Goal: Transaction & Acquisition: Purchase product/service

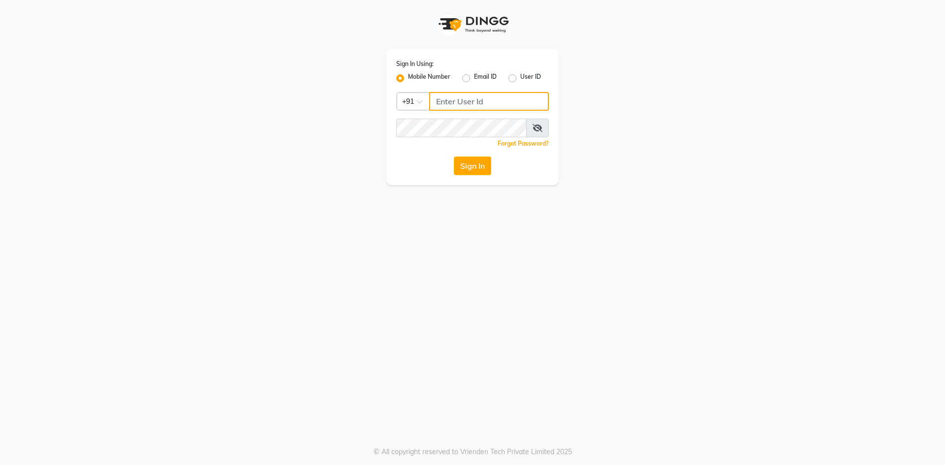
click at [451, 106] on input "Username" at bounding box center [489, 101] width 120 height 19
type input "9129176876"
click at [462, 166] on button "Sign In" at bounding box center [472, 165] width 37 height 19
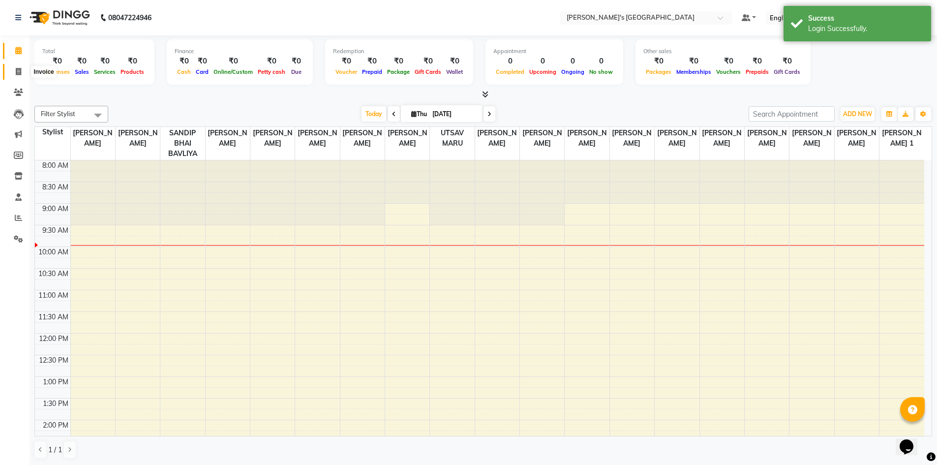
click at [18, 67] on span at bounding box center [18, 71] width 17 height 11
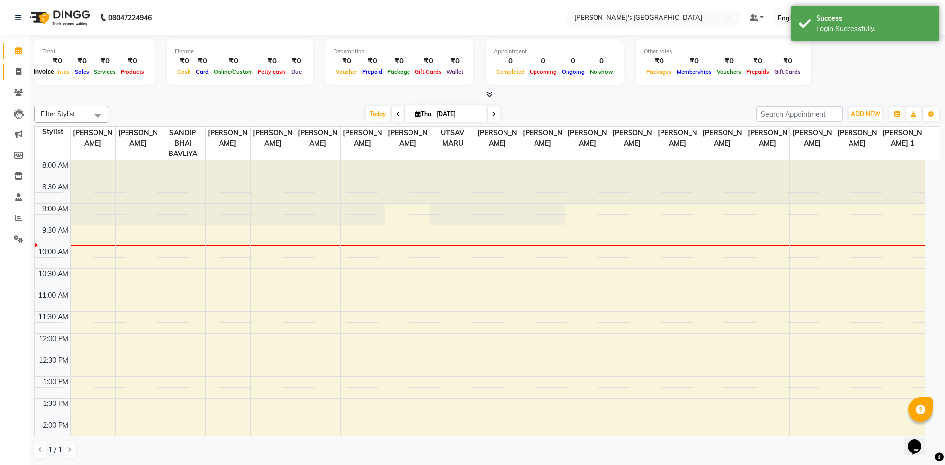
select select "6233"
select select "service"
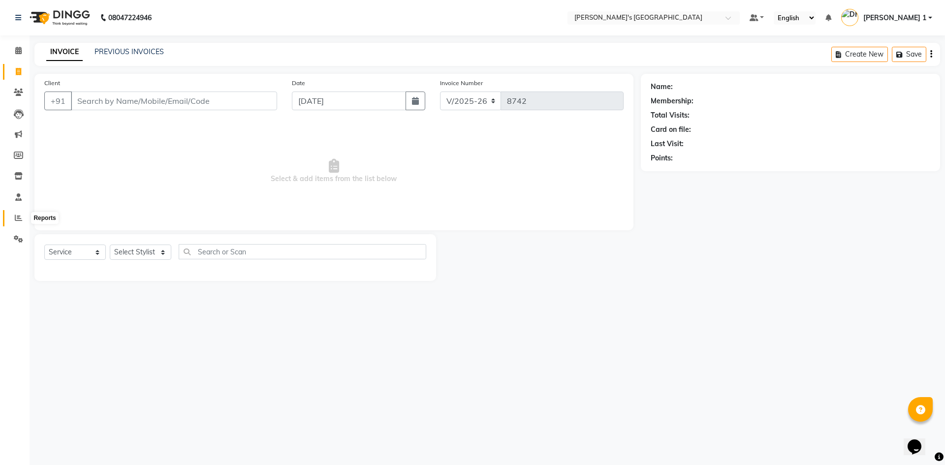
drag, startPoint x: 16, startPoint y: 219, endPoint x: 31, endPoint y: 222, distance: 15.9
click at [16, 219] on icon at bounding box center [18, 217] width 7 height 7
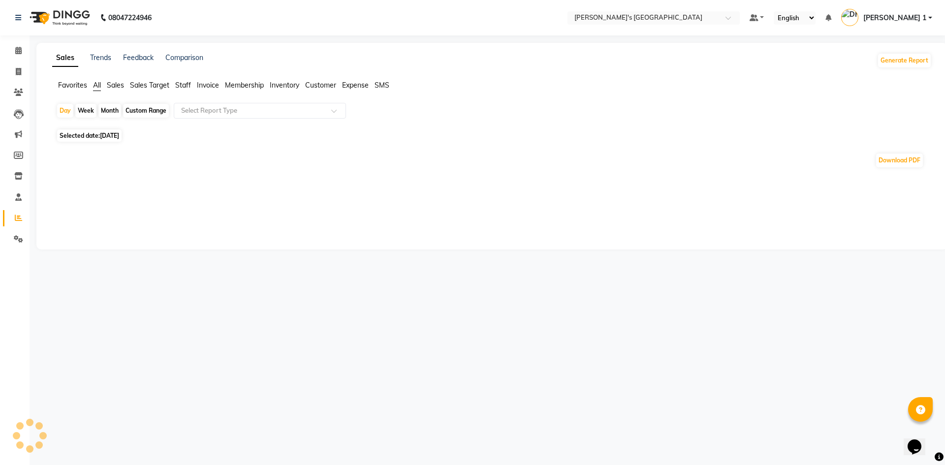
click at [107, 134] on span "[DATE]" at bounding box center [109, 135] width 19 height 7
select select "9"
select select "2025"
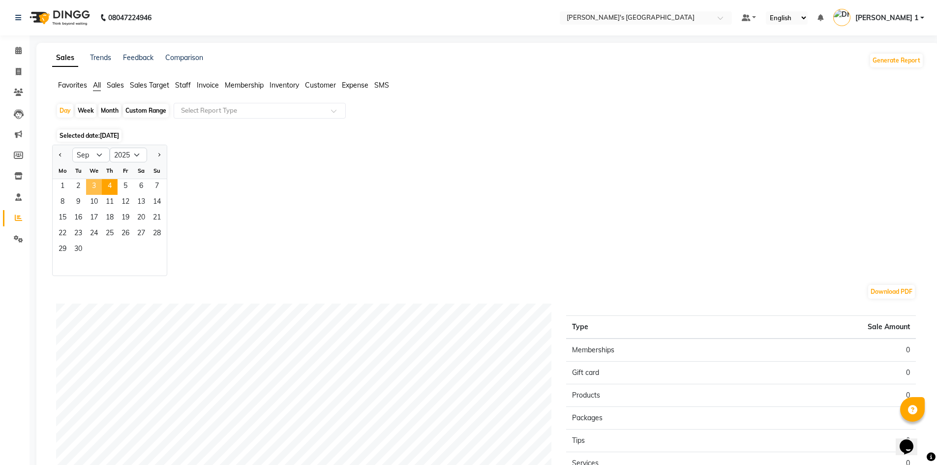
click at [95, 185] on span "3" at bounding box center [94, 187] width 16 height 16
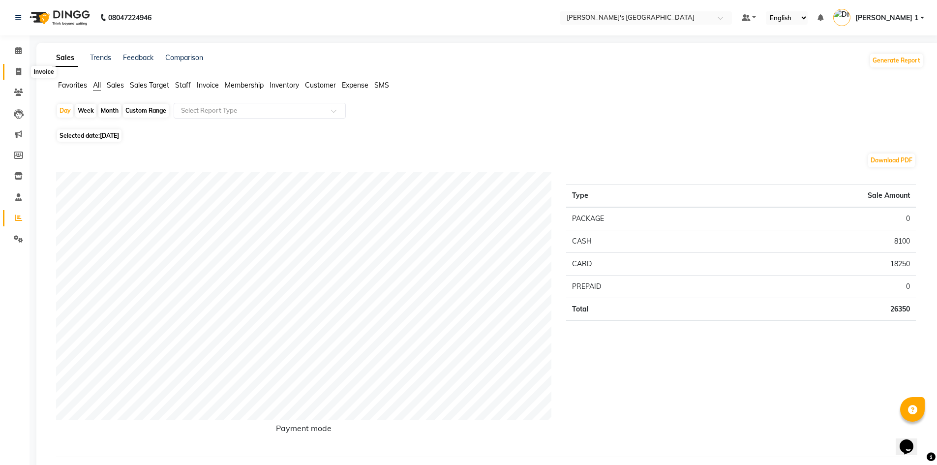
click at [23, 70] on span at bounding box center [18, 71] width 17 height 11
select select "service"
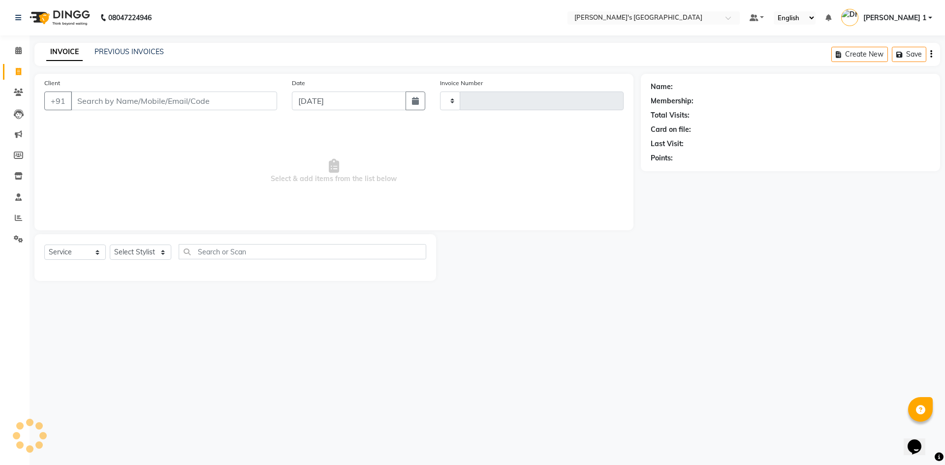
type input "8742"
select select "6233"
click at [140, 50] on link "PREVIOUS INVOICES" at bounding box center [128, 51] width 69 height 9
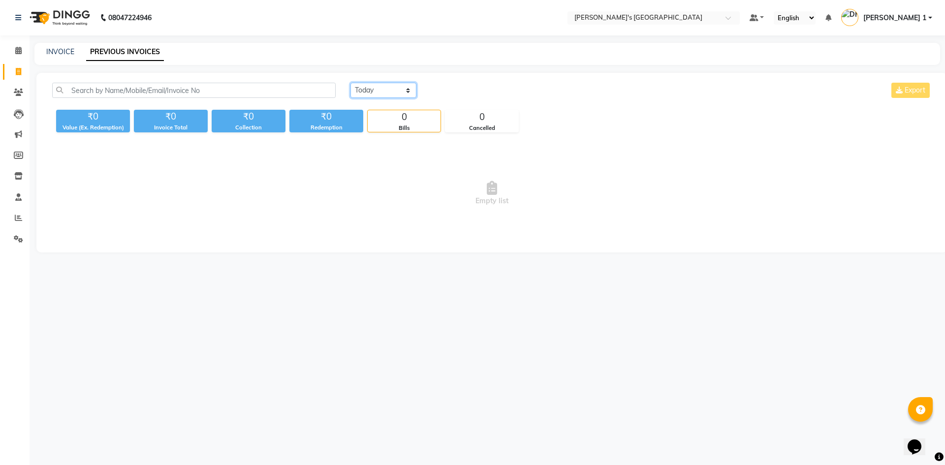
drag, startPoint x: 381, startPoint y: 87, endPoint x: 387, endPoint y: 96, distance: 11.3
click at [381, 88] on select "Today Yesterday Custom Range" at bounding box center [383, 90] width 66 height 15
click at [350, 83] on select "Today Yesterday Custom Range" at bounding box center [383, 90] width 66 height 15
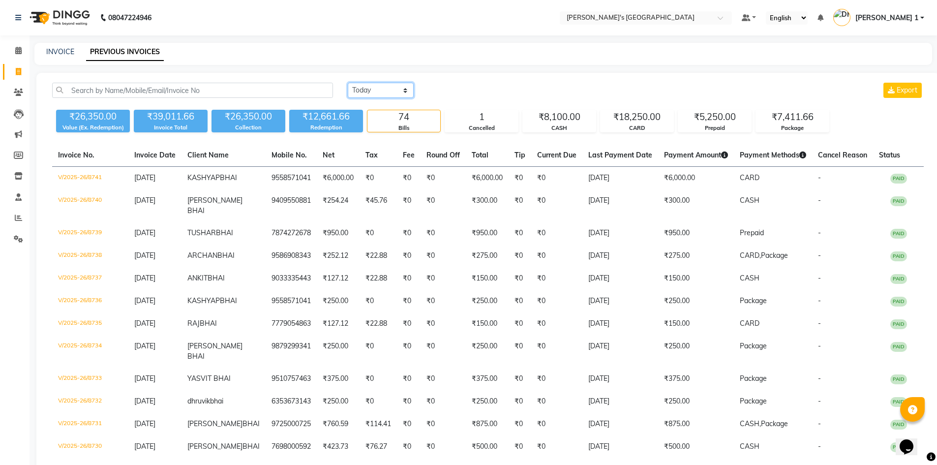
drag, startPoint x: 384, startPoint y: 89, endPoint x: 391, endPoint y: 97, distance: 10.1
click at [384, 89] on select "Today Yesterday Custom Range" at bounding box center [381, 90] width 66 height 15
select select "range"
click at [348, 83] on select "Today Yesterday Custom Range" at bounding box center [381, 90] width 66 height 15
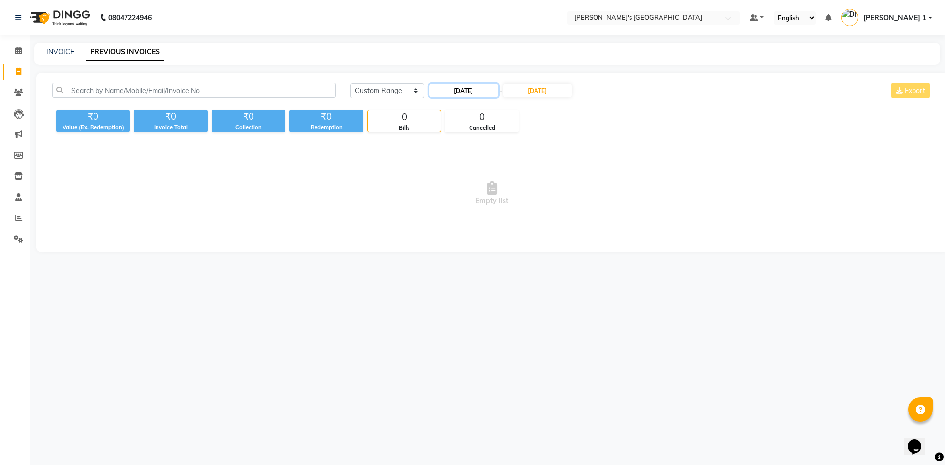
click at [455, 93] on input "[DATE]" at bounding box center [463, 91] width 69 height 14
select select "9"
select select "2025"
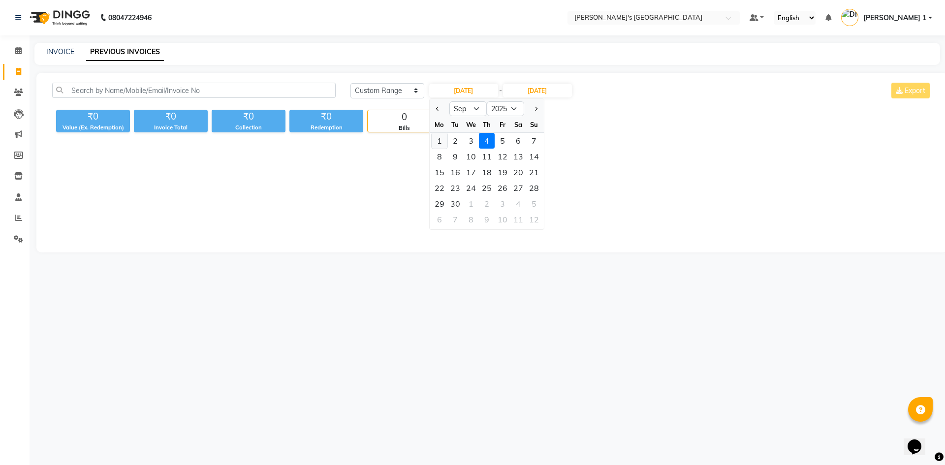
click at [442, 138] on div "1" at bounding box center [439, 141] width 16 height 16
type input "01-09-2025"
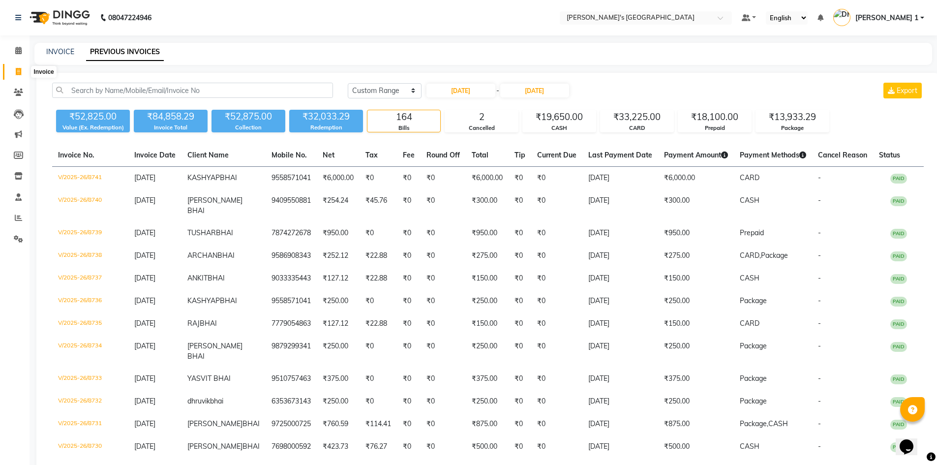
click at [21, 68] on icon at bounding box center [18, 71] width 5 height 7
select select "service"
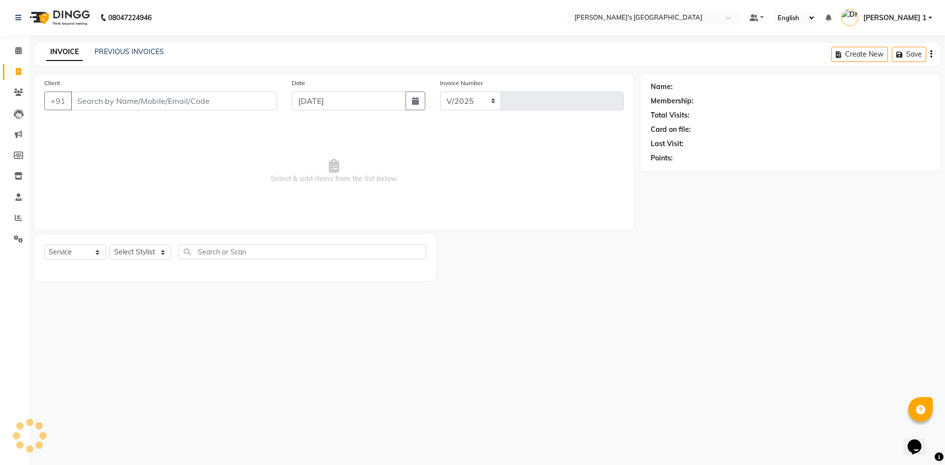
select select "6233"
type input "8742"
drag, startPoint x: 20, startPoint y: 216, endPoint x: 20, endPoint y: 221, distance: 5.4
click at [20, 216] on icon at bounding box center [18, 217] width 7 height 7
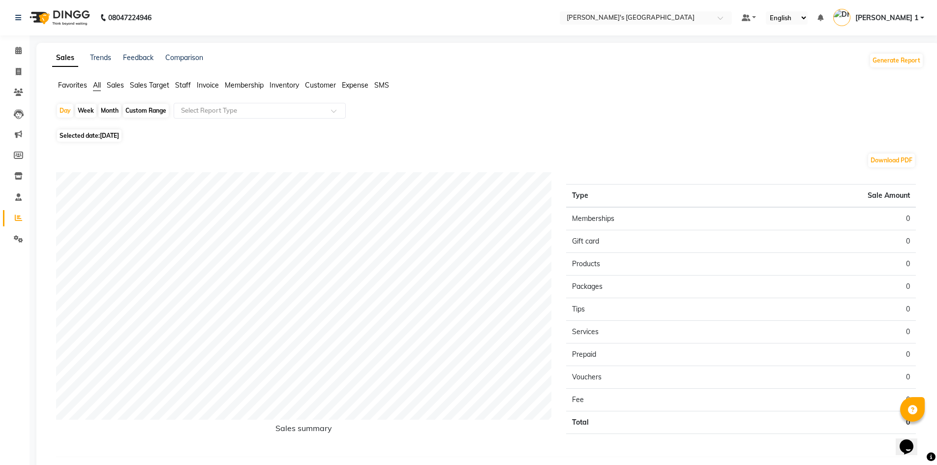
click at [104, 136] on span "[DATE]" at bounding box center [109, 135] width 19 height 7
select select "9"
select select "2025"
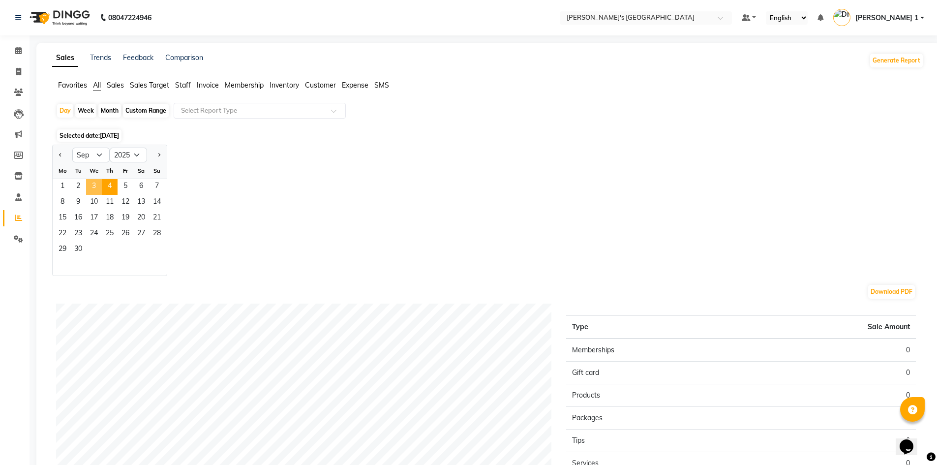
drag, startPoint x: 99, startPoint y: 185, endPoint x: 89, endPoint y: 258, distance: 74.0
click at [99, 184] on span "3" at bounding box center [94, 187] width 16 height 16
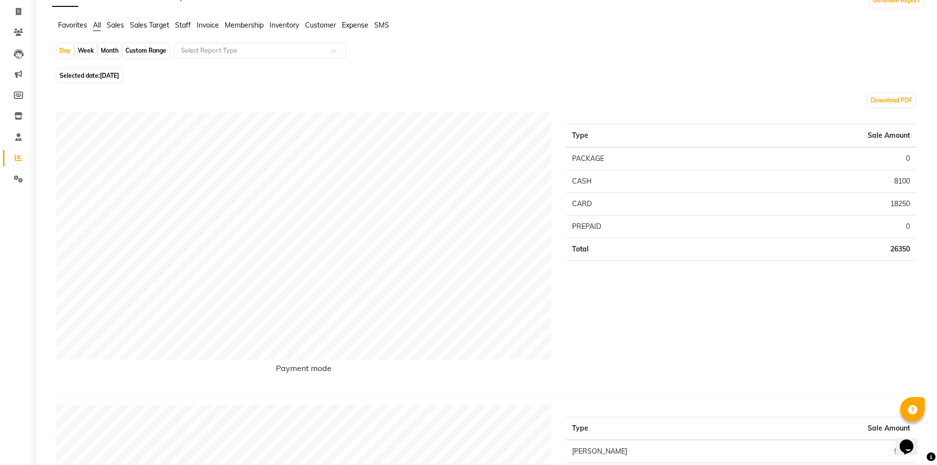
scroll to position [65, 0]
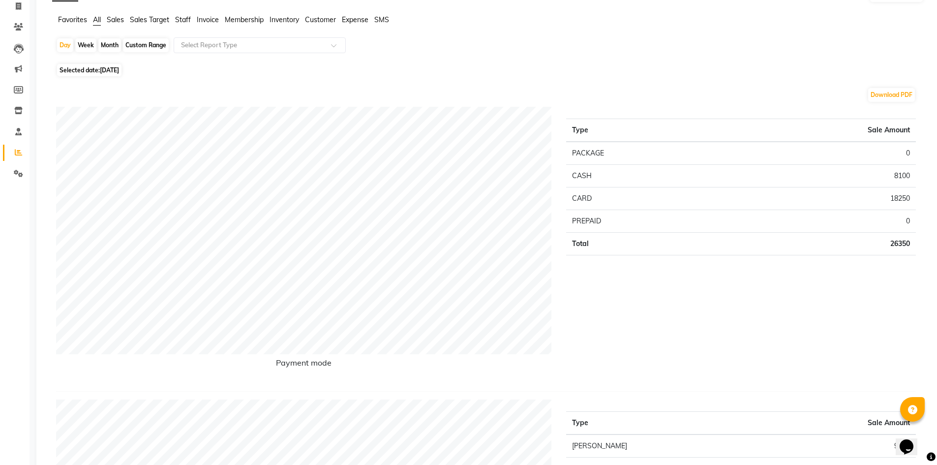
click at [181, 19] on span "Staff" at bounding box center [183, 19] width 16 height 9
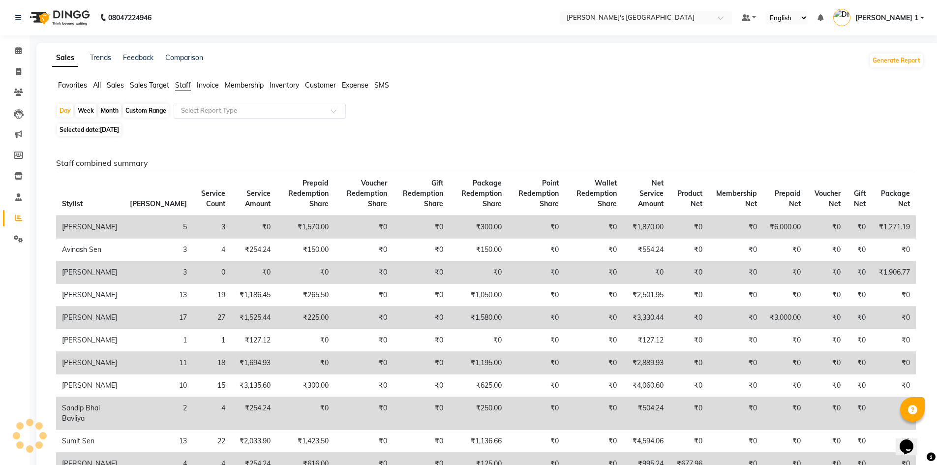
click at [180, 104] on div "Select Report Type" at bounding box center [260, 111] width 172 height 16
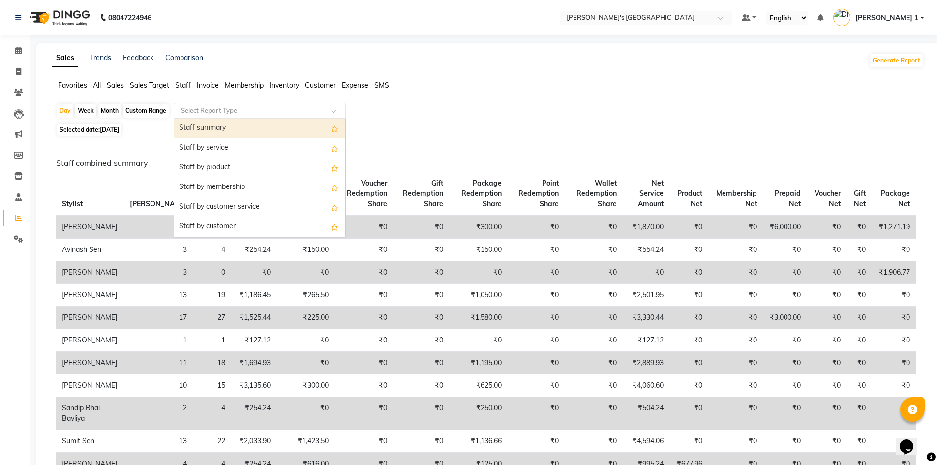
click at [187, 127] on div "Staff summary" at bounding box center [259, 129] width 171 height 20
select select "full_report"
select select "csv"
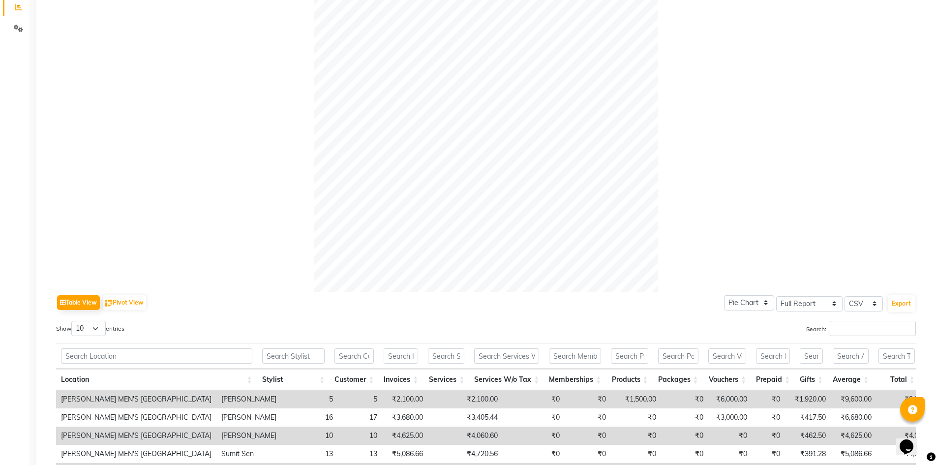
scroll to position [213, 0]
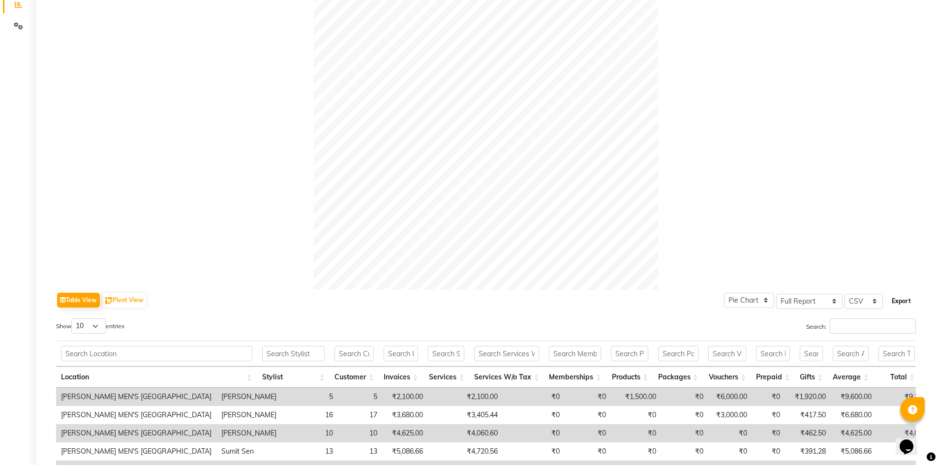
click at [909, 303] on button "Export" at bounding box center [901, 301] width 27 height 17
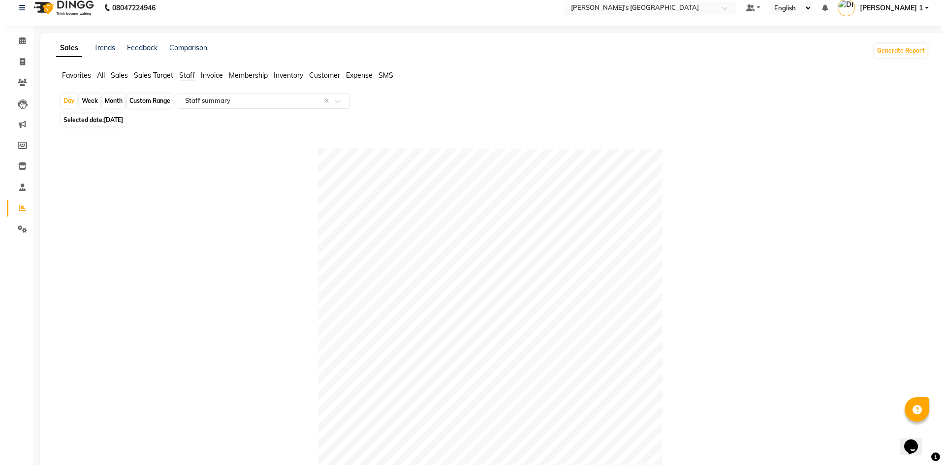
scroll to position [0, 0]
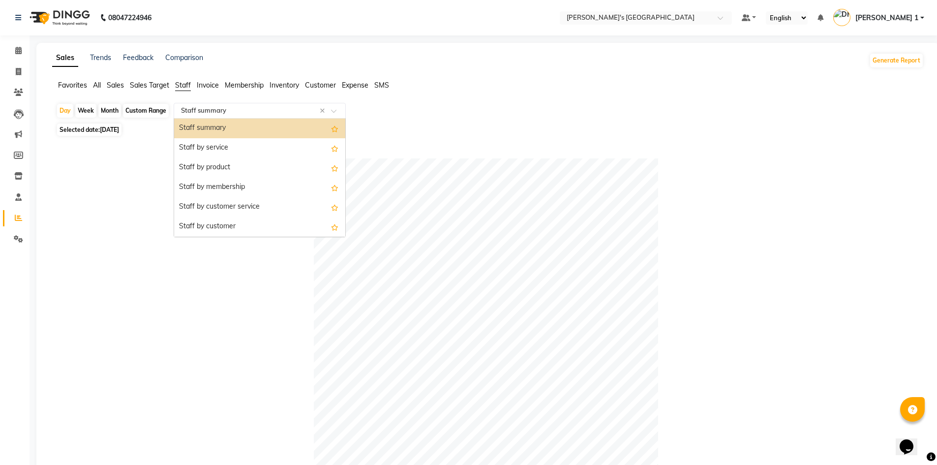
click at [230, 112] on input "text" at bounding box center [250, 111] width 142 height 10
click at [229, 149] on div "Staff by service" at bounding box center [259, 148] width 171 height 20
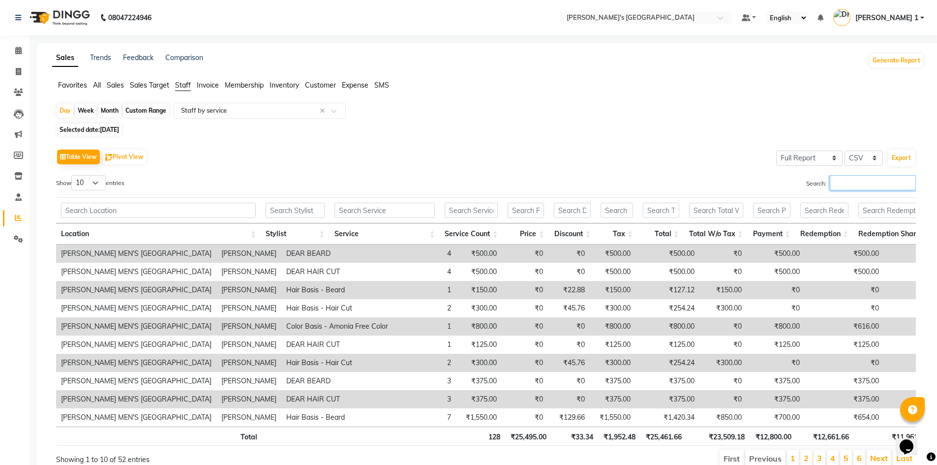
click at [867, 181] on input "Search:" at bounding box center [873, 182] width 86 height 15
type input "a"
click at [858, 182] on input "Search:" at bounding box center [873, 182] width 86 height 15
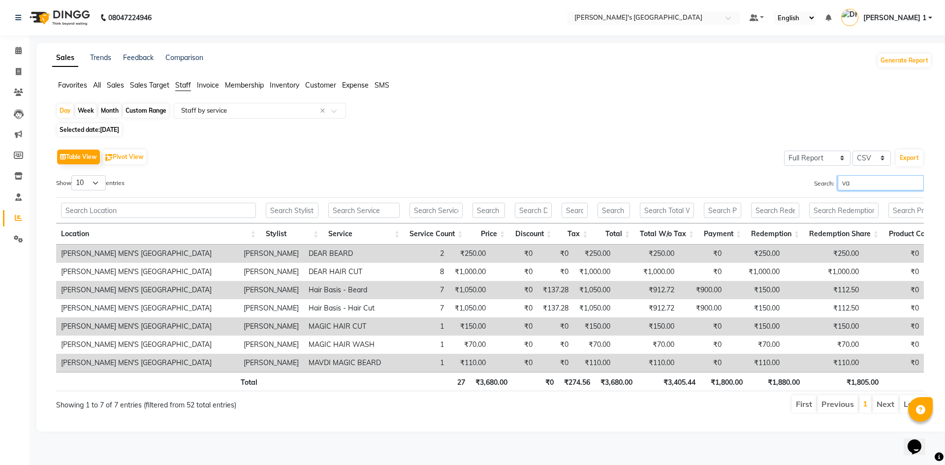
type input "v"
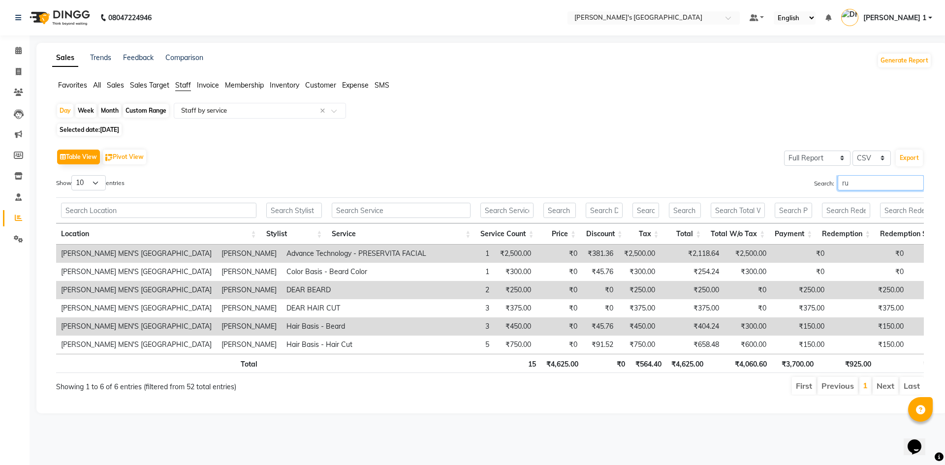
type input "r"
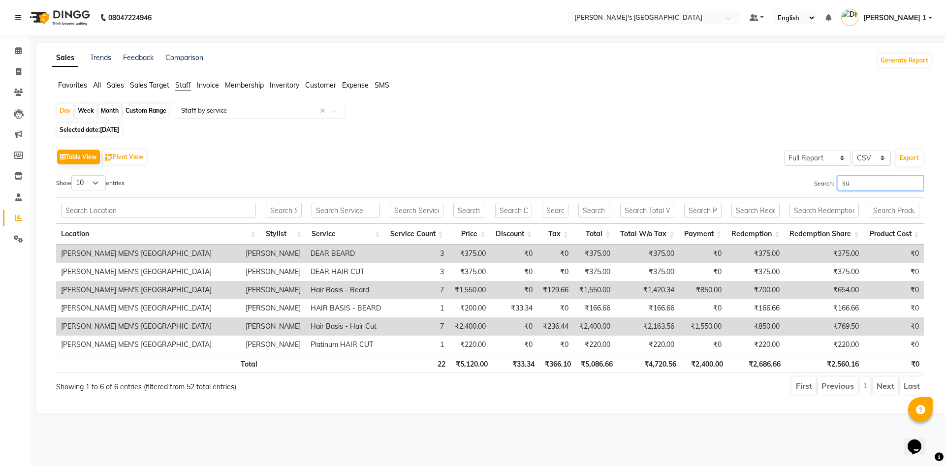
type input "s"
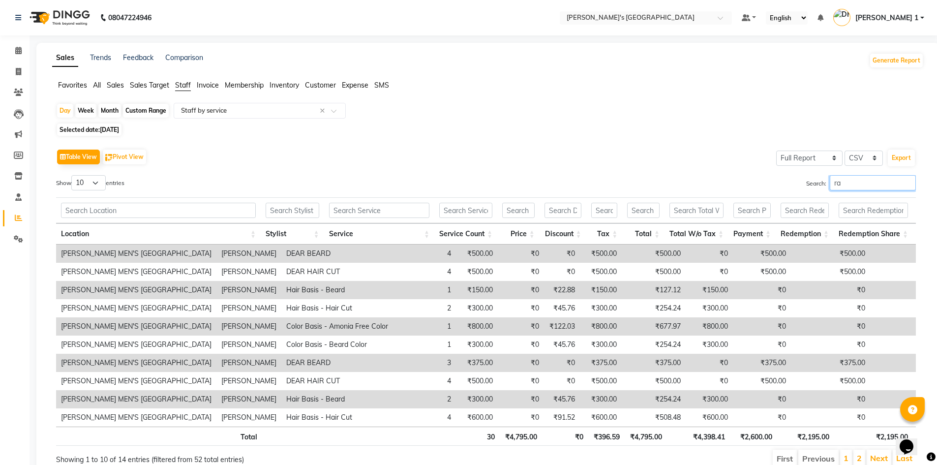
type input "r"
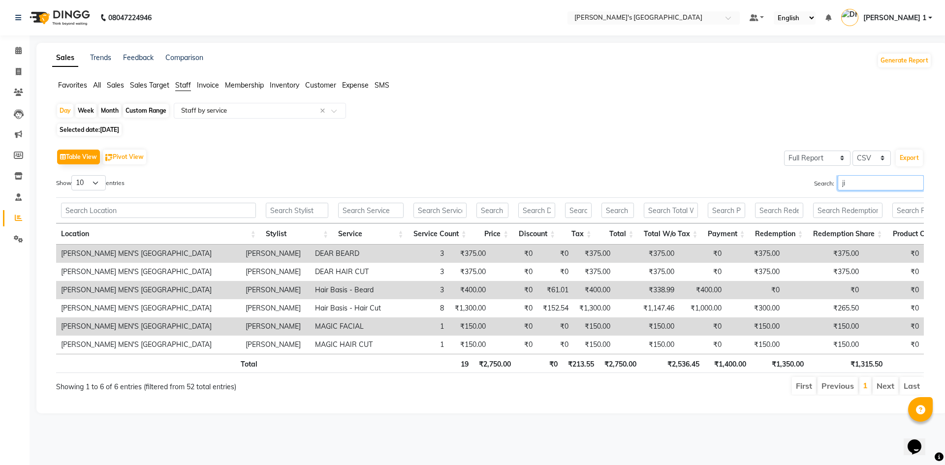
type input "j"
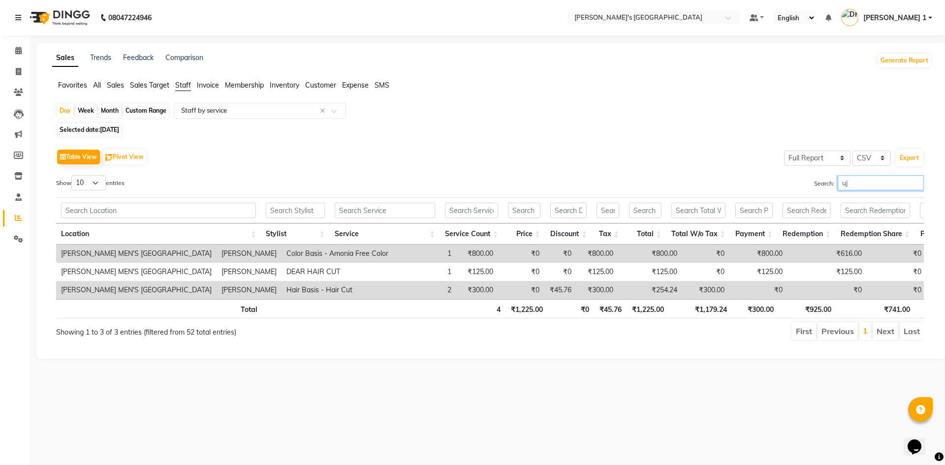
type input "u"
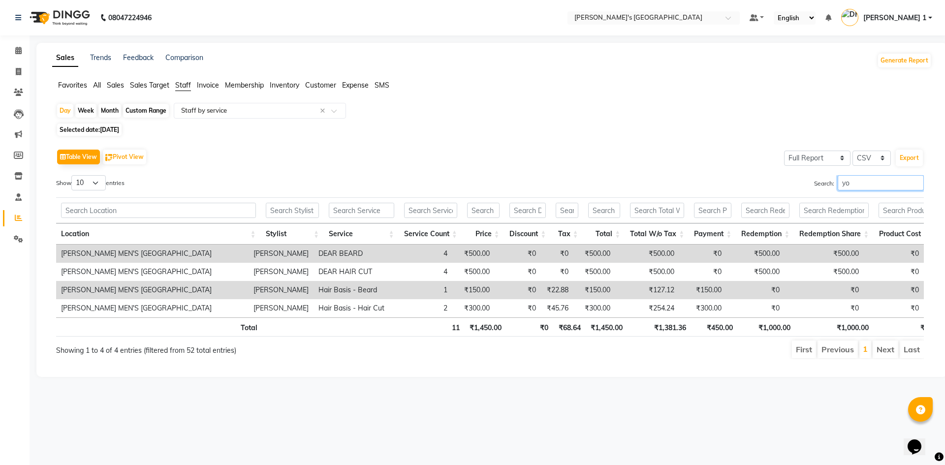
type input "y"
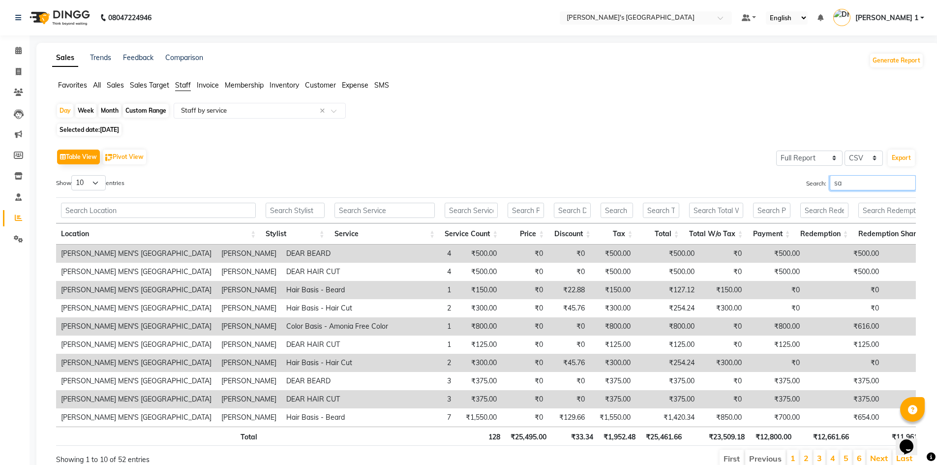
type input "s"
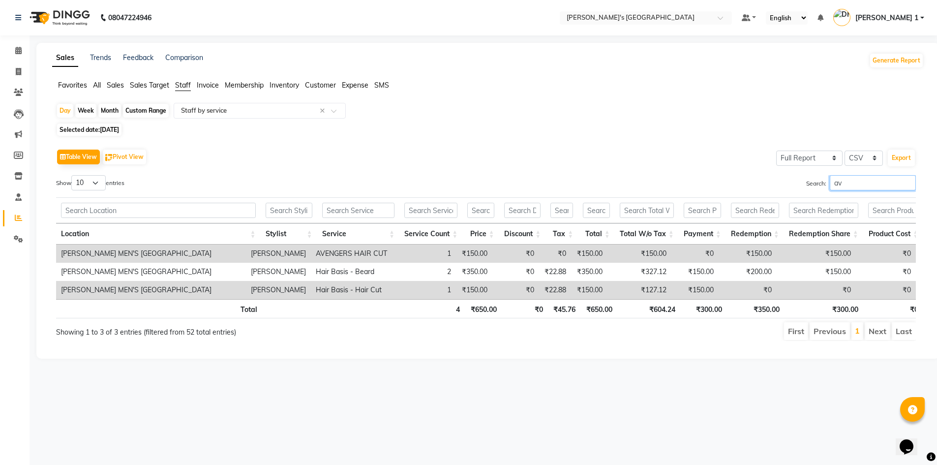
type input "a"
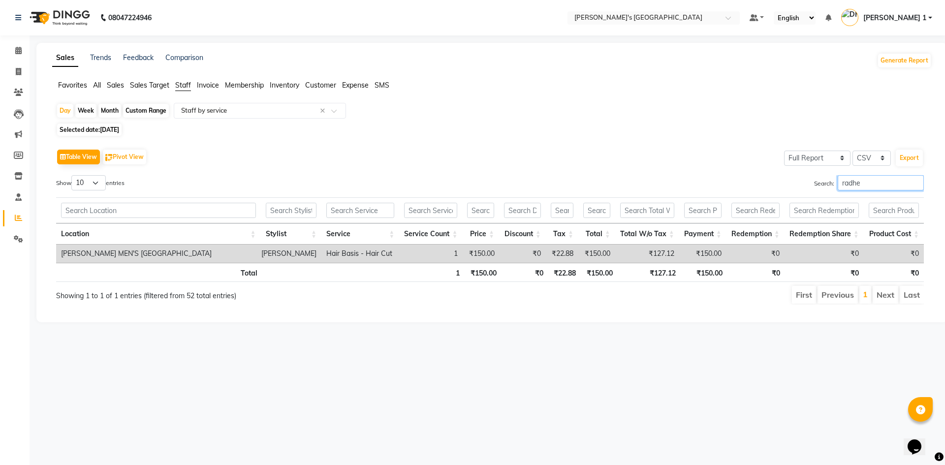
type input "radhe"
click at [22, 75] on span at bounding box center [18, 71] width 17 height 11
select select "service"
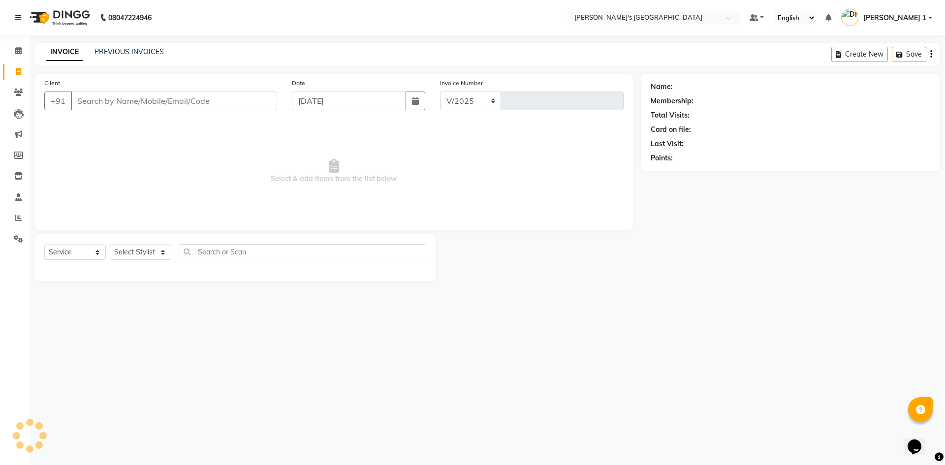
select select "6233"
type input "8742"
click at [23, 216] on span at bounding box center [18, 218] width 17 height 11
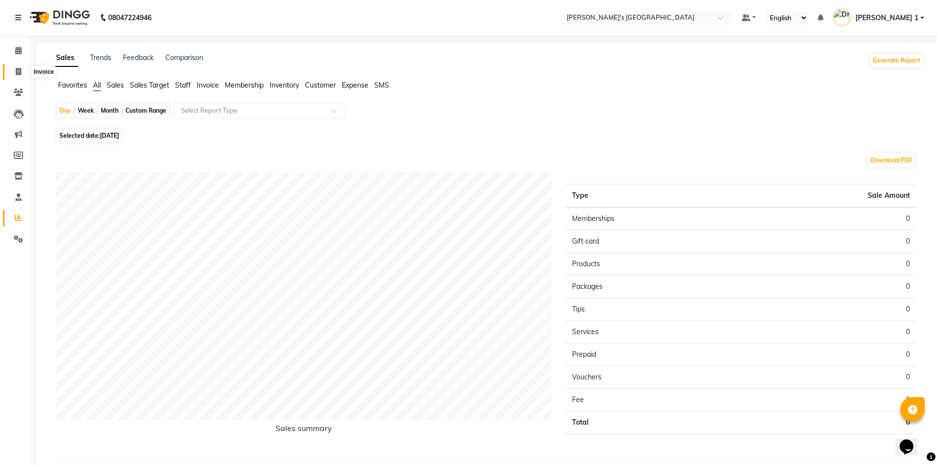
click at [19, 71] on icon at bounding box center [18, 71] width 5 height 7
select select "service"
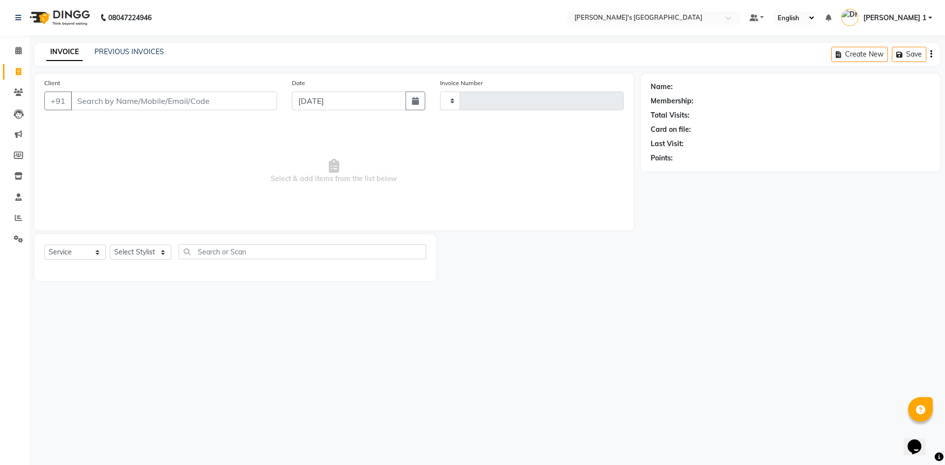
type input "8742"
select select "6233"
click at [134, 50] on link "PREVIOUS INVOICES" at bounding box center [128, 51] width 69 height 9
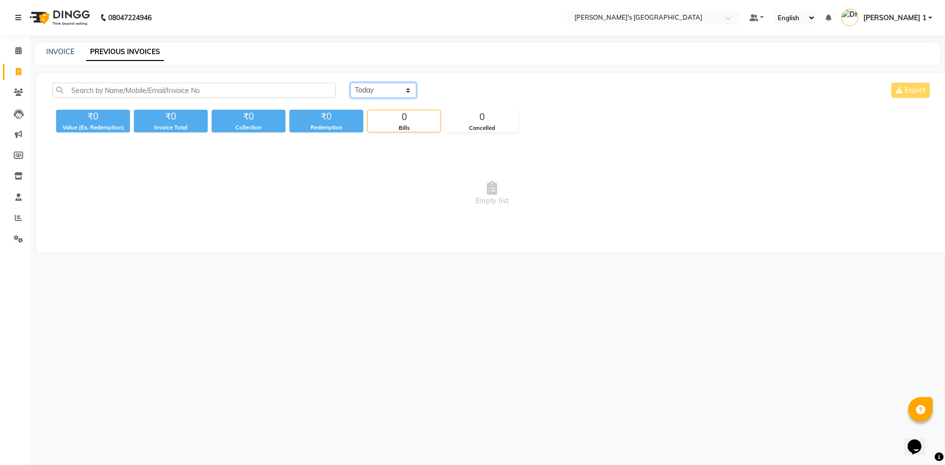
drag, startPoint x: 378, startPoint y: 89, endPoint x: 380, endPoint y: 96, distance: 7.6
click at [378, 89] on select "Today Yesterday Custom Range" at bounding box center [383, 90] width 66 height 15
select select "range"
click at [350, 83] on select "Today Yesterday Custom Range" at bounding box center [383, 90] width 66 height 15
click at [459, 94] on input "[DATE]" at bounding box center [463, 91] width 69 height 14
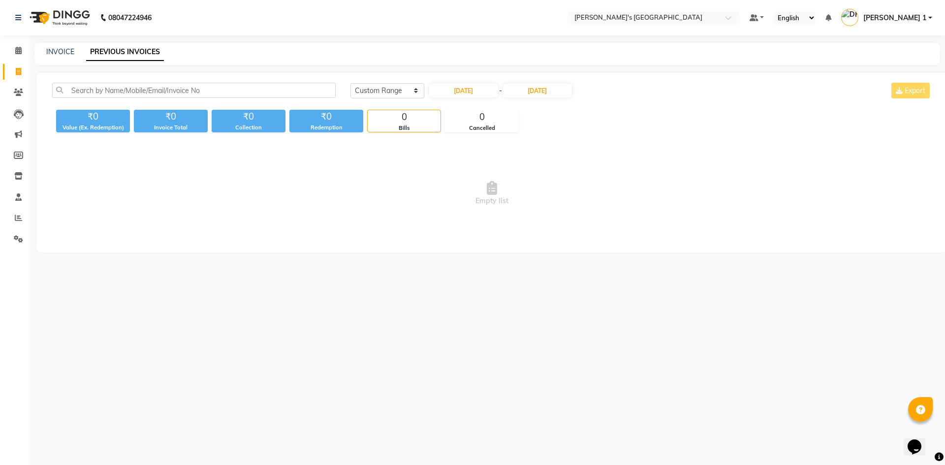
select select "9"
select select "2025"
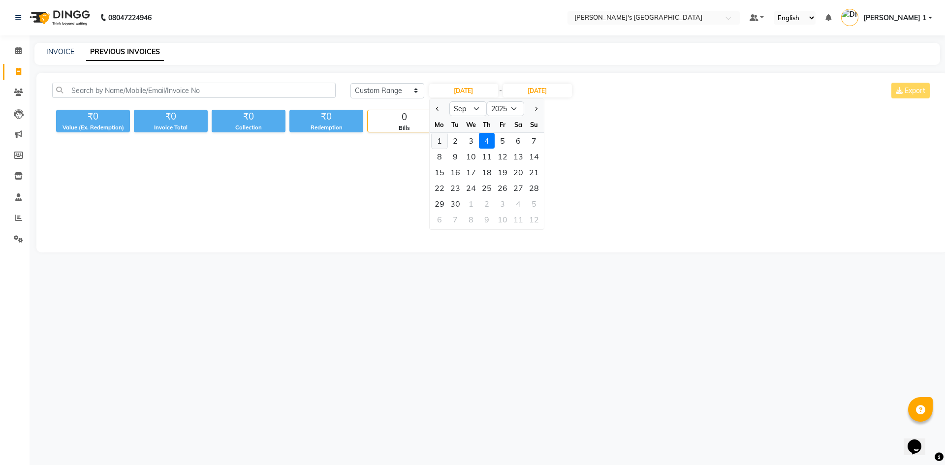
click at [442, 137] on div "1" at bounding box center [439, 141] width 16 height 16
type input "01-09-2025"
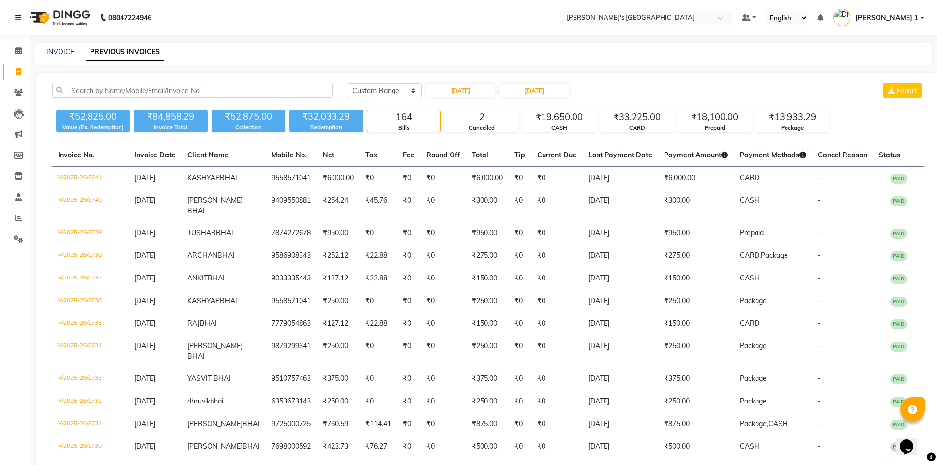
drag, startPoint x: 14, startPoint y: 78, endPoint x: 17, endPoint y: 84, distance: 6.4
click at [14, 78] on link "Invoice" at bounding box center [15, 72] width 24 height 16
select select "service"
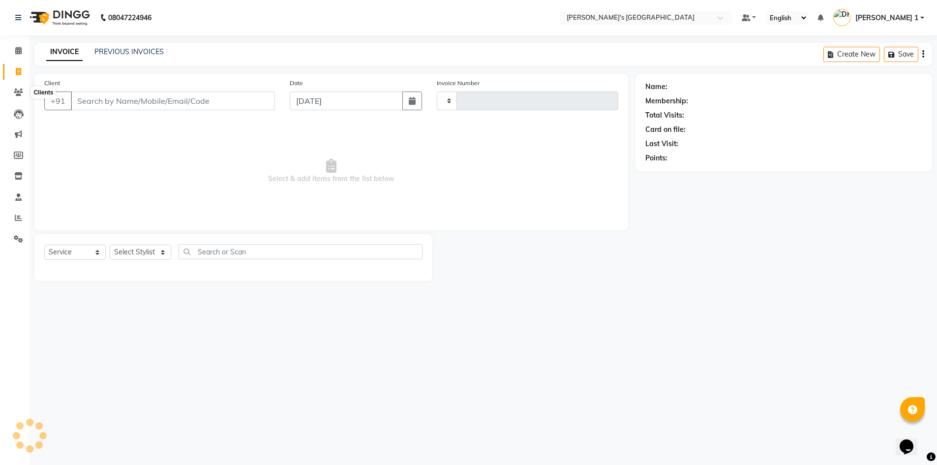
type input "8742"
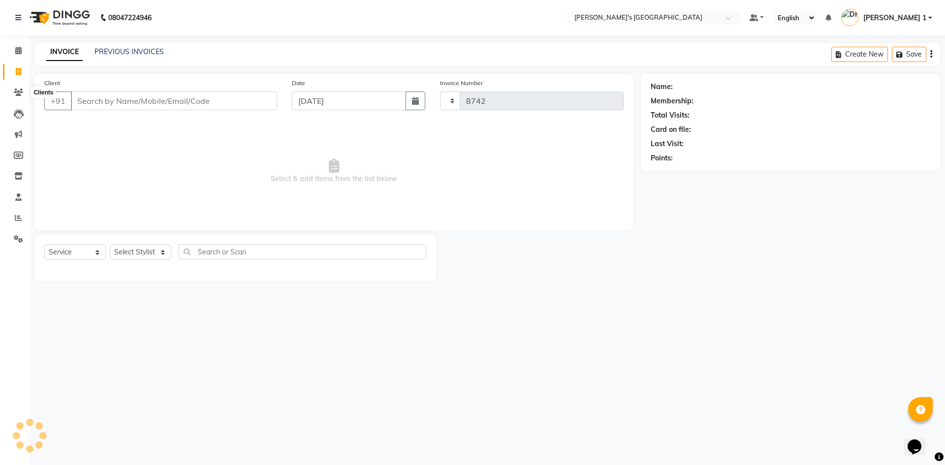
select select "6233"
click at [19, 220] on icon at bounding box center [18, 217] width 7 height 7
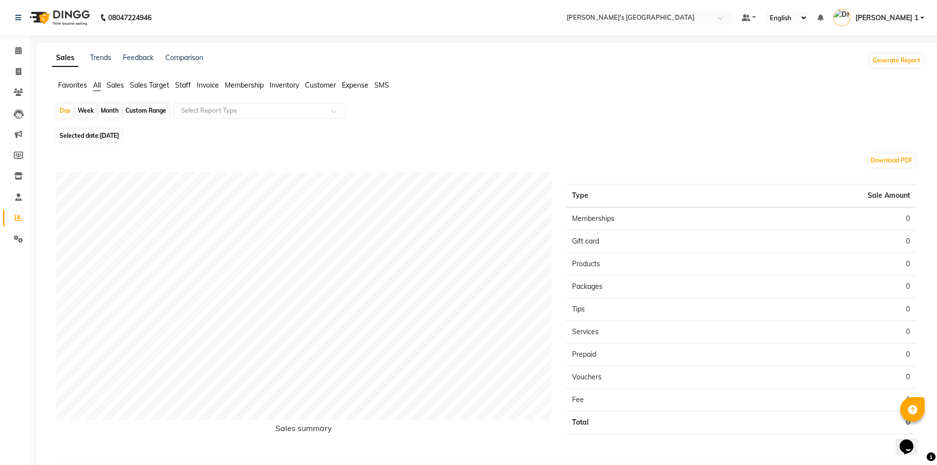
click at [184, 89] on span "Staff" at bounding box center [183, 85] width 16 height 9
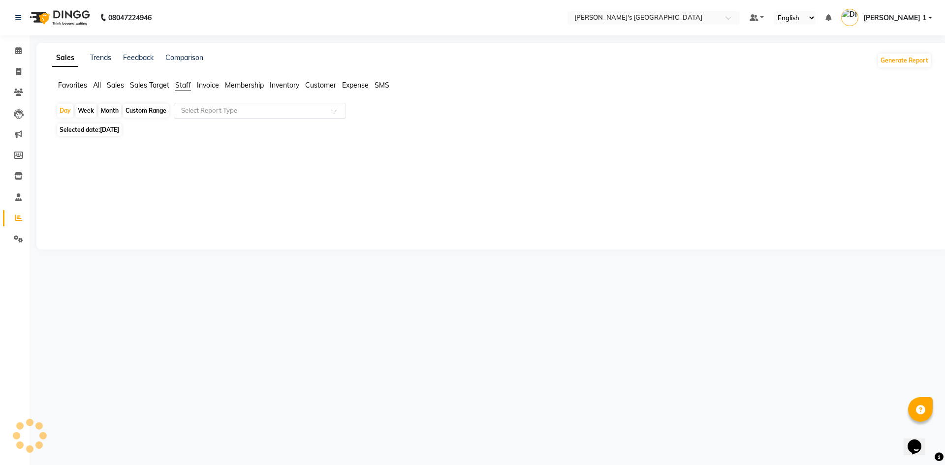
click at [188, 107] on input "text" at bounding box center [250, 111] width 142 height 10
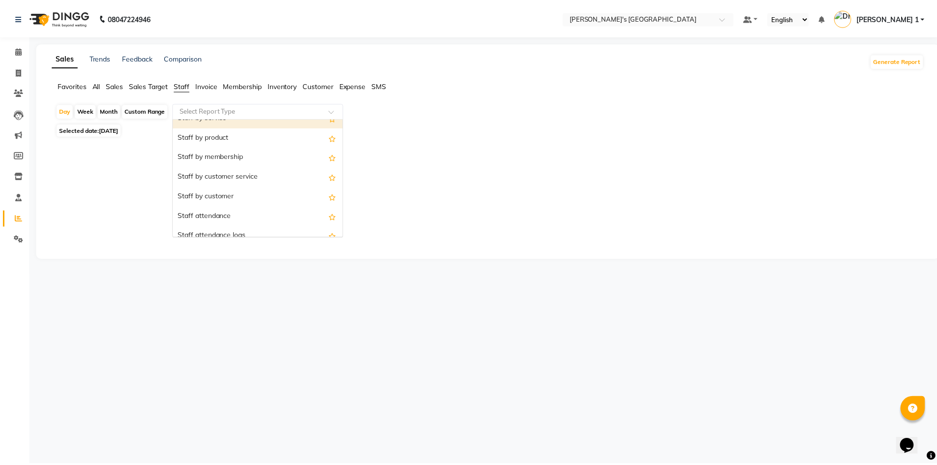
scroll to position [33, 0]
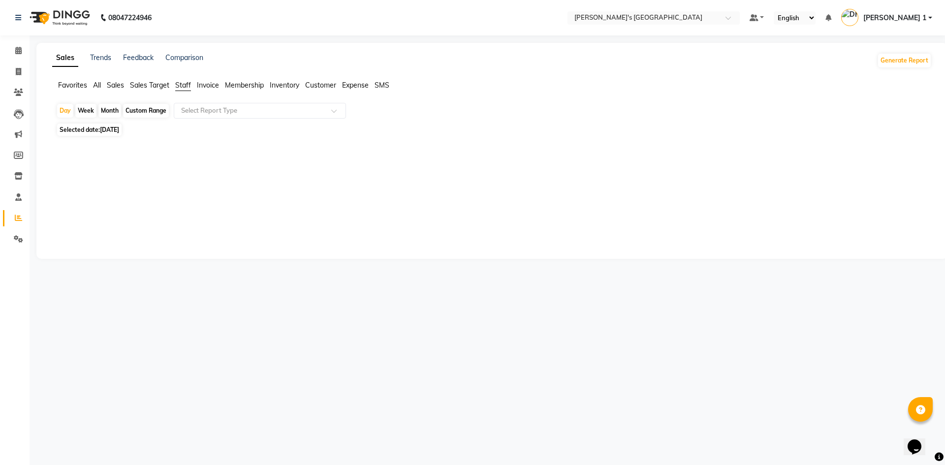
click at [512, 172] on div at bounding box center [489, 193] width 867 height 71
click at [20, 213] on span at bounding box center [18, 218] width 17 height 11
click at [193, 111] on input "text" at bounding box center [250, 111] width 142 height 10
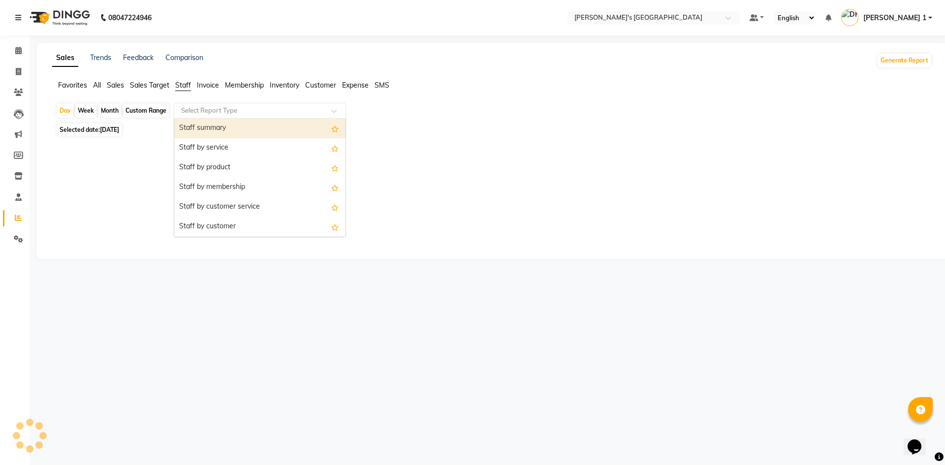
click at [193, 111] on input "text" at bounding box center [250, 111] width 142 height 10
drag, startPoint x: 413, startPoint y: 155, endPoint x: 369, endPoint y: 128, distance: 51.9
click at [414, 155] on div at bounding box center [489, 194] width 883 height 110
click at [214, 115] on input "text" at bounding box center [250, 111] width 142 height 10
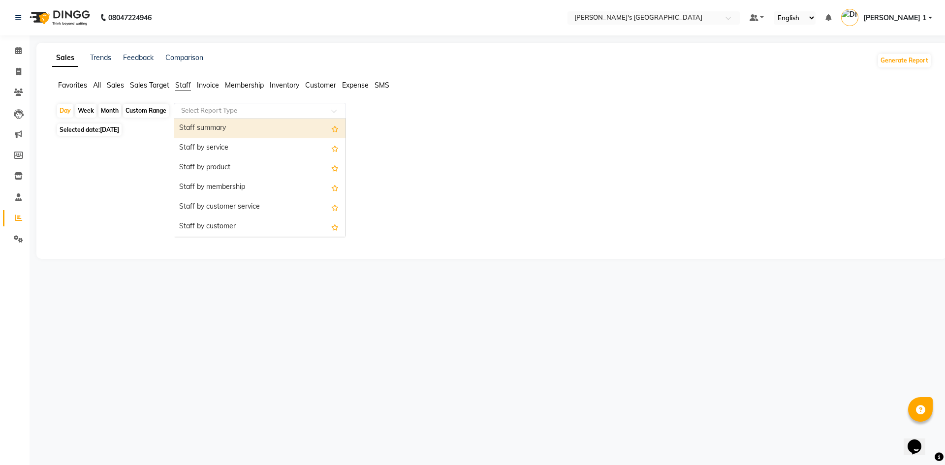
click at [219, 108] on input "text" at bounding box center [250, 111] width 142 height 10
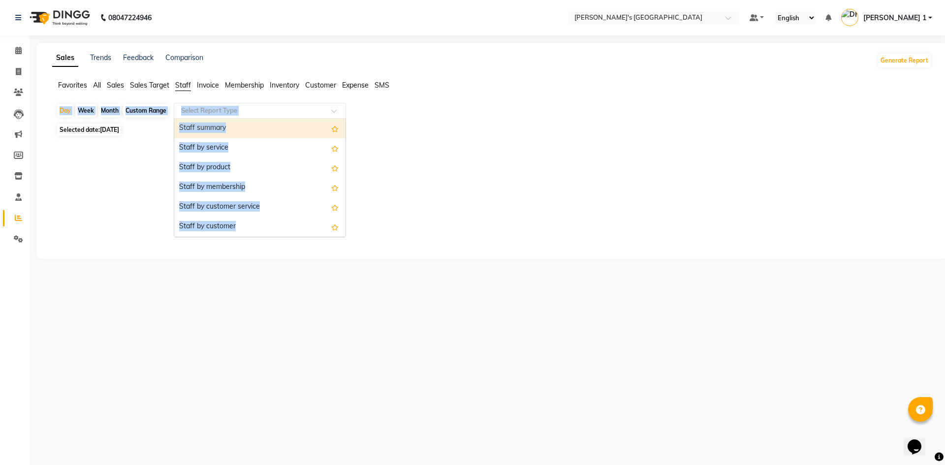
click at [781, 116] on app-reports "Favorites All Sales Sales Target Staff Invoice Membership Inventory Customer Ex…" at bounding box center [491, 164] width 891 height 169
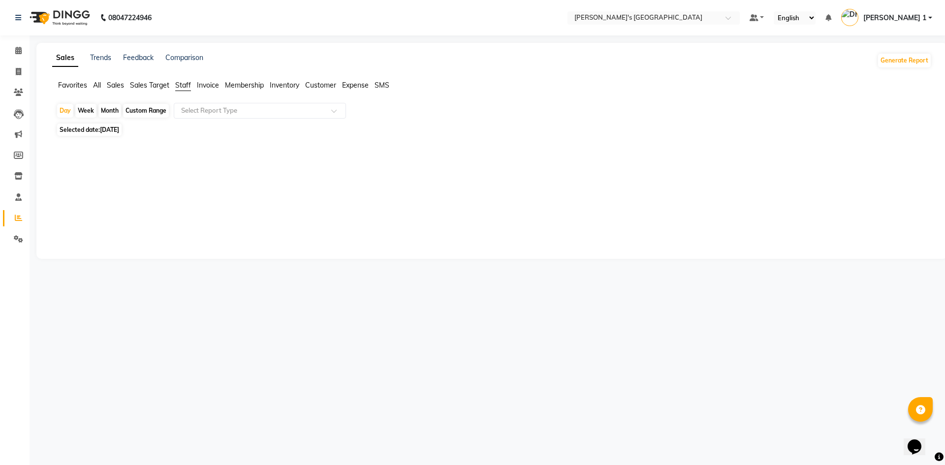
click at [546, 229] on div at bounding box center [489, 193] width 867 height 71
click at [137, 112] on div "Custom Range" at bounding box center [146, 111] width 46 height 14
select select "9"
select select "2025"
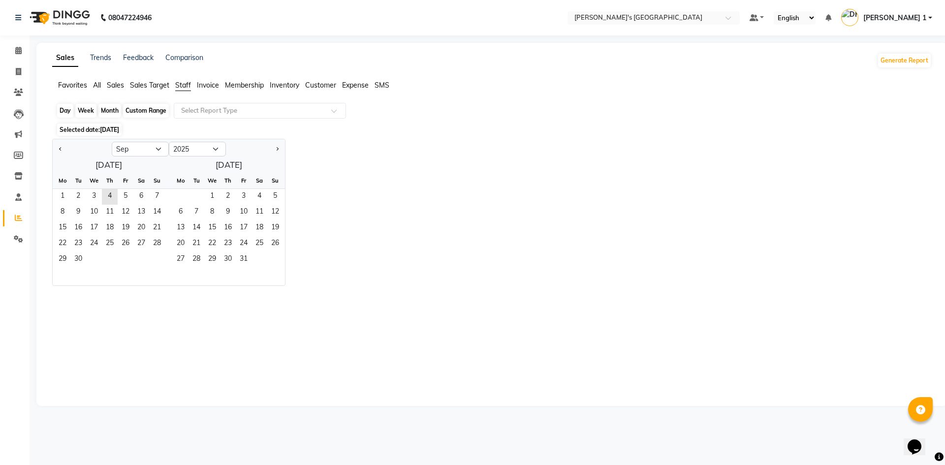
click at [137, 112] on div "Custom Range" at bounding box center [146, 111] width 46 height 14
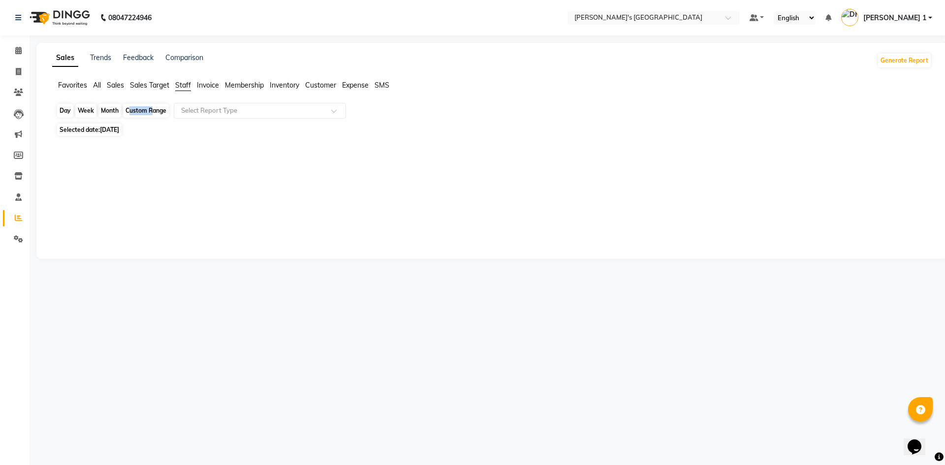
click at [137, 112] on div "Custom Range" at bounding box center [146, 111] width 46 height 14
select select "9"
select select "2025"
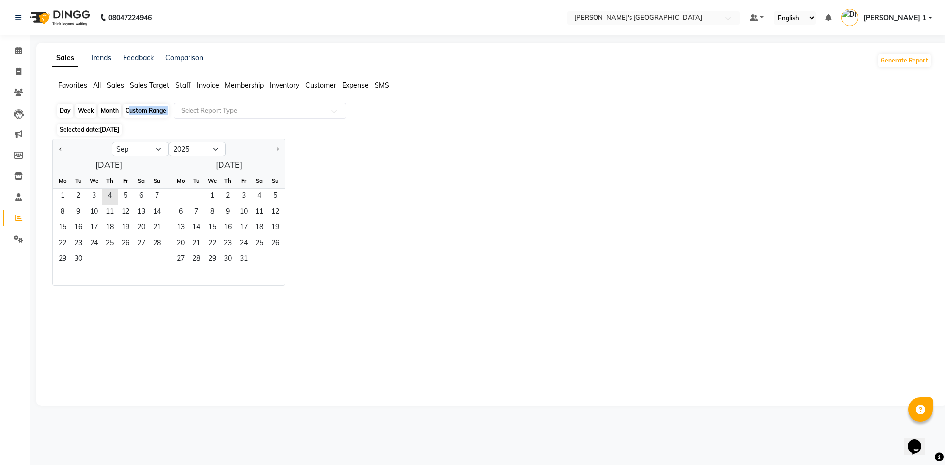
click at [137, 112] on div "Custom Range" at bounding box center [146, 111] width 46 height 14
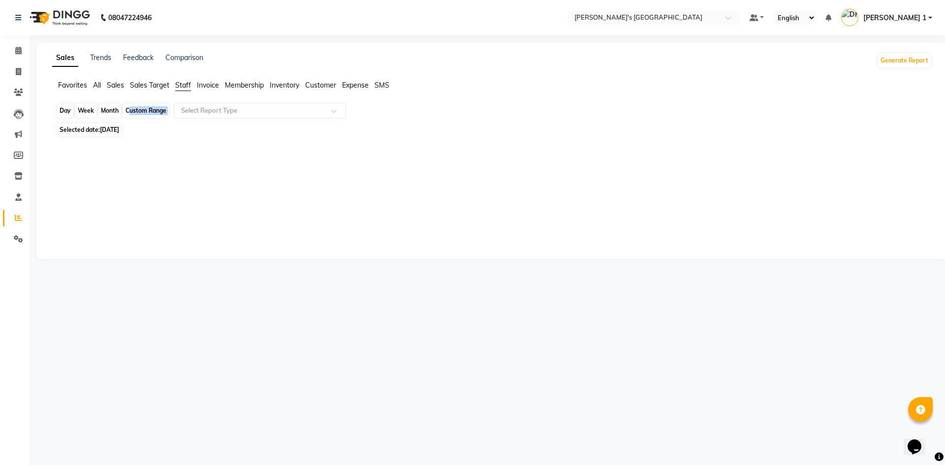
click at [137, 111] on div "Custom Range" at bounding box center [146, 111] width 46 height 14
select select "9"
select select "2025"
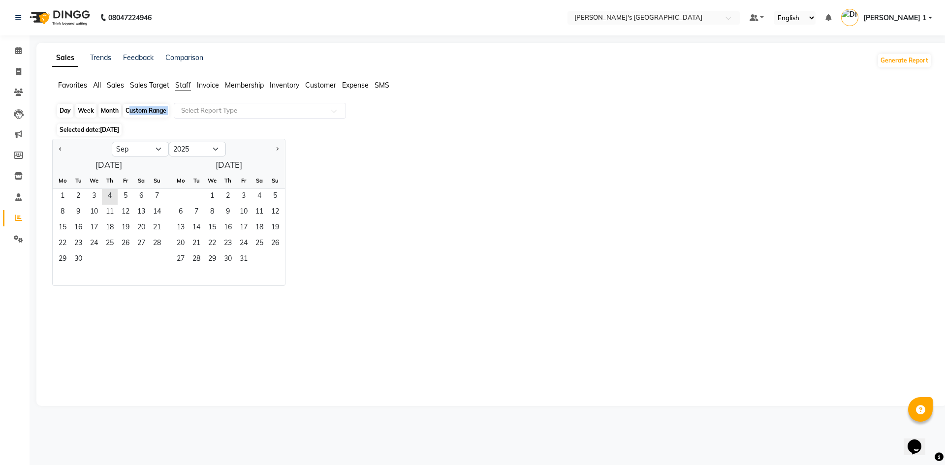
click at [137, 111] on div "Custom Range" at bounding box center [146, 111] width 46 height 14
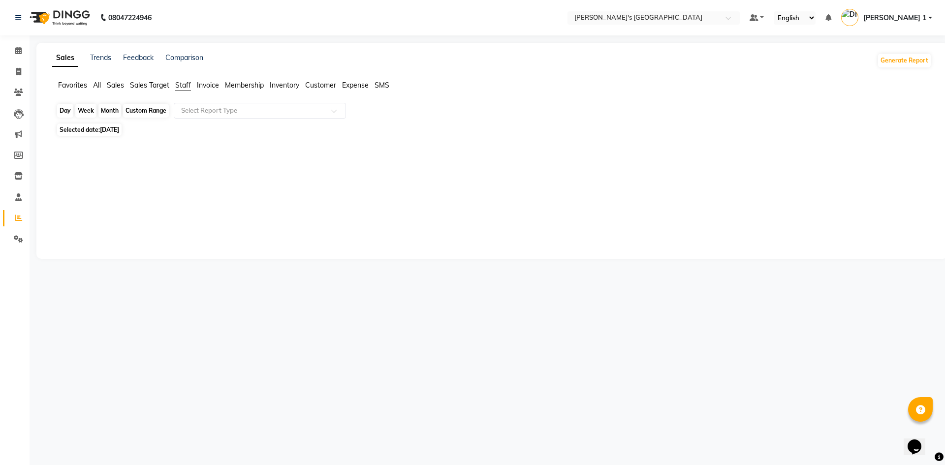
click at [137, 111] on div "Custom Range" at bounding box center [146, 111] width 46 height 14
select select "9"
select select "2025"
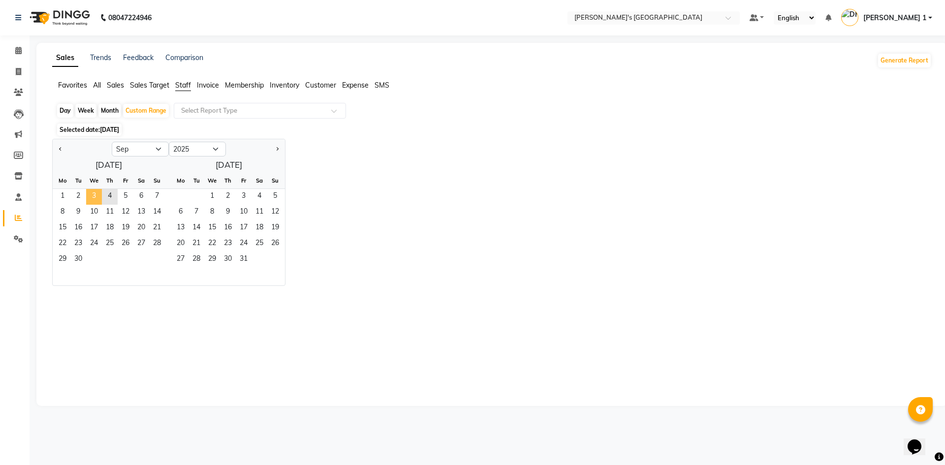
click at [88, 199] on span "3" at bounding box center [94, 197] width 16 height 16
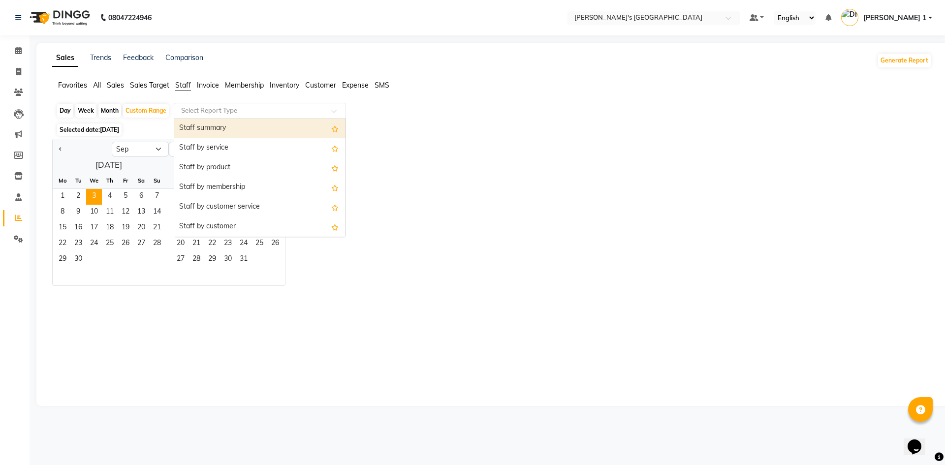
click at [204, 108] on input "text" at bounding box center [250, 111] width 142 height 10
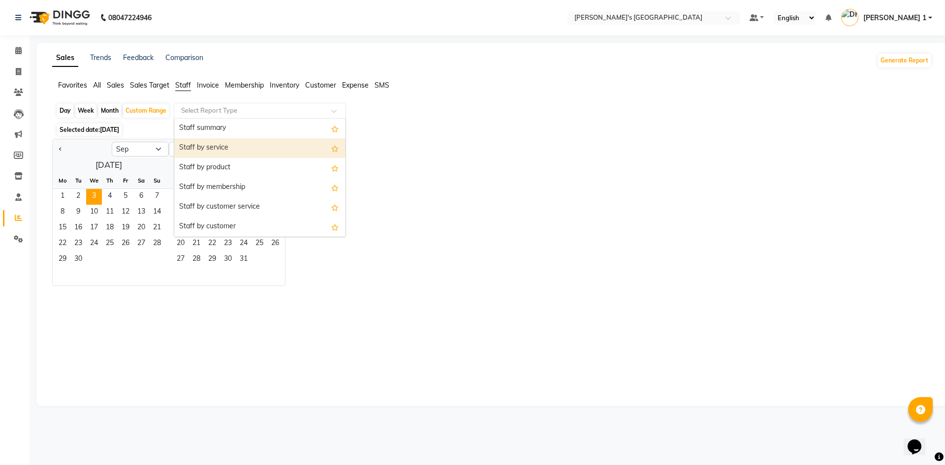
click at [233, 143] on div "Staff by service" at bounding box center [259, 148] width 171 height 20
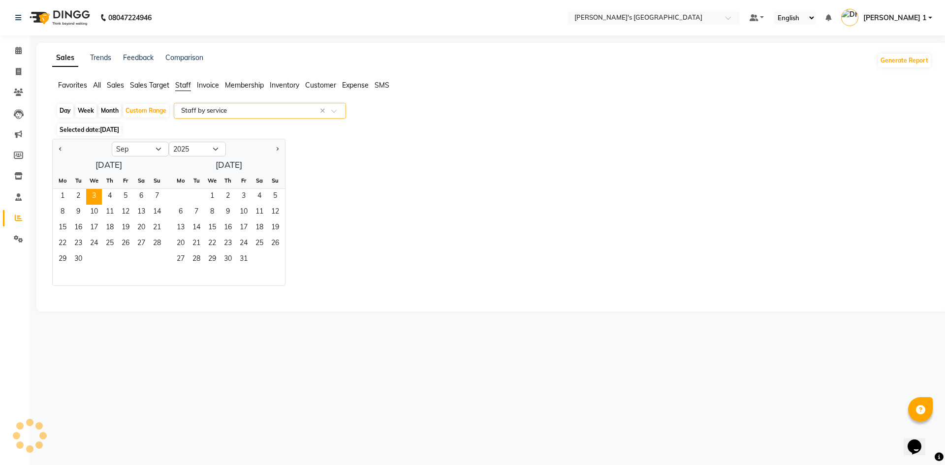
select select "full_report"
select select "csv"
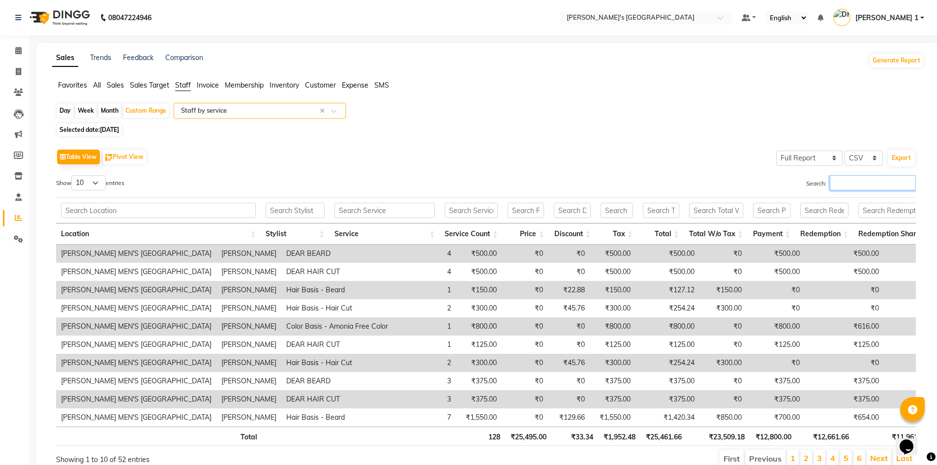
click at [845, 189] on input "Search:" at bounding box center [873, 182] width 86 height 15
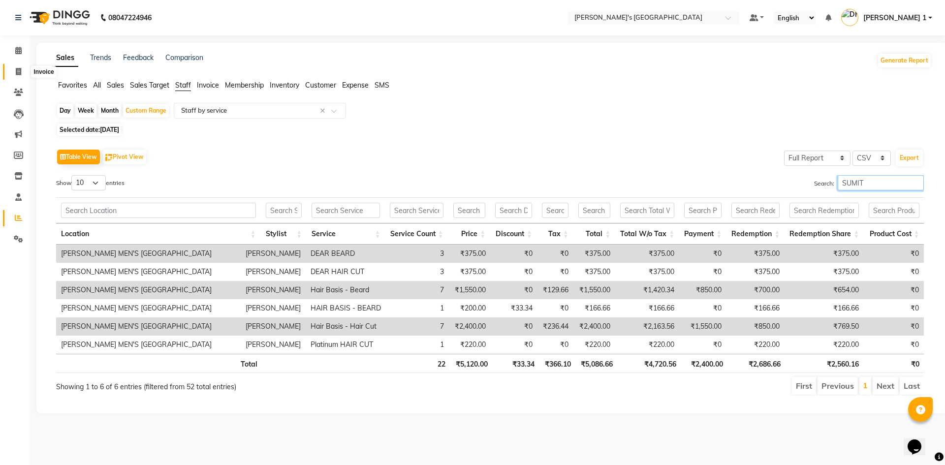
type input "SUMIT"
drag, startPoint x: 19, startPoint y: 70, endPoint x: 121, endPoint y: 42, distance: 105.6
click at [19, 70] on icon at bounding box center [18, 71] width 5 height 7
select select "service"
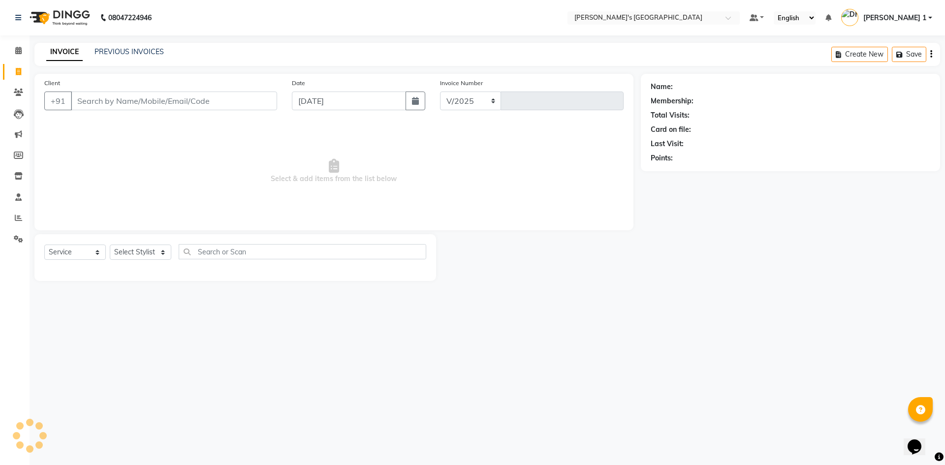
select select "6233"
type input "8742"
click at [123, 48] on link "PREVIOUS INVOICES" at bounding box center [128, 51] width 69 height 9
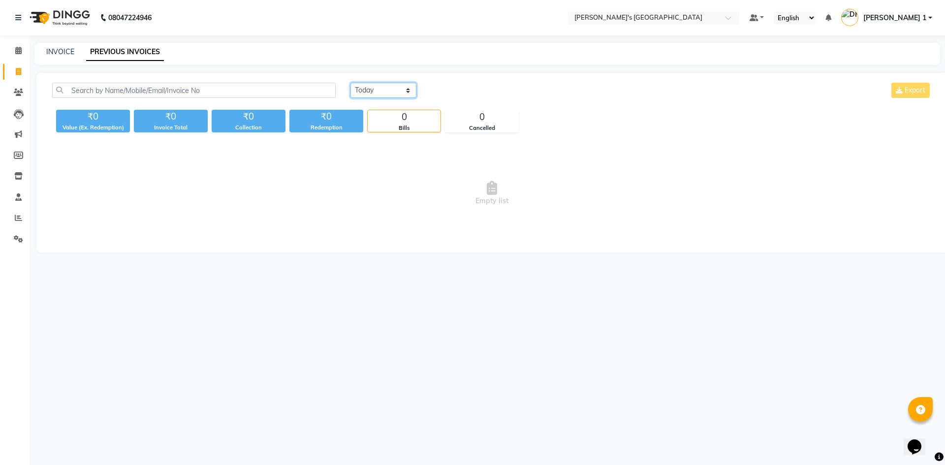
click at [372, 92] on select "Today Yesterday Custom Range" at bounding box center [383, 90] width 66 height 15
select select "yesterday"
click at [350, 83] on select "Today Yesterday Custom Range" at bounding box center [383, 90] width 66 height 15
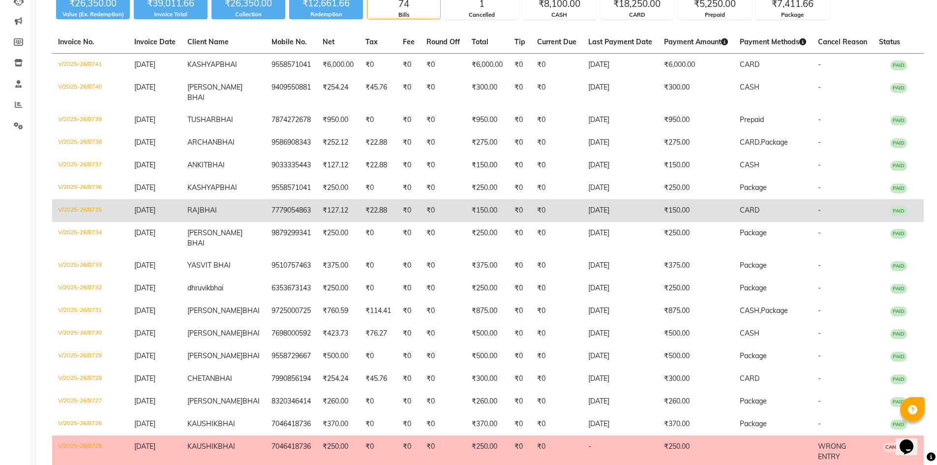
scroll to position [115, 0]
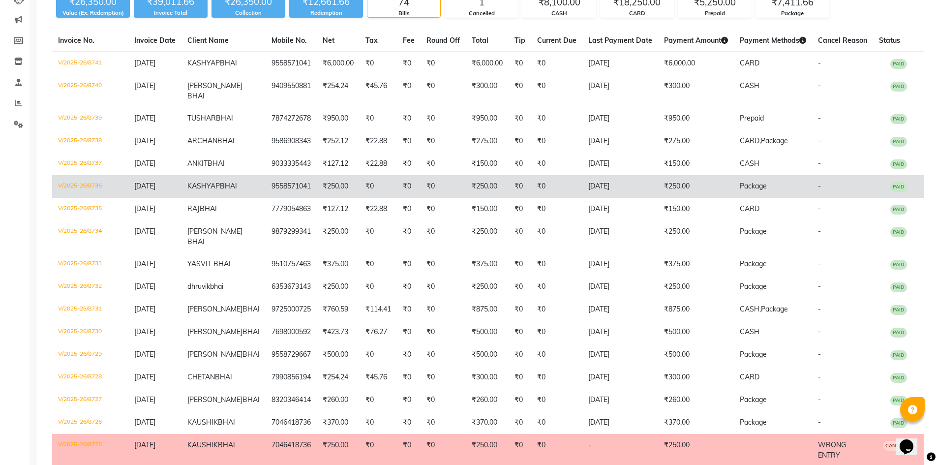
click at [222, 198] on td "KASHYAP BHAI" at bounding box center [224, 186] width 84 height 23
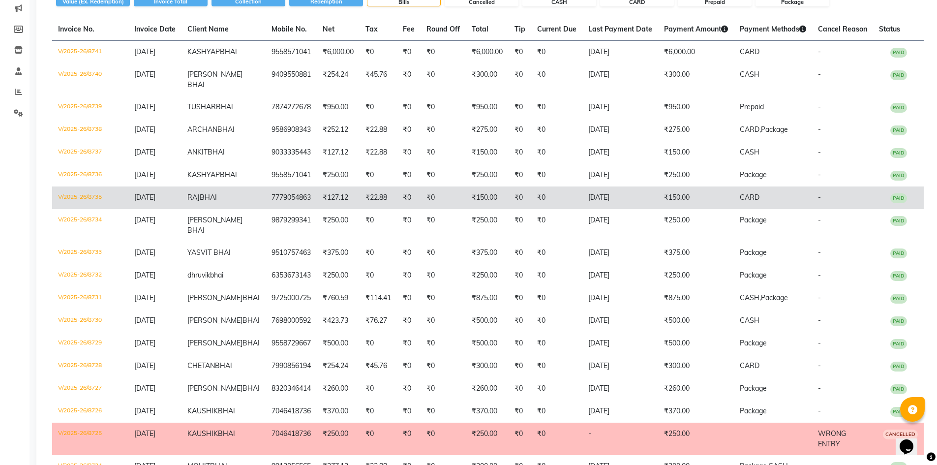
scroll to position [131, 0]
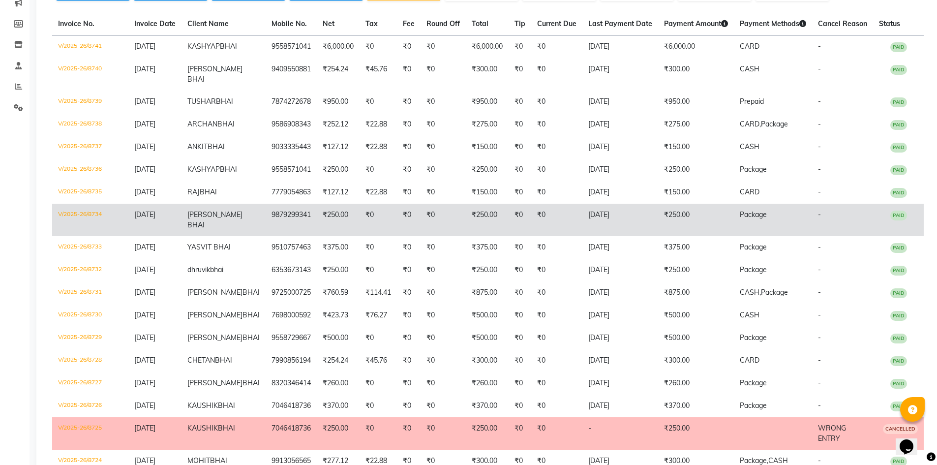
click at [229, 236] on td "[PERSON_NAME] BHAI" at bounding box center [224, 220] width 84 height 32
click at [217, 229] on span "[PERSON_NAME] BHAI" at bounding box center [214, 219] width 55 height 19
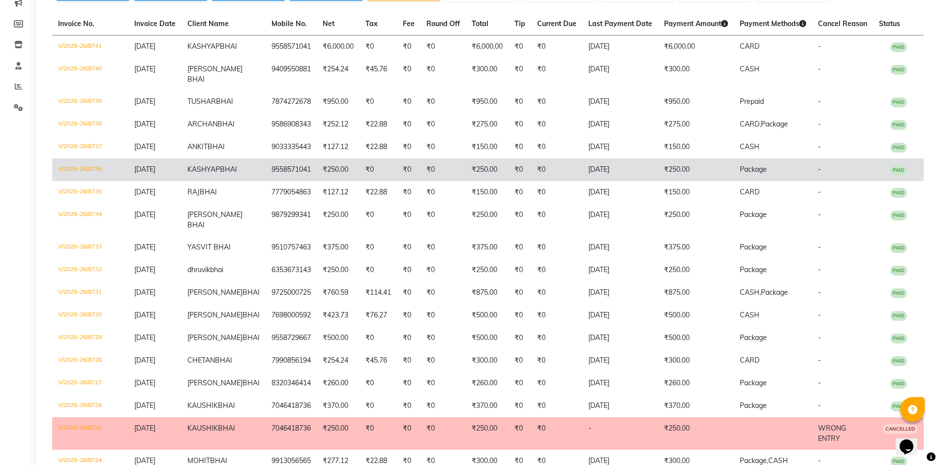
click at [220, 174] on span "KASHYAP" at bounding box center [203, 169] width 32 height 9
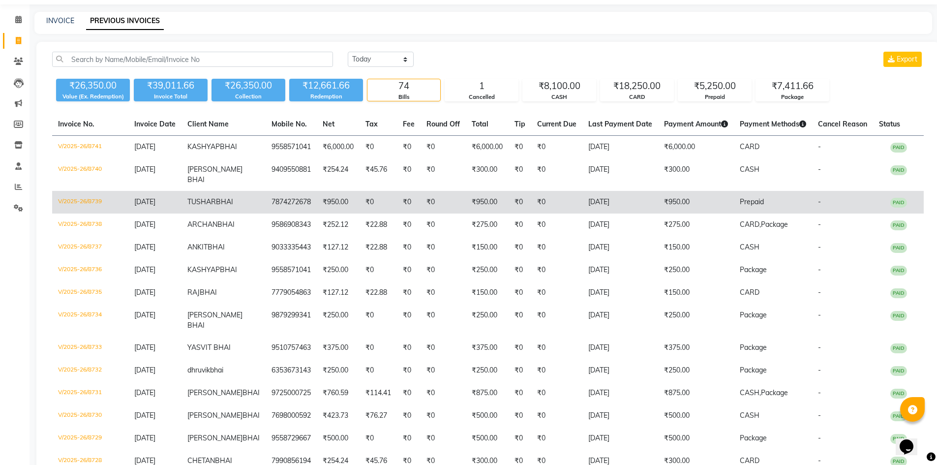
scroll to position [0, 0]
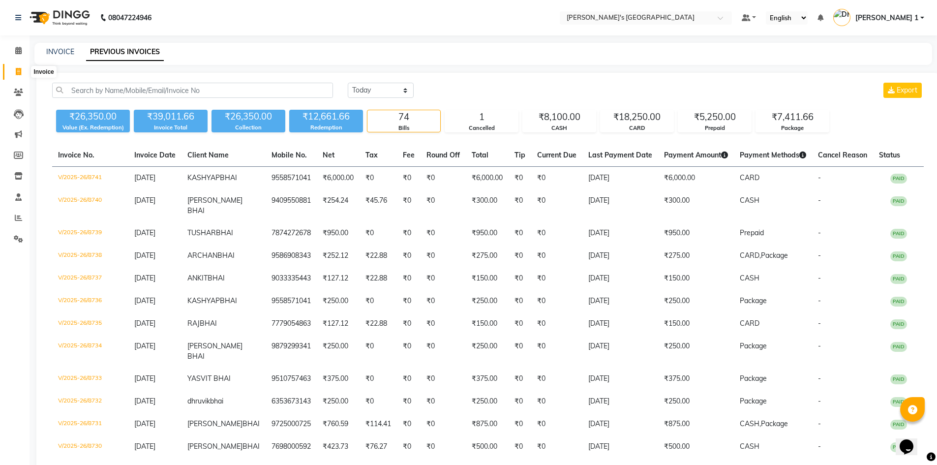
drag, startPoint x: 12, startPoint y: 72, endPoint x: 20, endPoint y: 77, distance: 9.5
click at [12, 72] on span at bounding box center [18, 71] width 17 height 11
select select "service"
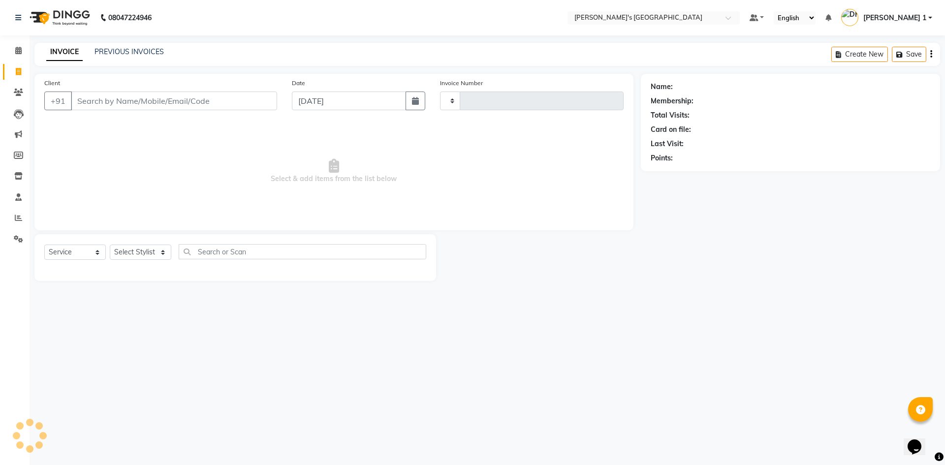
type input "8742"
select select "6233"
click at [106, 98] on input "Client" at bounding box center [174, 101] width 206 height 19
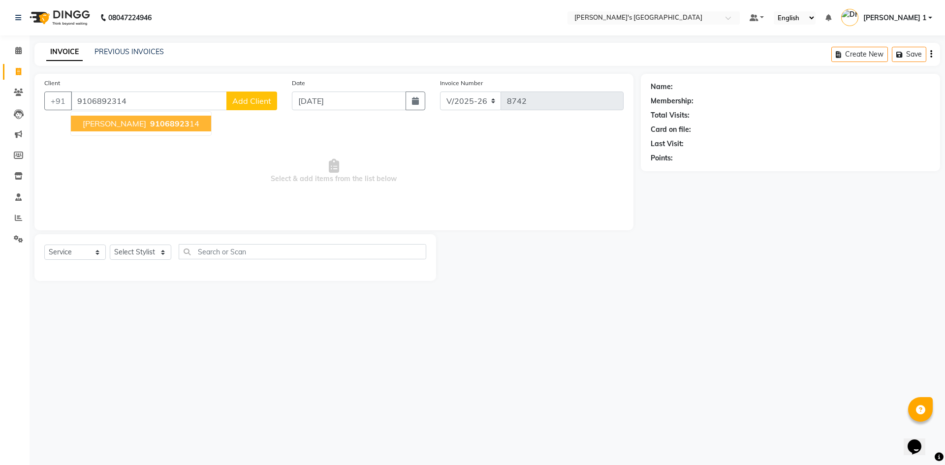
type input "9106892314"
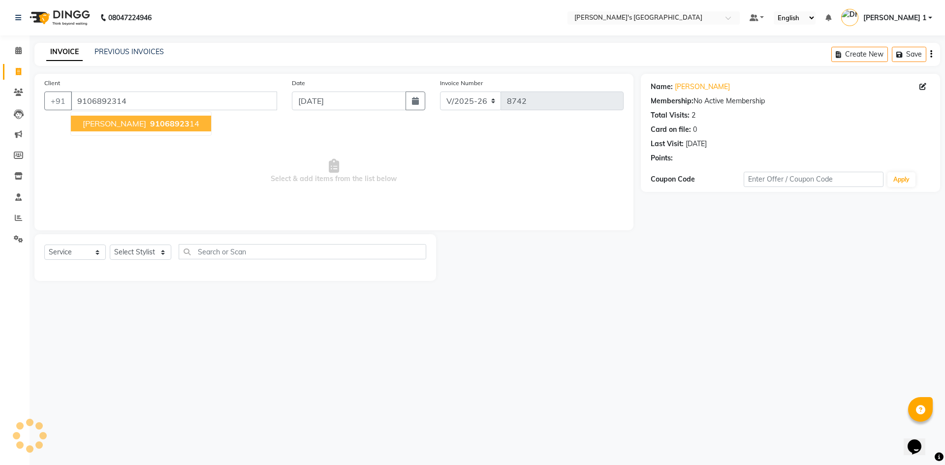
click at [150, 119] on span "91068923" at bounding box center [169, 124] width 39 height 10
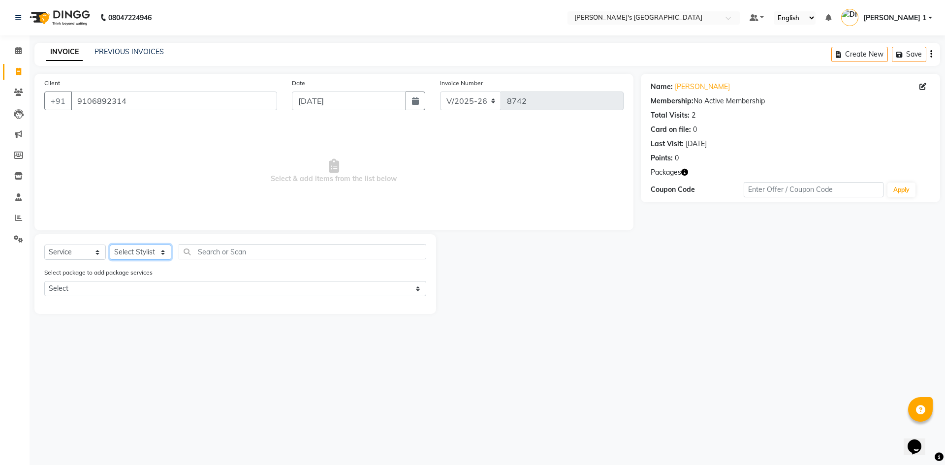
click at [131, 252] on select "Select Stylist ADARSH SOLANKI AVINASH SEN BRIJESH ZALA CHANDU SEN DHRUV DAVE DH…" at bounding box center [140, 252] width 61 height 15
select select "71308"
click at [110, 245] on select "Select Stylist ADARSH SOLANKI AVINASH SEN BRIJESH ZALA CHANDU SEN DHRUV DAVE DH…" at bounding box center [140, 252] width 61 height 15
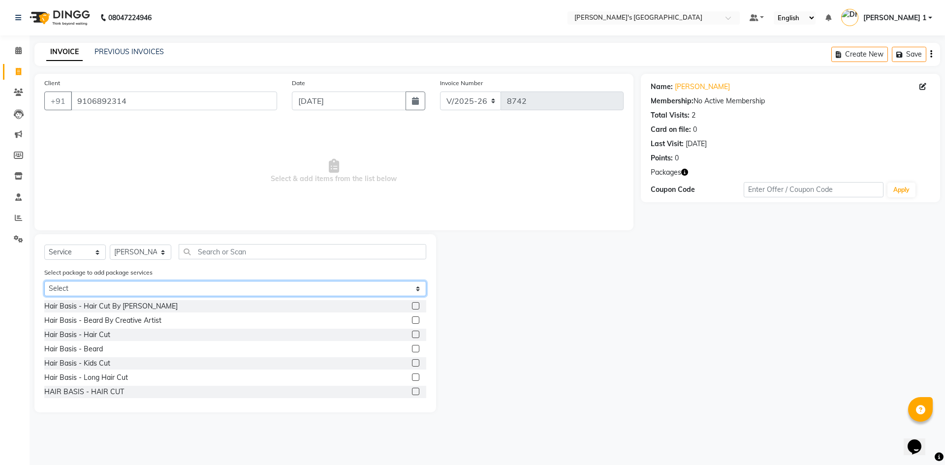
drag, startPoint x: 125, startPoint y: 288, endPoint x: 125, endPoint y: 295, distance: 6.9
click at [125, 288] on select "Select MAVDI DEAR PACKAGE ( 6 BEARD)" at bounding box center [235, 288] width 382 height 15
select select "1: Object"
click at [44, 281] on select "Select MAVDI DEAR PACKAGE ( 6 BEARD)" at bounding box center [235, 288] width 382 height 15
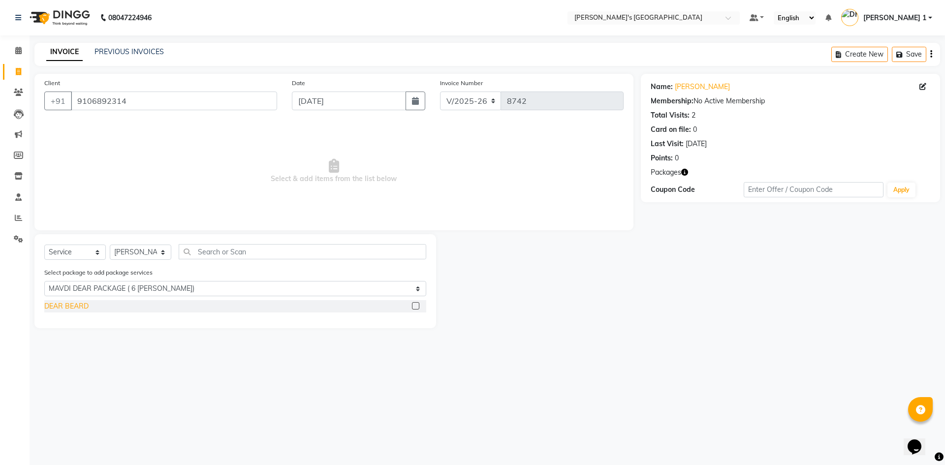
click at [82, 305] on div "DEAR BEARD" at bounding box center [66, 306] width 44 height 10
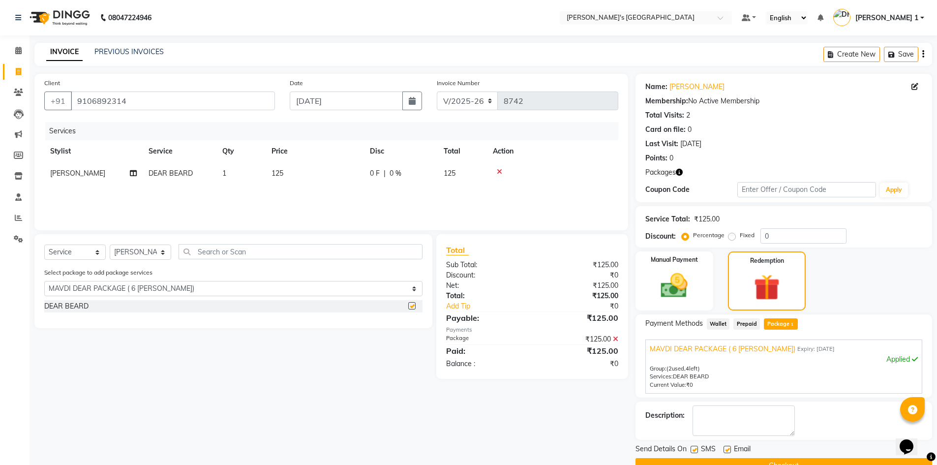
checkbox input "false"
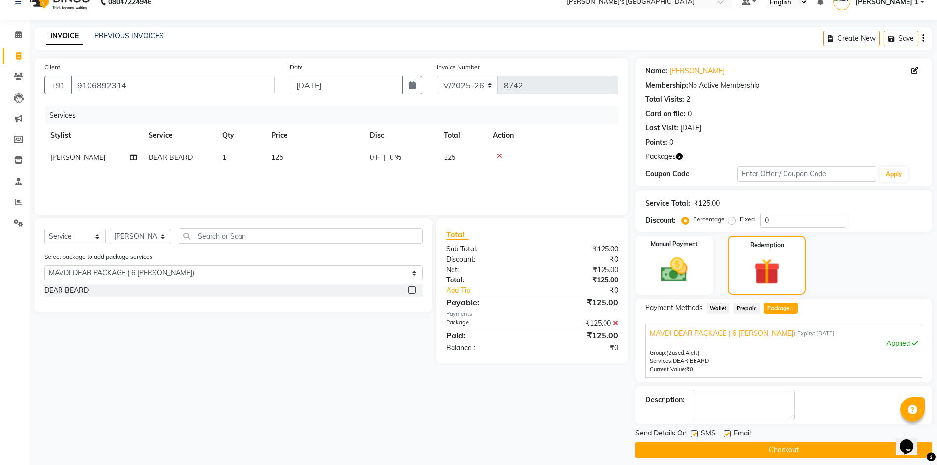
scroll to position [23, 0]
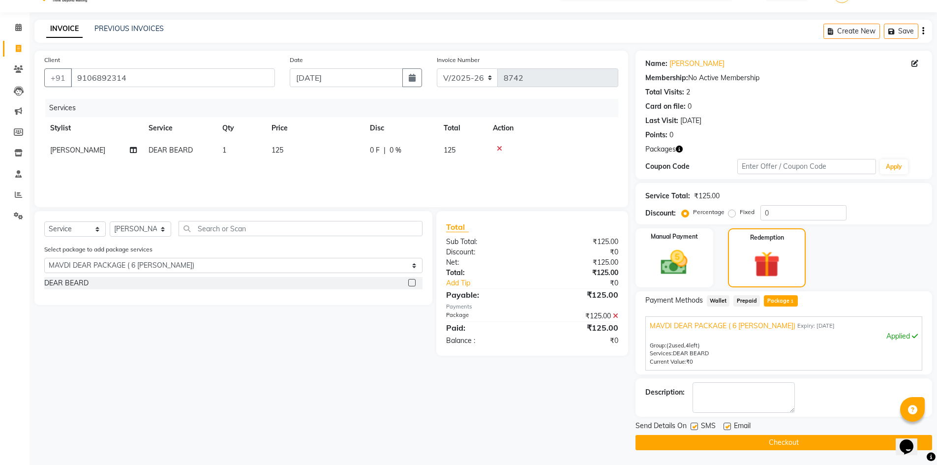
click at [728, 430] on div at bounding box center [727, 428] width 6 height 10
click at [728, 425] on label at bounding box center [727, 426] width 7 height 7
click at [728, 425] on input "checkbox" at bounding box center [727, 427] width 6 height 6
checkbox input "false"
click at [733, 438] on button "Checkout" at bounding box center [784, 442] width 297 height 15
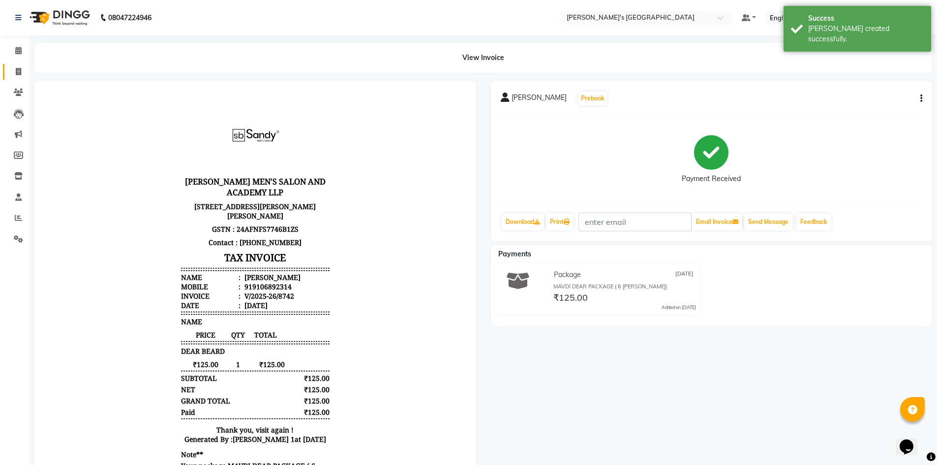
click at [18, 77] on link "Invoice" at bounding box center [15, 72] width 24 height 16
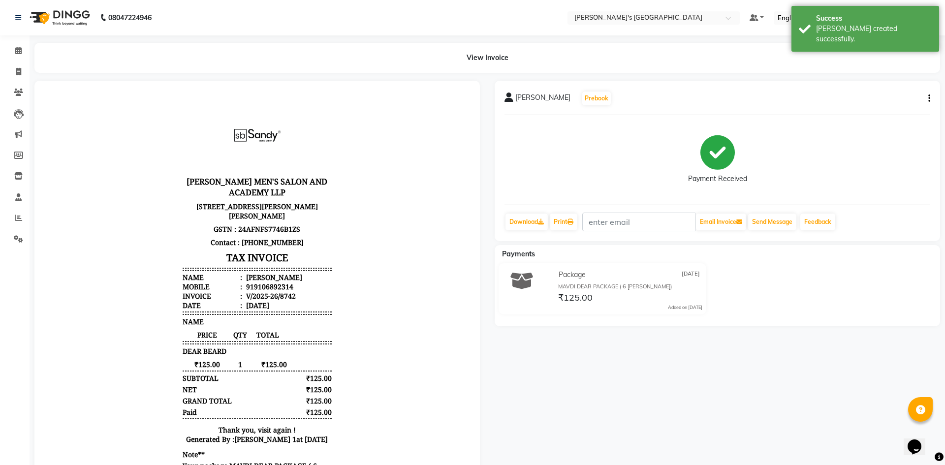
select select "6233"
select select "service"
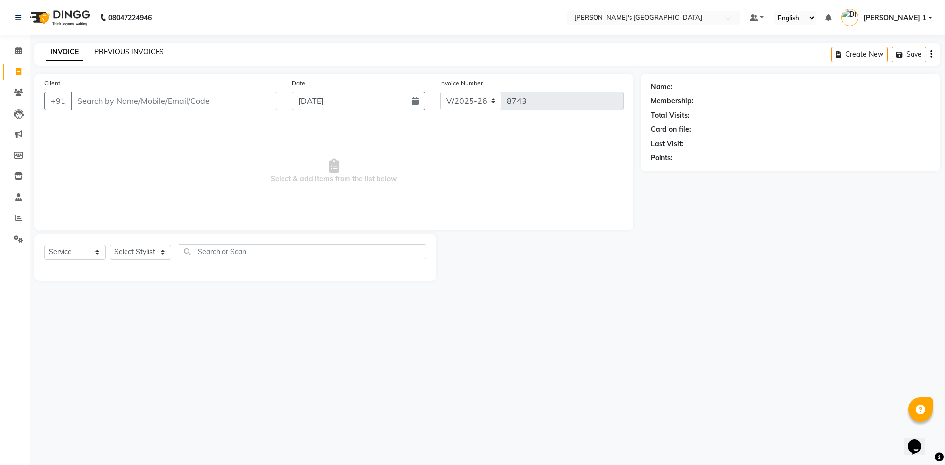
click at [138, 54] on link "PREVIOUS INVOICES" at bounding box center [128, 51] width 69 height 9
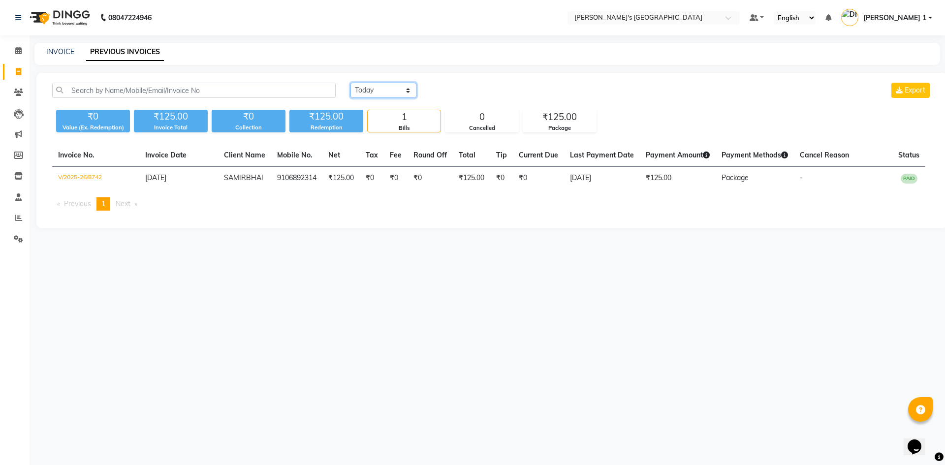
click at [397, 91] on select "Today Yesterday Custom Range" at bounding box center [383, 90] width 66 height 15
select select "yesterday"
click at [350, 83] on select "Today Yesterday Custom Range" at bounding box center [383, 90] width 66 height 15
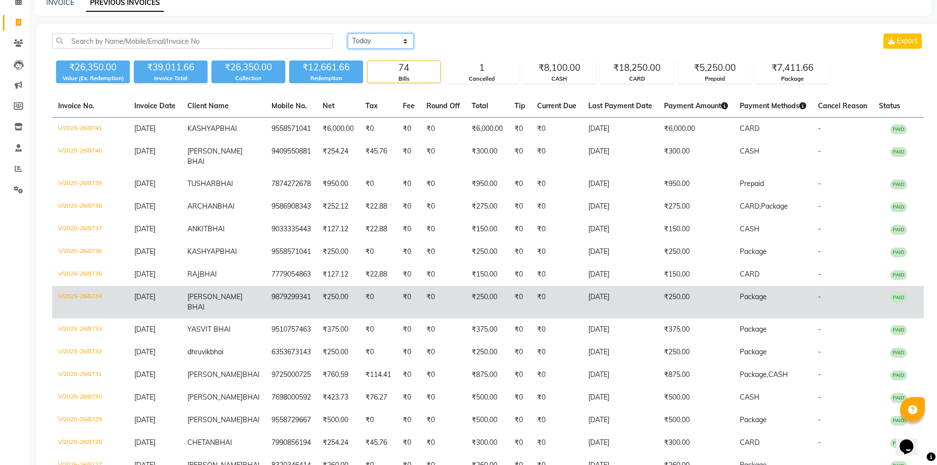
scroll to position [65, 0]
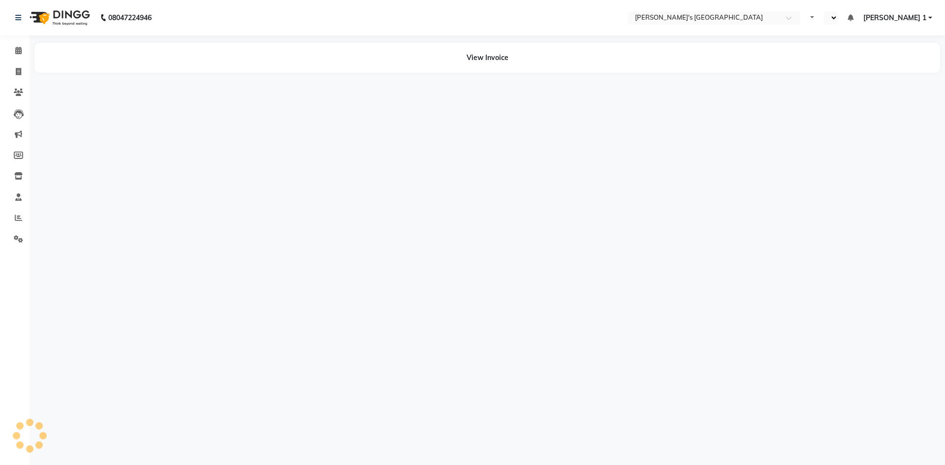
select select "en"
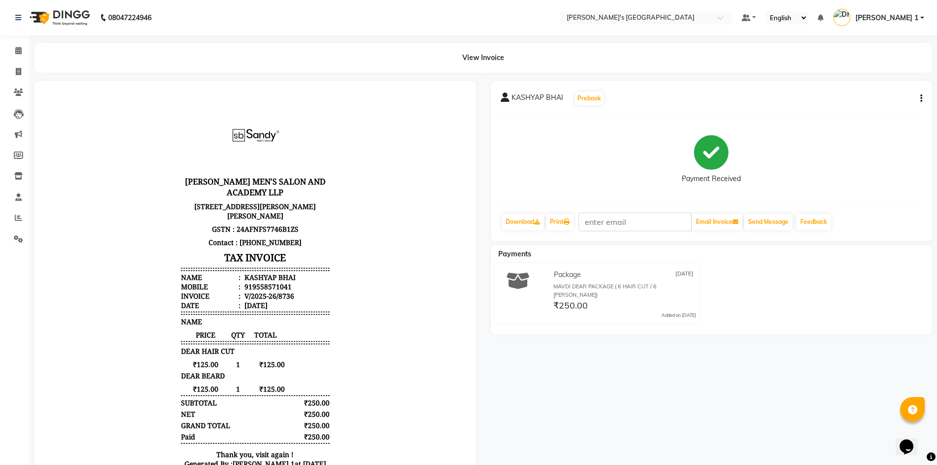
click at [919, 101] on button "button" at bounding box center [920, 98] width 6 height 10
click at [891, 103] on div "Edit Item Staff" at bounding box center [872, 104] width 67 height 12
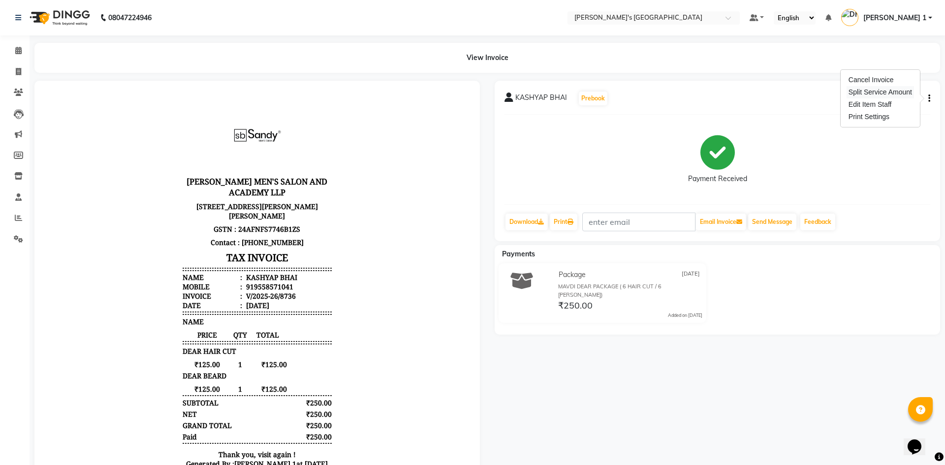
select select "61800"
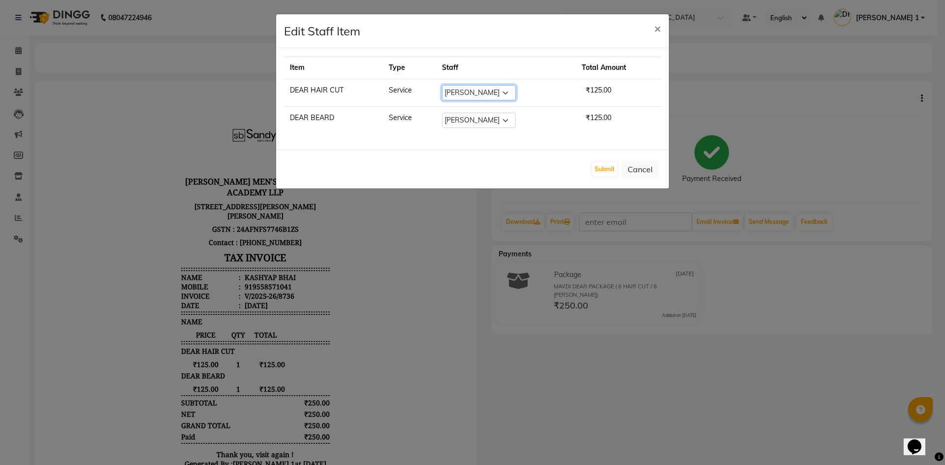
click at [484, 90] on select "Select ADARSH SOLANKI AVINASH SEN BRIJESH ZALA CHANDU SEN DHRUV DAVE DHRUV DAVE…" at bounding box center [479, 92] width 74 height 15
select select "46793"
click at [442, 85] on select "Select ADARSH SOLANKI AVINASH SEN BRIJESH ZALA CHANDU SEN DHRUV DAVE DHRUV DAVE…" at bounding box center [479, 92] width 74 height 15
click at [479, 123] on select "Select ADARSH SOLANKI AVINASH SEN BRIJESH ZALA CHANDU SEN DHRUV DAVE DHRUV DAVE…" at bounding box center [479, 120] width 74 height 15
select select "46793"
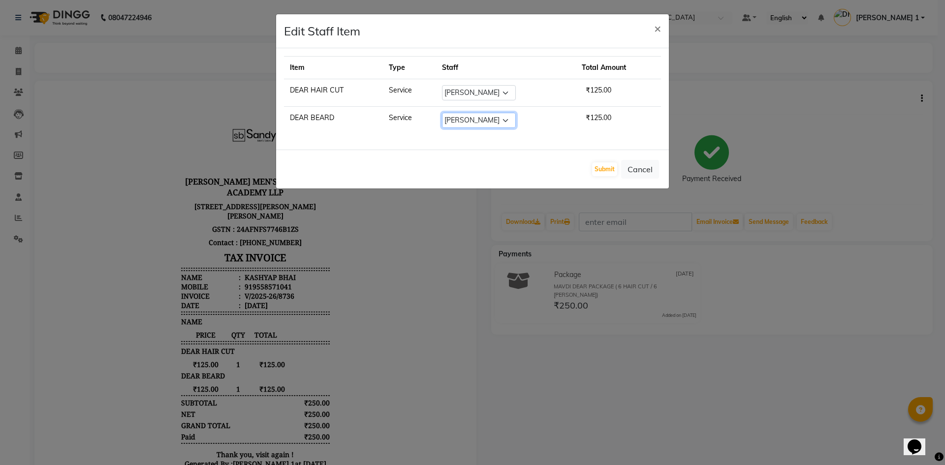
click at [442, 113] on select "Select ADARSH SOLANKI AVINASH SEN BRIJESH ZALA CHANDU SEN DHRUV DAVE DHRUV DAVE…" at bounding box center [479, 120] width 74 height 15
click at [596, 164] on button "Submit" at bounding box center [604, 169] width 25 height 14
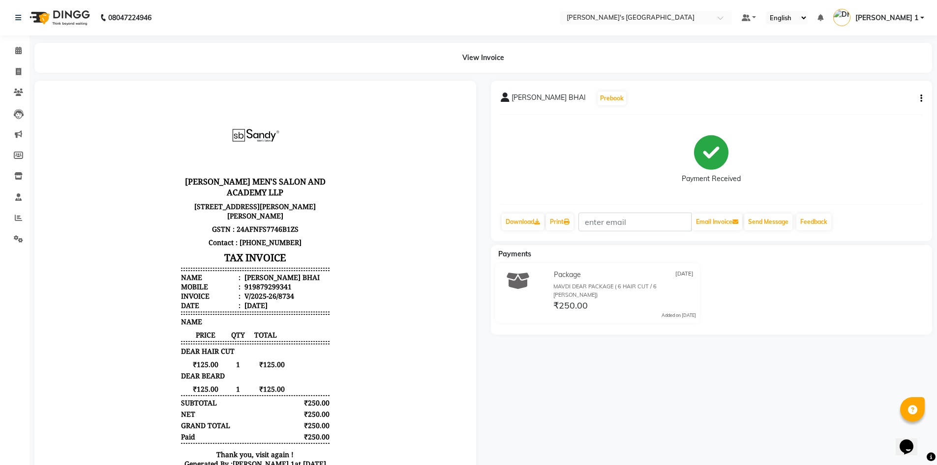
click at [919, 98] on button "button" at bounding box center [920, 98] width 6 height 10
click at [895, 103] on div "Edit Item Staff" at bounding box center [872, 104] width 67 height 12
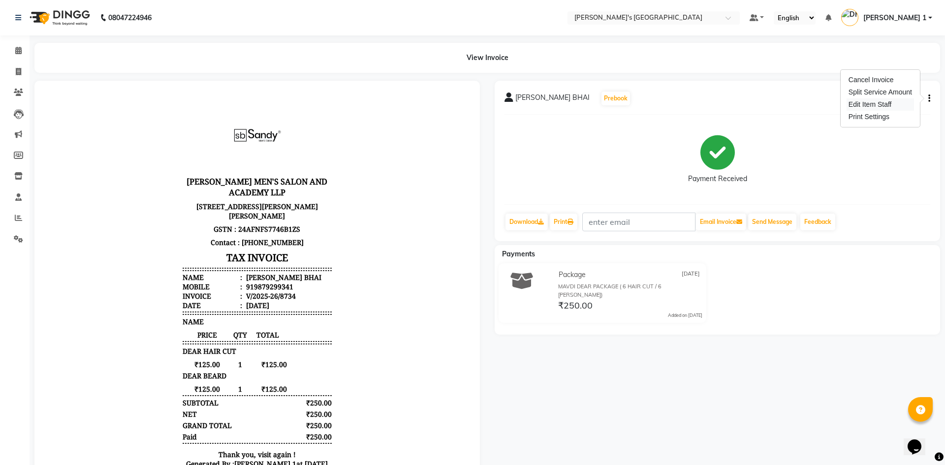
select select "46793"
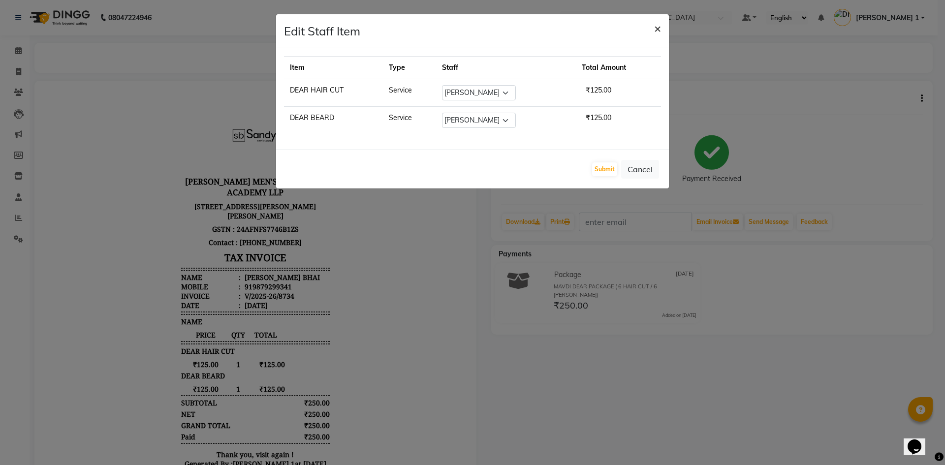
click at [654, 32] on span "×" at bounding box center [657, 28] width 7 height 15
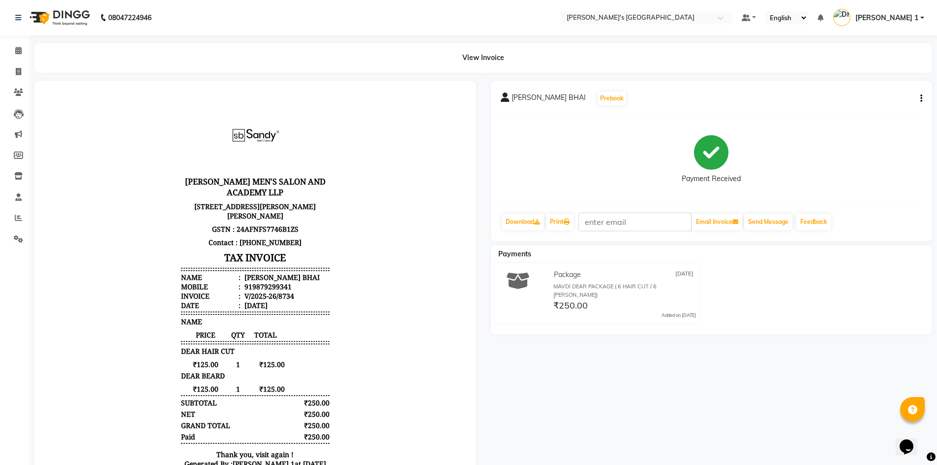
click at [919, 97] on button "button" at bounding box center [920, 98] width 6 height 10
click at [889, 105] on div "Edit Item Staff" at bounding box center [872, 104] width 67 height 12
select select
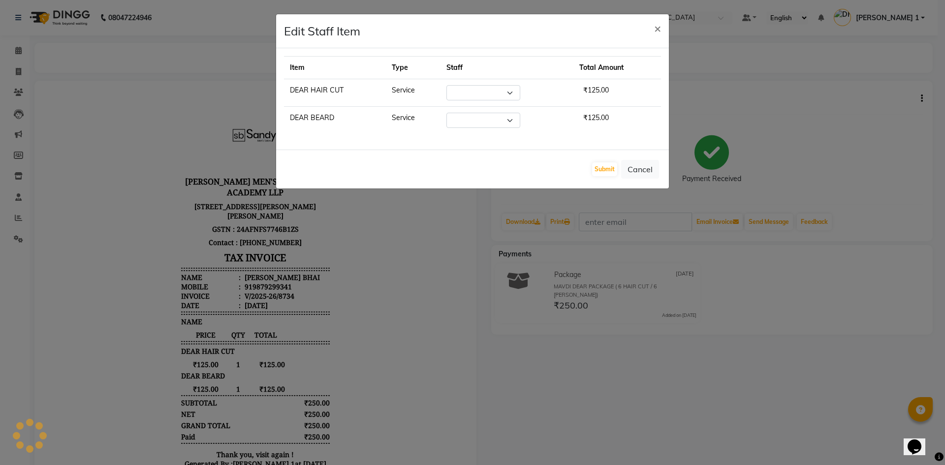
select select "46793"
click at [641, 168] on button "Cancel" at bounding box center [640, 169] width 38 height 19
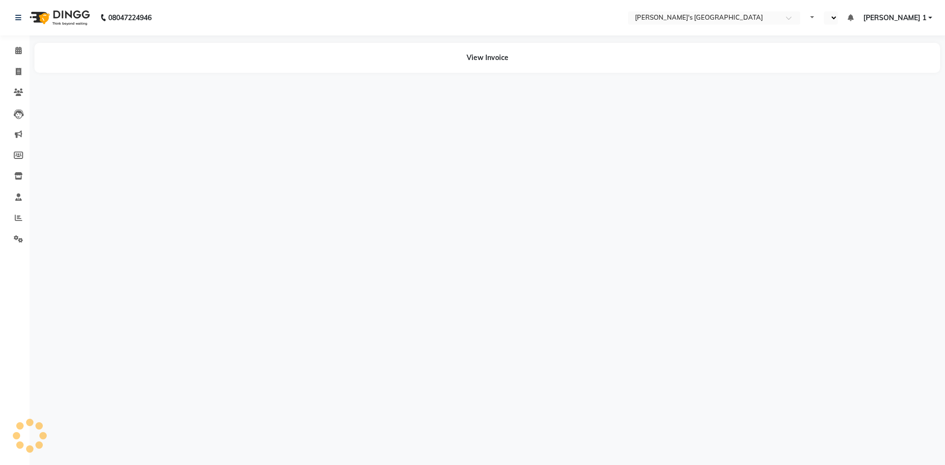
select select "en"
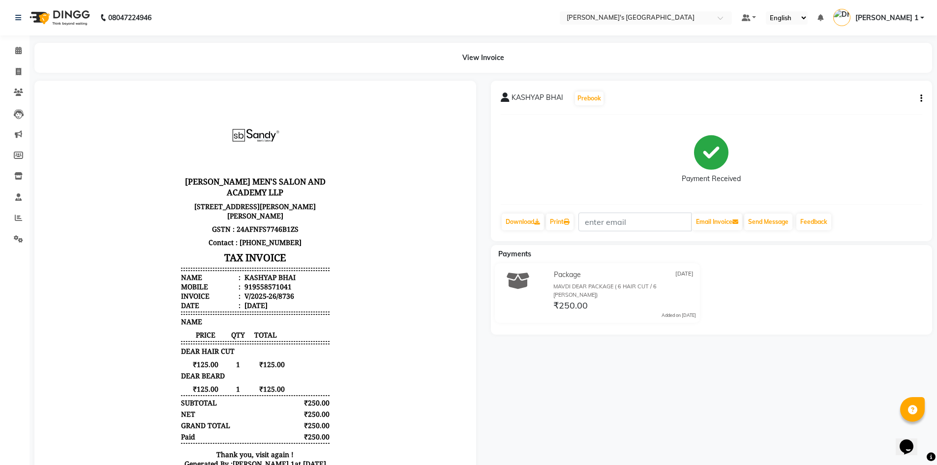
click at [918, 98] on button "button" at bounding box center [920, 98] width 6 height 10
click at [862, 104] on div "Edit Item Staff" at bounding box center [872, 104] width 67 height 12
select select
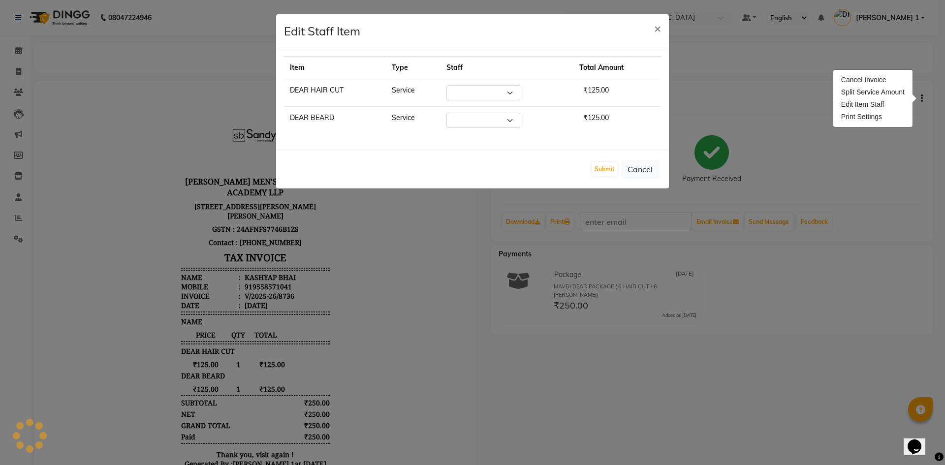
select select "46793"
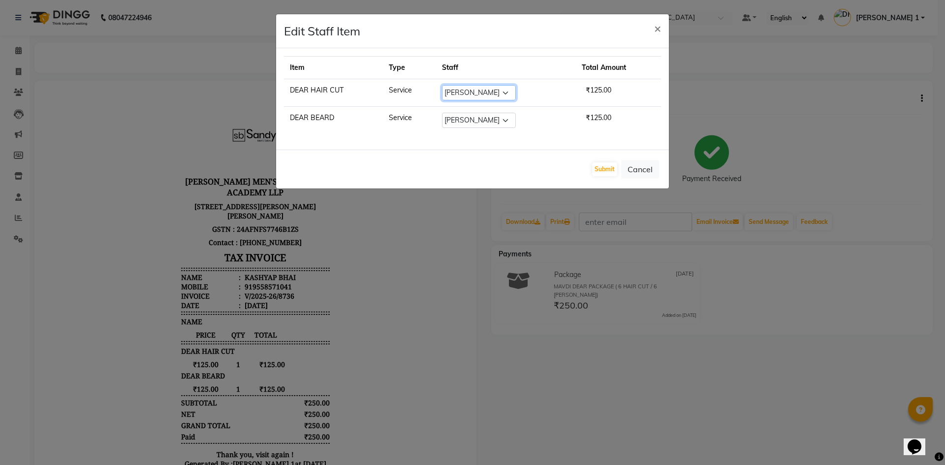
click at [467, 94] on select "Select ADARSH SOLANKI AVINASH SEN BRIJESH ZALA CHANDU SEN DHRUV DAVE DHRUV DAVE…" at bounding box center [479, 92] width 74 height 15
select select "61800"
click at [442, 85] on select "Select ADARSH SOLANKI AVINASH SEN BRIJESH ZALA CHANDU SEN DHRUV DAVE DHRUV DAVE…" at bounding box center [479, 92] width 74 height 15
click at [466, 117] on select "Select ADARSH SOLANKI AVINASH SEN BRIJESH ZALA CHANDU SEN DHRUV DAVE DHRUV DAVE…" at bounding box center [479, 120] width 74 height 15
select select "61800"
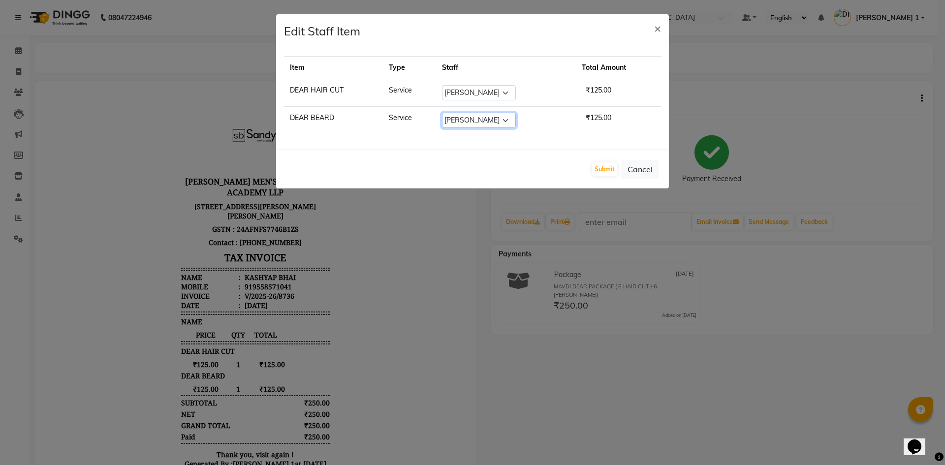
click at [442, 113] on select "Select ADARSH SOLANKI AVINASH SEN BRIJESH ZALA CHANDU SEN DHRUV DAVE DHRUV DAVE…" at bounding box center [479, 120] width 74 height 15
click at [598, 171] on button "Submit" at bounding box center [604, 169] width 25 height 14
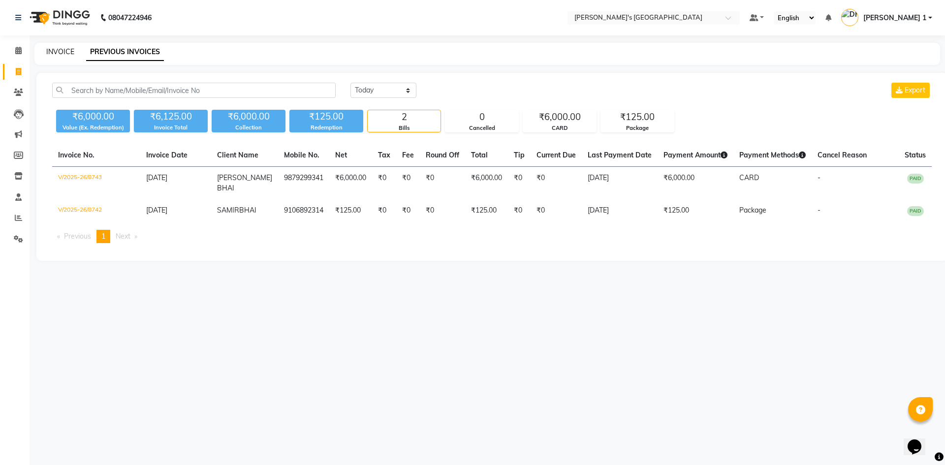
click at [64, 50] on link "INVOICE" at bounding box center [60, 51] width 28 height 9
select select "6233"
select select "service"
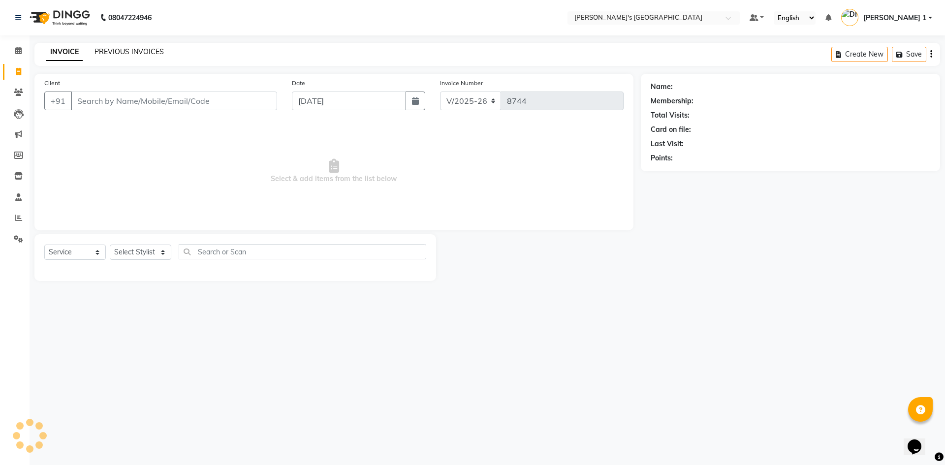
click at [123, 48] on link "PREVIOUS INVOICES" at bounding box center [128, 51] width 69 height 9
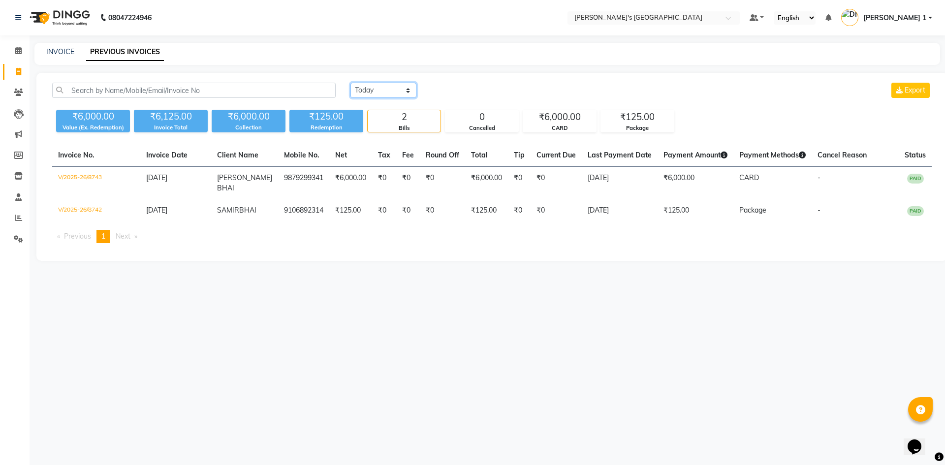
drag, startPoint x: 359, startPoint y: 90, endPoint x: 364, endPoint y: 97, distance: 8.5
click at [359, 90] on select "[DATE] [DATE] Custom Range" at bounding box center [383, 90] width 66 height 15
select select "[DATE]"
click at [350, 83] on select "[DATE] [DATE] Custom Range" at bounding box center [383, 90] width 66 height 15
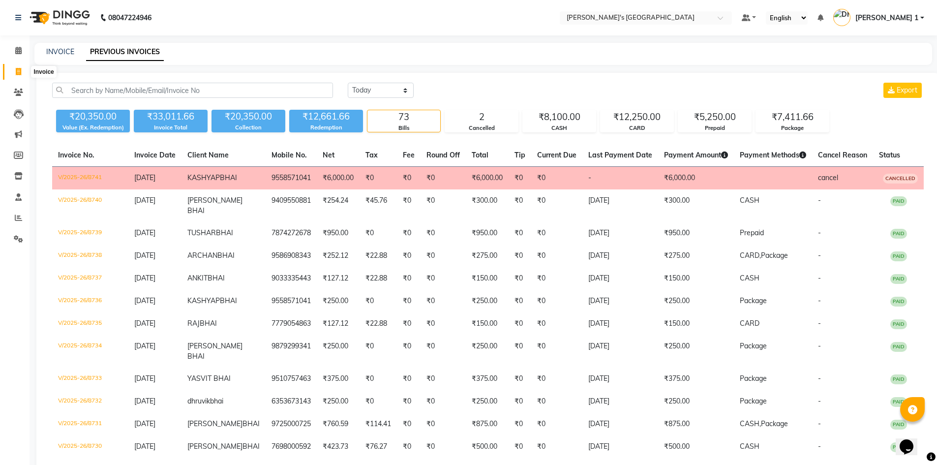
click at [13, 70] on span at bounding box center [18, 71] width 17 height 11
select select "service"
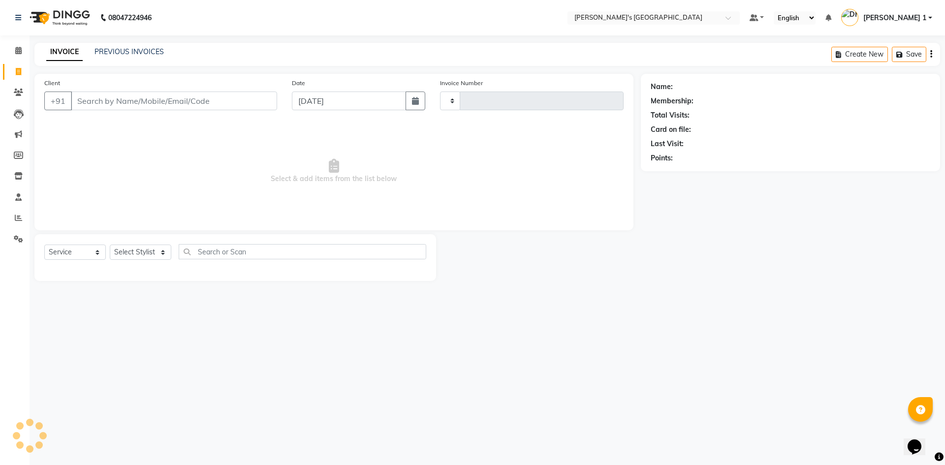
type input "8744"
select select "6233"
click at [132, 48] on link "PREVIOUS INVOICES" at bounding box center [128, 51] width 69 height 9
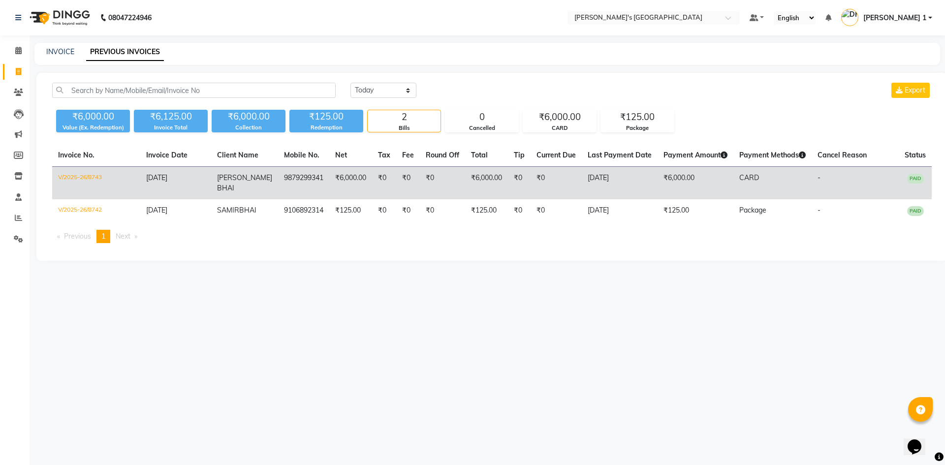
click at [555, 165] on th "Current Due" at bounding box center [555, 155] width 51 height 23
click at [537, 177] on td "₹0" at bounding box center [555, 183] width 51 height 33
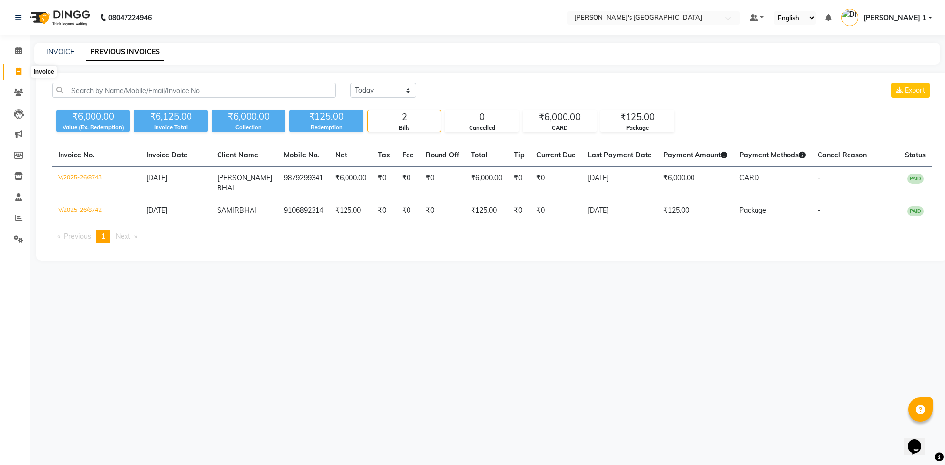
click at [16, 75] on icon at bounding box center [18, 71] width 5 height 7
select select "service"
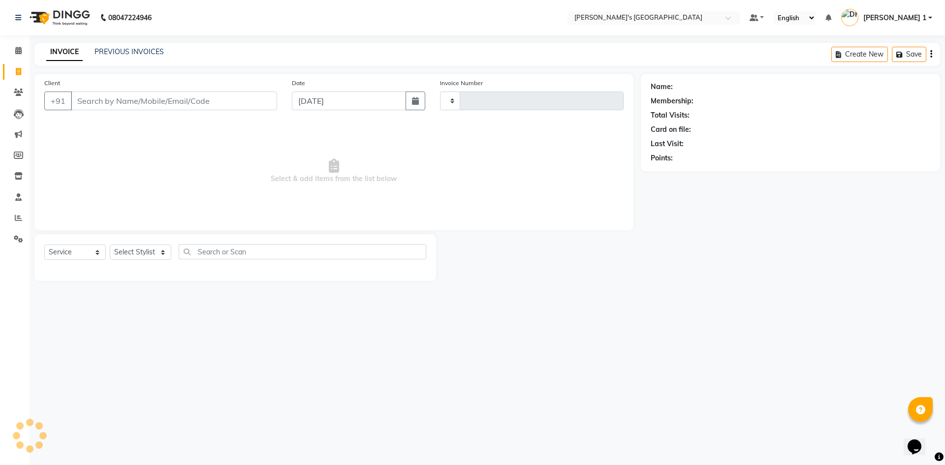
type input "8744"
select select "6233"
click at [126, 46] on div "INVOICE PREVIOUS INVOICES Create New Save" at bounding box center [486, 54] width 905 height 23
click at [126, 52] on link "PREVIOUS INVOICES" at bounding box center [128, 51] width 69 height 9
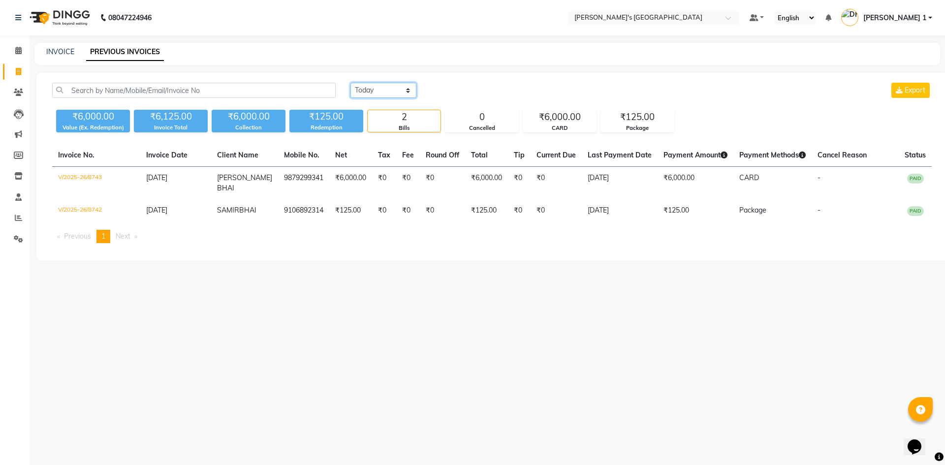
drag, startPoint x: 389, startPoint y: 84, endPoint x: 391, endPoint y: 96, distance: 12.0
click at [389, 84] on select "Today Yesterday Custom Range" at bounding box center [383, 90] width 66 height 15
select select "yesterday"
click at [350, 83] on select "Today Yesterday Custom Range" at bounding box center [383, 90] width 66 height 15
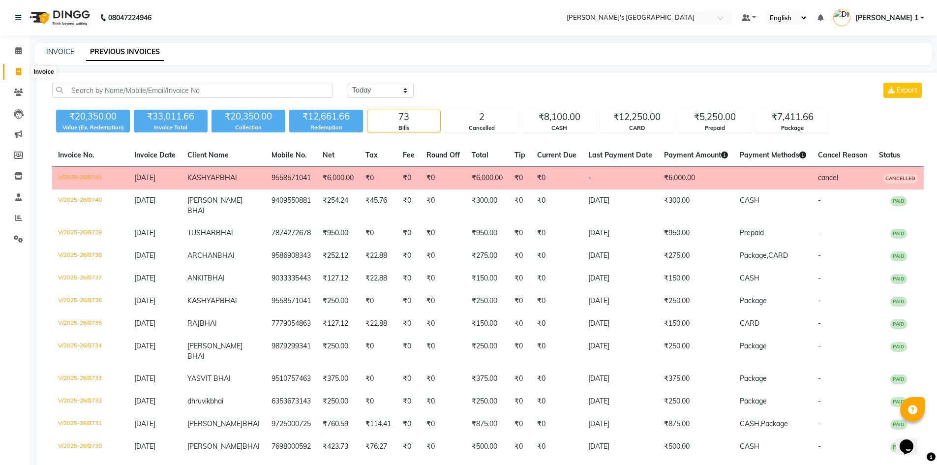
drag, startPoint x: 16, startPoint y: 71, endPoint x: 49, endPoint y: 79, distance: 33.4
click at [16, 71] on icon at bounding box center [18, 71] width 5 height 7
select select "service"
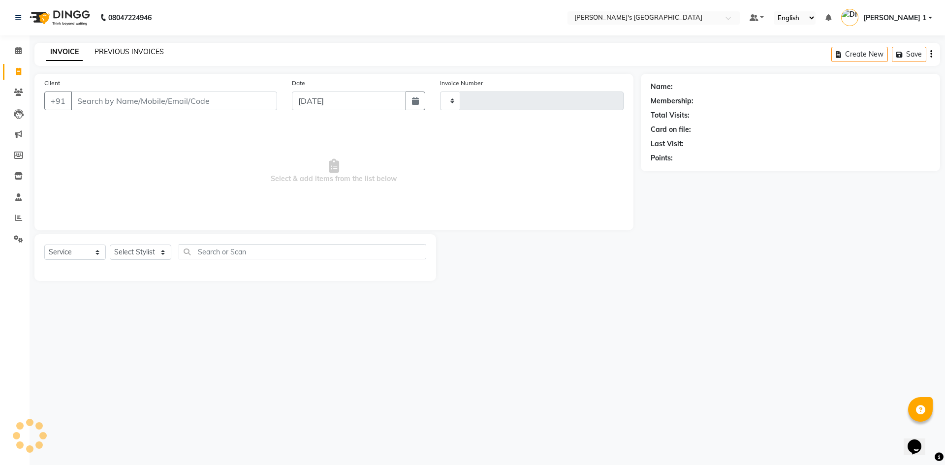
type input "8744"
select select "6233"
click at [122, 49] on link "PREVIOUS INVOICES" at bounding box center [128, 51] width 69 height 9
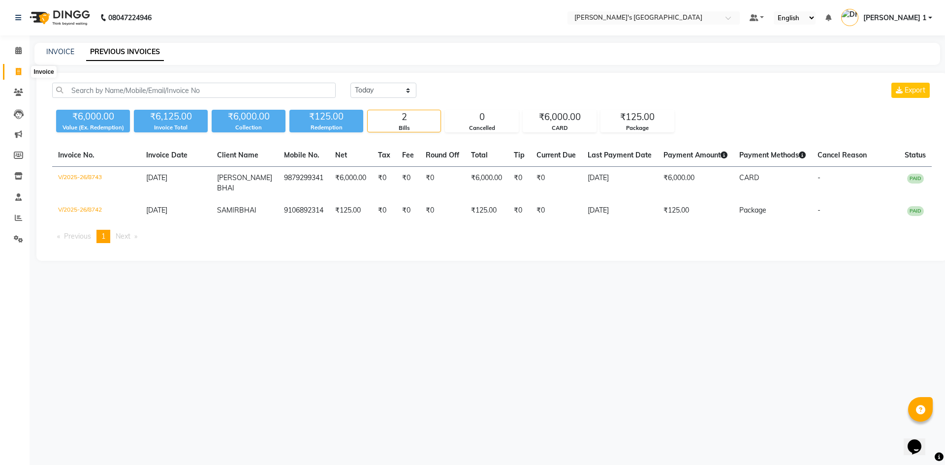
click at [12, 76] on span at bounding box center [18, 71] width 17 height 11
select select "service"
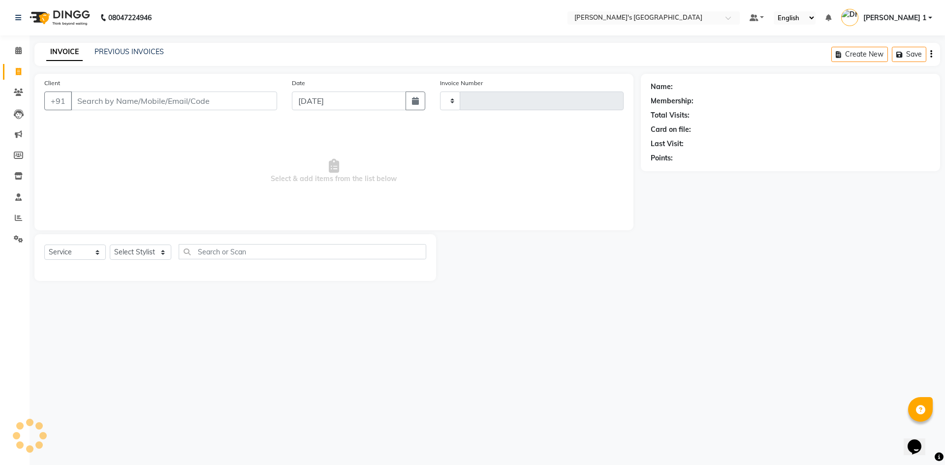
type input "8744"
select select "6233"
drag, startPoint x: 13, startPoint y: 94, endPoint x: 561, endPoint y: 69, distance: 549.1
click at [13, 94] on span at bounding box center [18, 92] width 17 height 11
click at [18, 215] on icon at bounding box center [18, 217] width 7 height 7
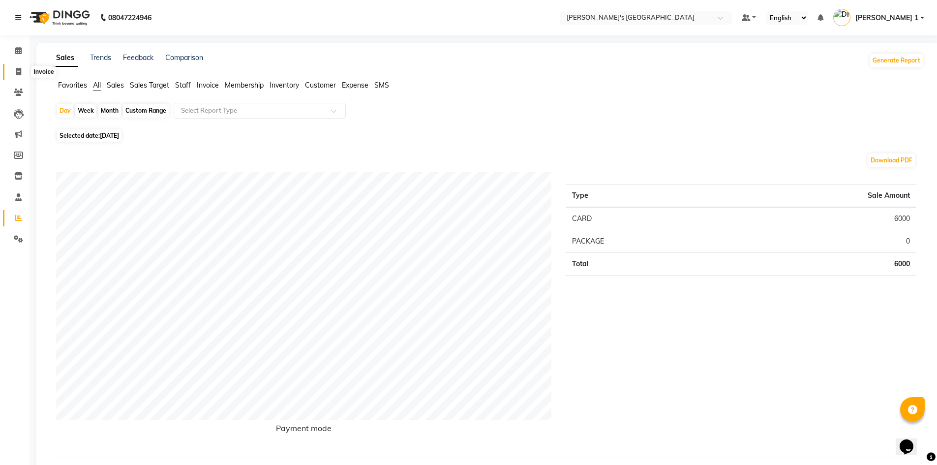
drag, startPoint x: 16, startPoint y: 74, endPoint x: 0, endPoint y: 81, distance: 17.0
click at [16, 74] on icon at bounding box center [18, 71] width 5 height 7
select select "service"
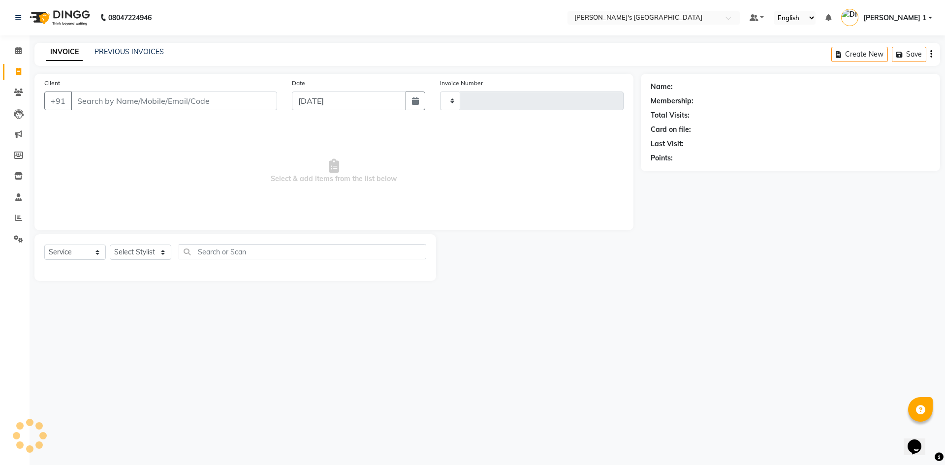
type input "8744"
select select "6233"
click at [92, 71] on main "INVOICE PREVIOUS INVOICES Create New Save Client +91 Add Client Date 04-09-2025…" at bounding box center [487, 169] width 915 height 253
drag, startPoint x: 103, startPoint y: 90, endPoint x: 110, endPoint y: 100, distance: 12.8
click at [110, 100] on div "Client +91 Add Client" at bounding box center [160, 98] width 247 height 40
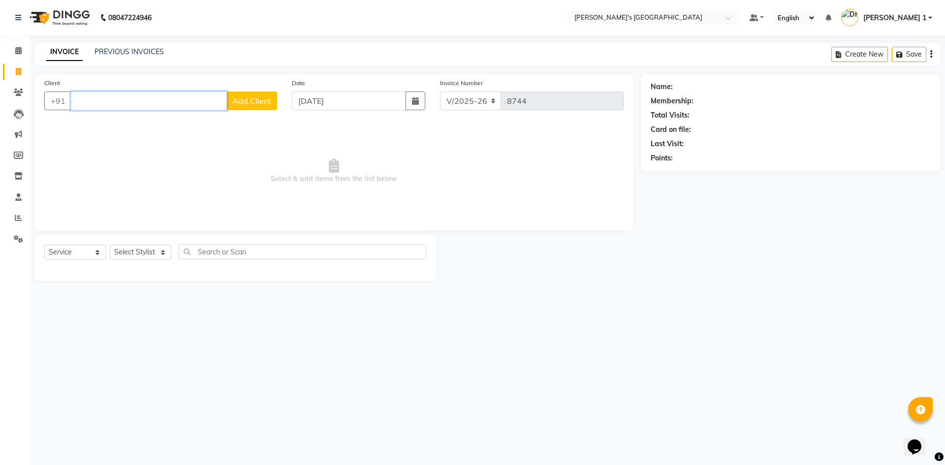
drag, startPoint x: 110, startPoint y: 100, endPoint x: 166, endPoint y: 102, distance: 56.1
click at [160, 104] on input "Client" at bounding box center [149, 101] width 156 height 19
click at [183, 124] on div "Client +91 Add Client Date 04-09-2025 Invoice Number V/2025 V/2025-26 8744 Sele…" at bounding box center [333, 152] width 599 height 156
click at [198, 118] on div "Client +91 Add Client" at bounding box center [160, 98] width 247 height 40
drag, startPoint x: 206, startPoint y: 117, endPoint x: 224, endPoint y: 112, distance: 18.4
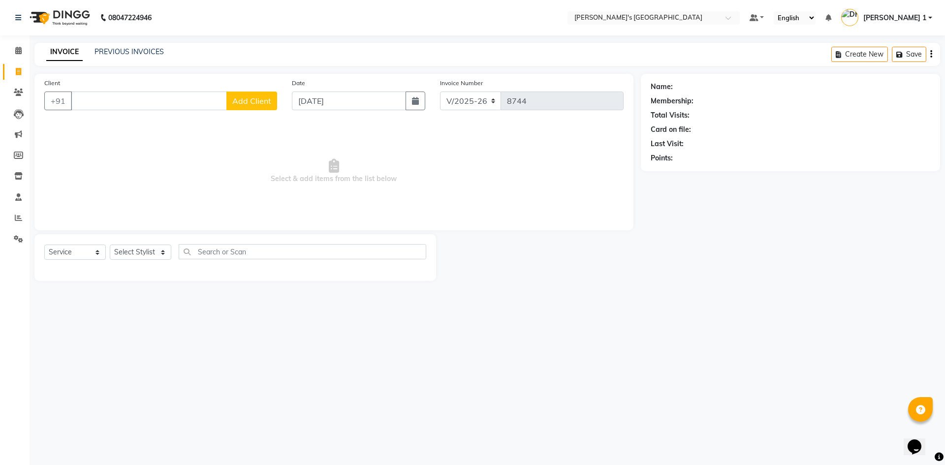
click at [212, 122] on div "Client +91 Add Client Date 04-09-2025 Invoice Number V/2025 V/2025-26 8744 Sele…" at bounding box center [333, 152] width 599 height 156
click at [92, 101] on input "Client" at bounding box center [149, 101] width 156 height 19
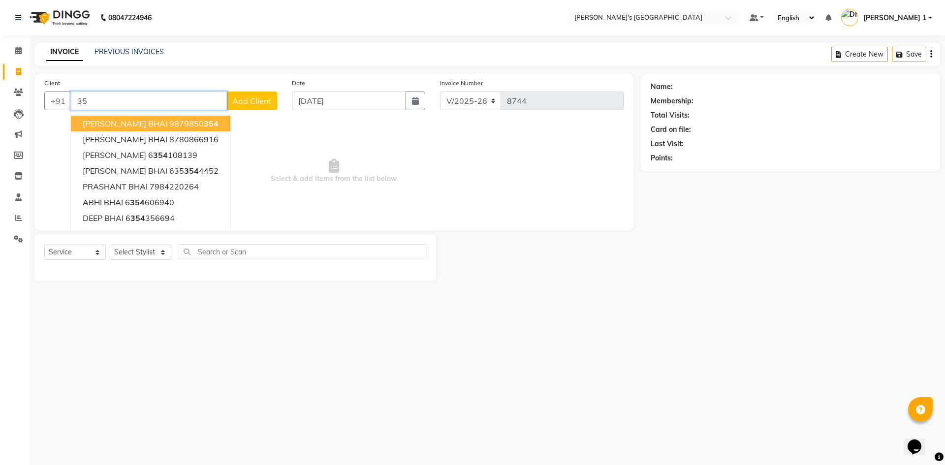
type input "3"
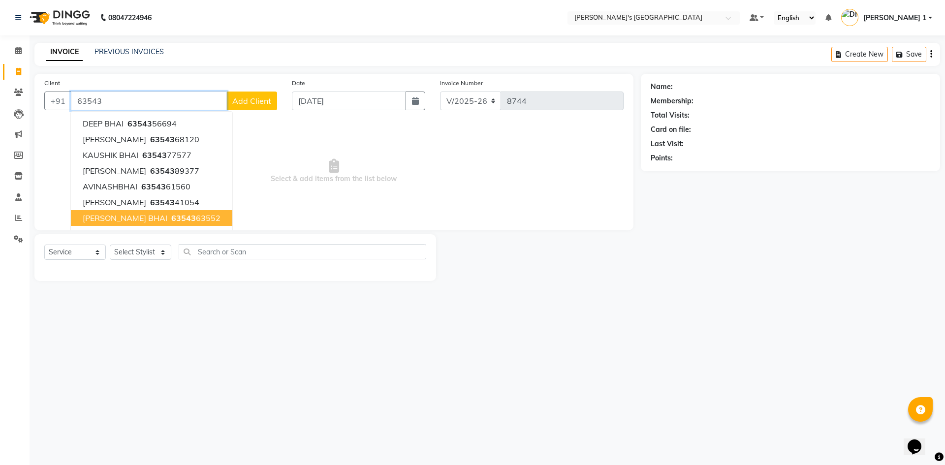
click at [98, 218] on span "AVESH BHAI" at bounding box center [125, 218] width 85 height 10
type input "6354363552"
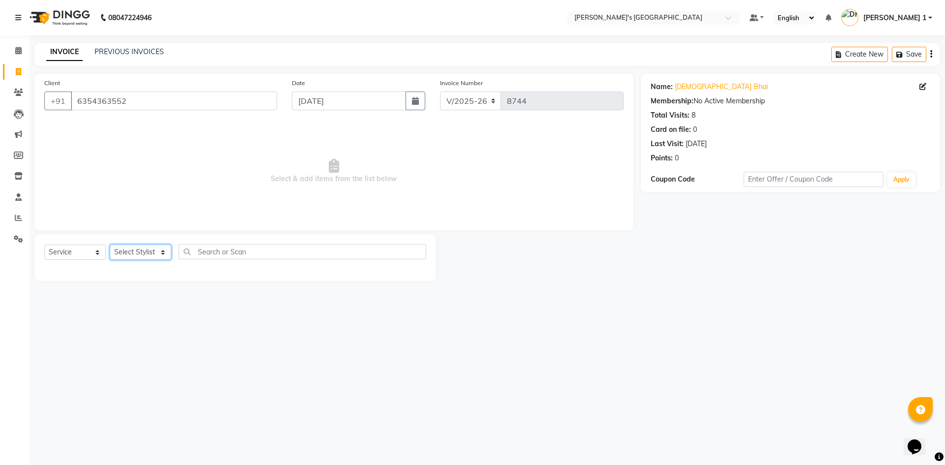
click at [159, 252] on select "Select Stylist ADARSH SOLANKI AVINASH SEN BRIJESH ZALA CHANDU SEN DHRUV DAVE DH…" at bounding box center [140, 252] width 61 height 15
select select "46793"
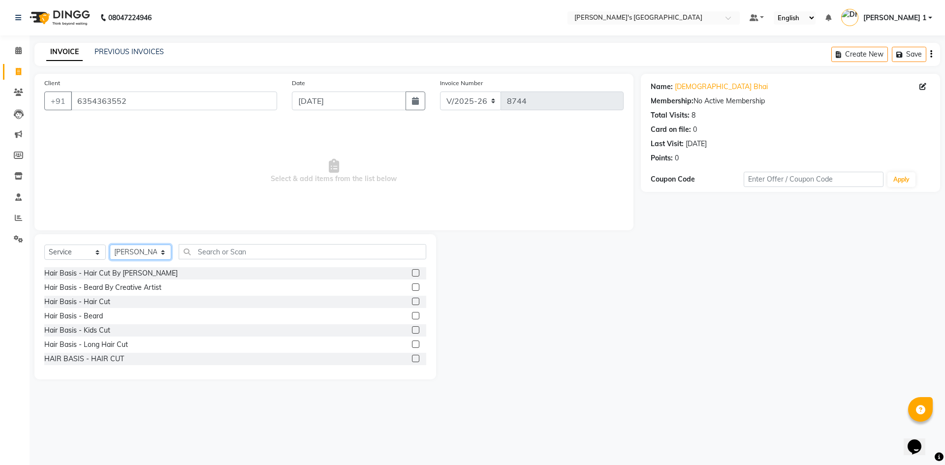
click at [159, 252] on select "Select Stylist ADARSH SOLANKI AVINASH SEN BRIJESH ZALA CHANDU SEN DHRUV DAVE DH…" at bounding box center [140, 252] width 61 height 15
click at [412, 299] on label at bounding box center [415, 301] width 7 height 7
click at [412, 299] on input "checkbox" at bounding box center [415, 302] width 6 height 6
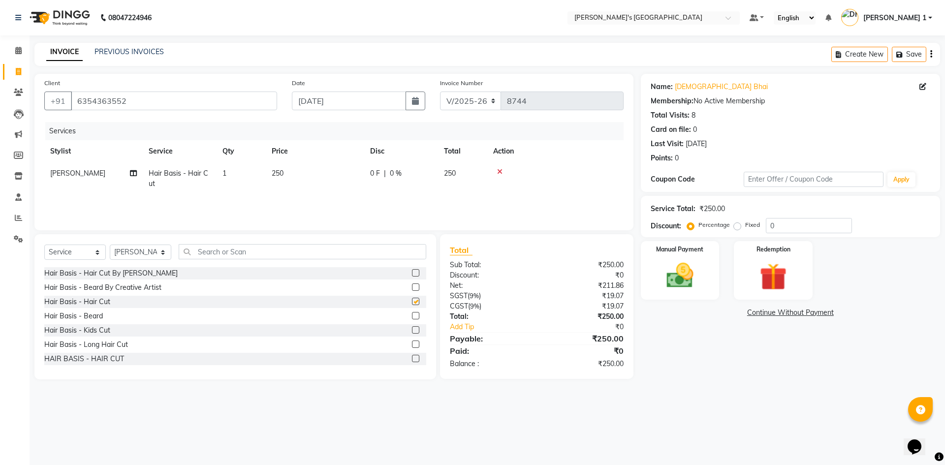
checkbox input "false"
click at [320, 171] on td "250" at bounding box center [315, 178] width 98 height 32
select select "46793"
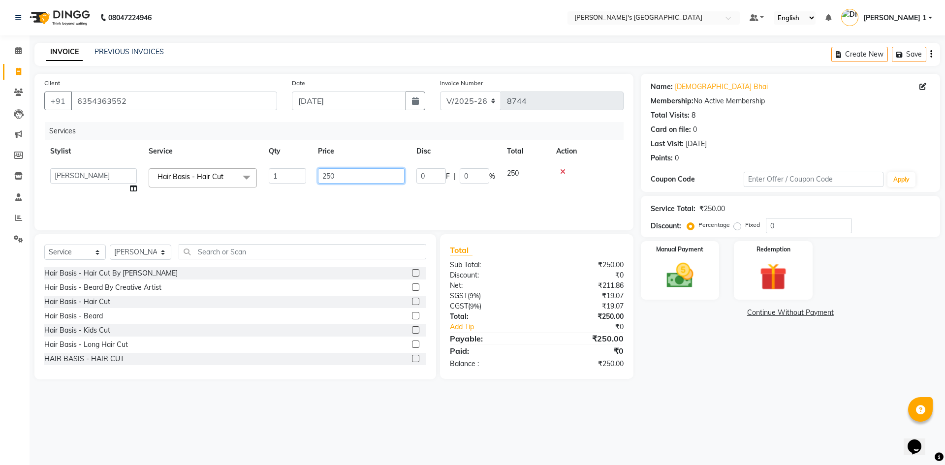
click at [358, 176] on input "250" at bounding box center [361, 175] width 87 height 15
type input "350"
click at [670, 268] on img at bounding box center [680, 275] width 46 height 32
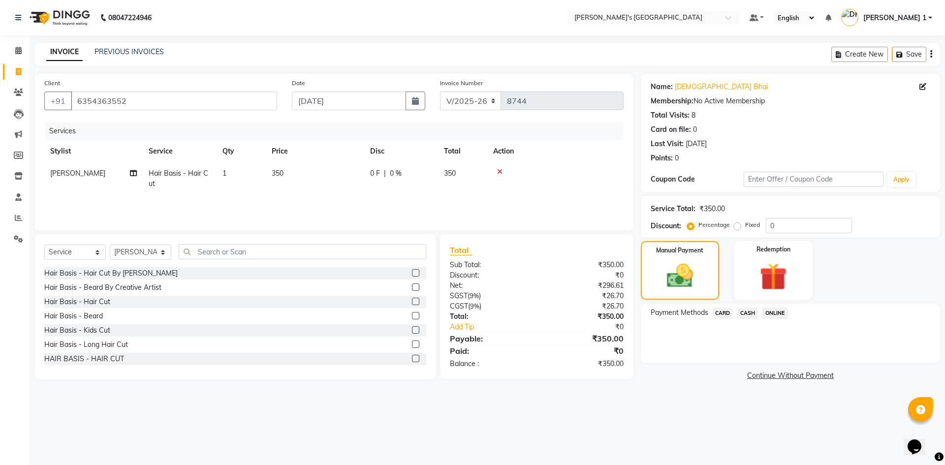
click at [751, 313] on span "CASH" at bounding box center [746, 312] width 21 height 11
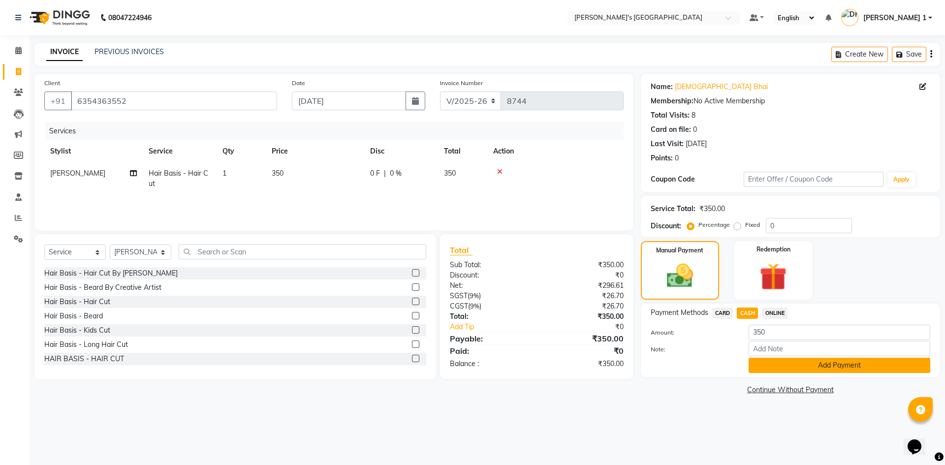
click at [775, 364] on button "Add Payment" at bounding box center [839, 365] width 182 height 15
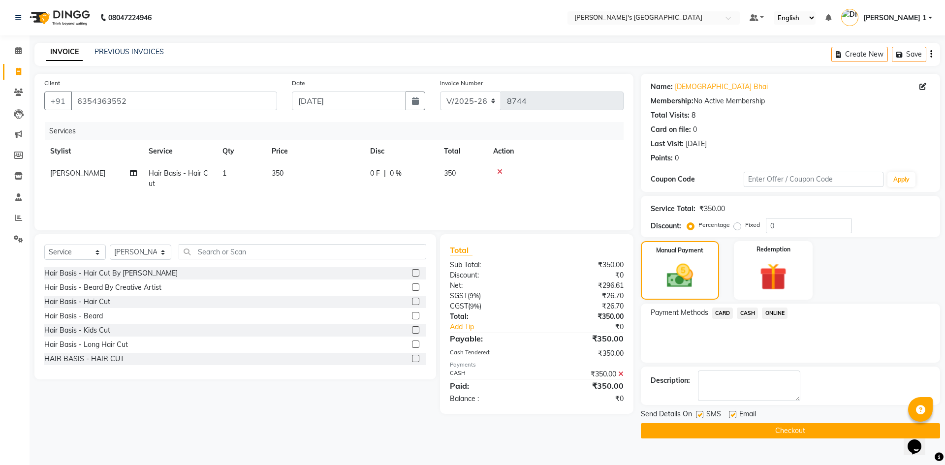
click at [734, 415] on label at bounding box center [732, 414] width 7 height 7
click at [734, 415] on input "checkbox" at bounding box center [732, 415] width 6 height 6
checkbox input "false"
click at [699, 416] on label at bounding box center [699, 414] width 7 height 7
click at [699, 416] on input "checkbox" at bounding box center [699, 415] width 6 height 6
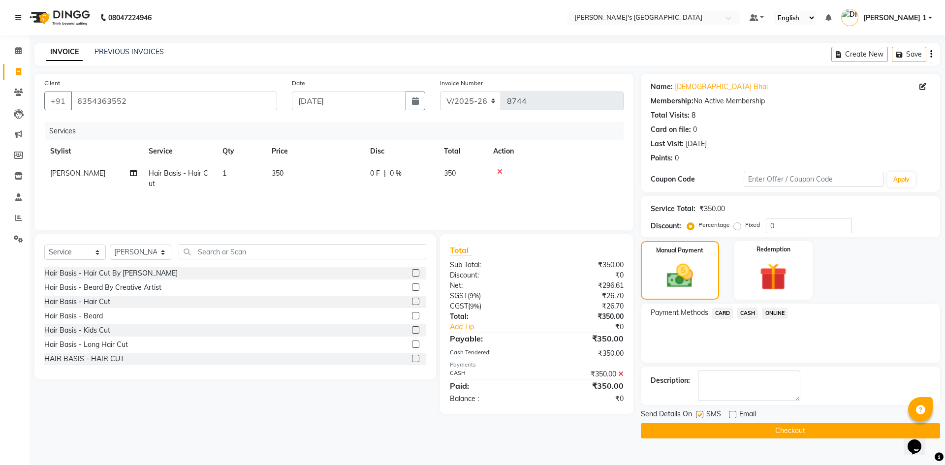
checkbox input "false"
click at [704, 429] on button "Checkout" at bounding box center [790, 430] width 299 height 15
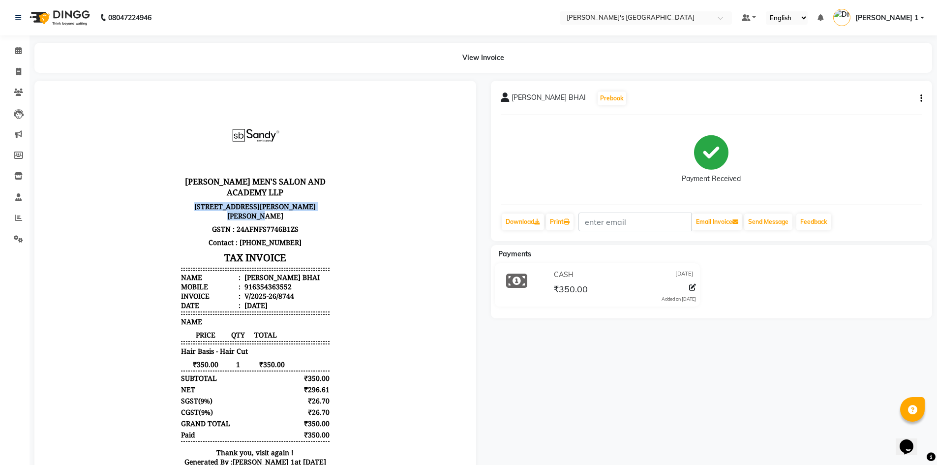
click at [84, 220] on body "SANDY MEN'S SALON AND ACADEMY LLP 01, Shivalay Complex, 1st Floor, Near Ashirwa…" at bounding box center [255, 285] width 414 height 382
click at [25, 70] on span at bounding box center [18, 71] width 17 height 11
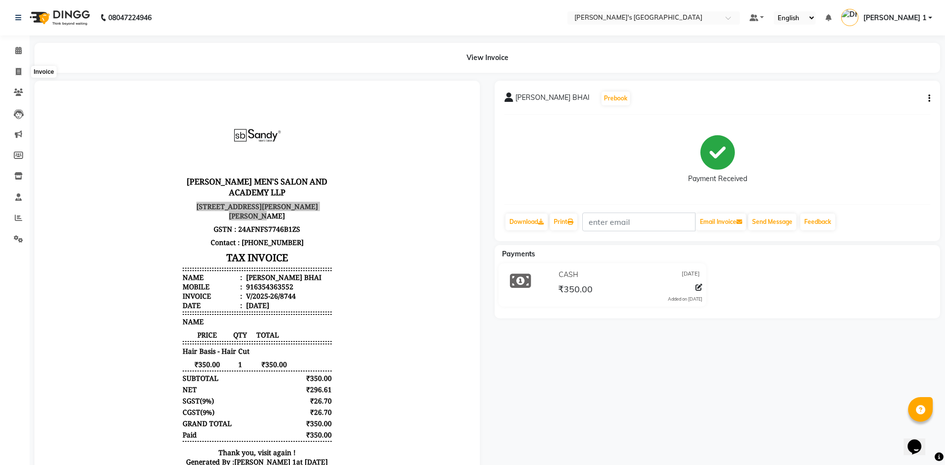
select select "6233"
select select "service"
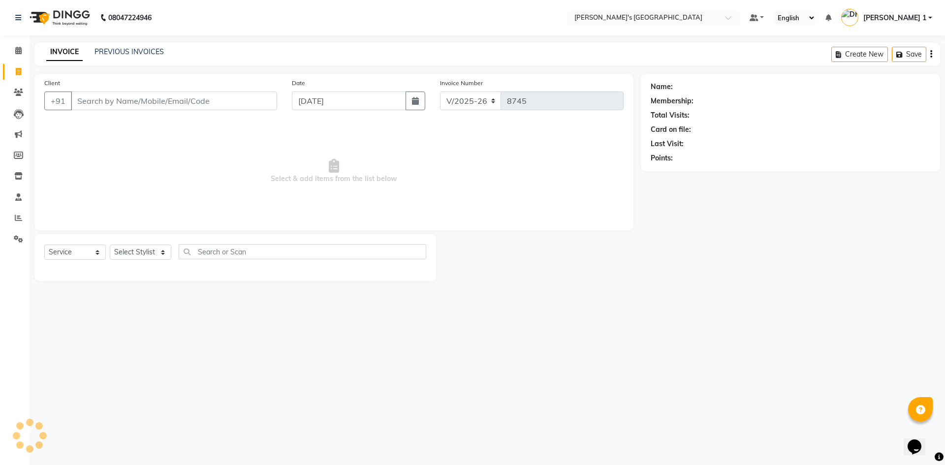
click at [108, 94] on input "Client" at bounding box center [174, 101] width 206 height 19
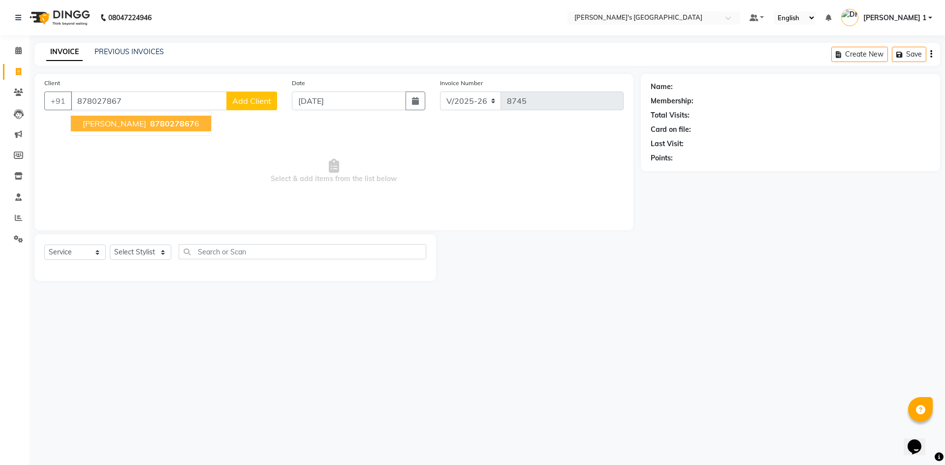
click at [128, 117] on button "AMIT BHAI 878027867 6" at bounding box center [141, 124] width 140 height 16
type input "8780278676"
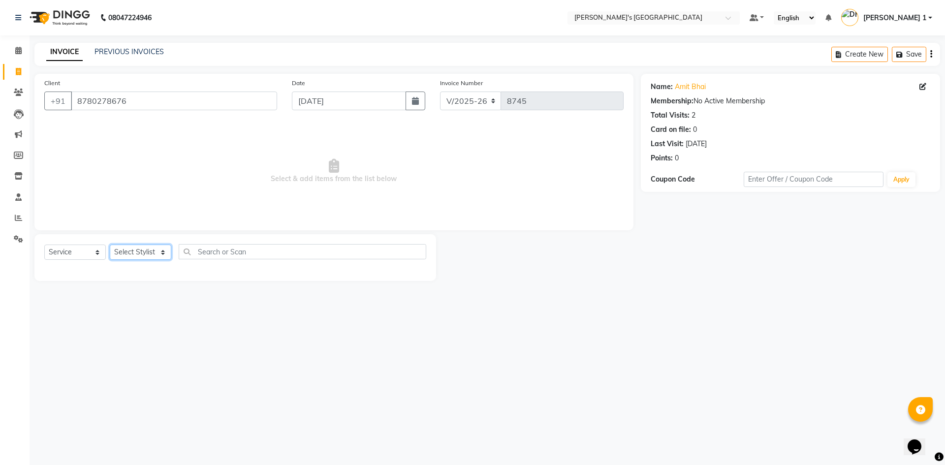
click at [150, 254] on select "Select Stylist ADARSH SOLANKI AVINASH SEN BRIJESH ZALA CHANDU SEN DHRUV DAVE DH…" at bounding box center [140, 252] width 61 height 15
select select "61800"
click at [110, 245] on select "Select Stylist ADARSH SOLANKI AVINASH SEN BRIJESH ZALA CHANDU SEN DHRUV DAVE DH…" at bounding box center [140, 252] width 61 height 15
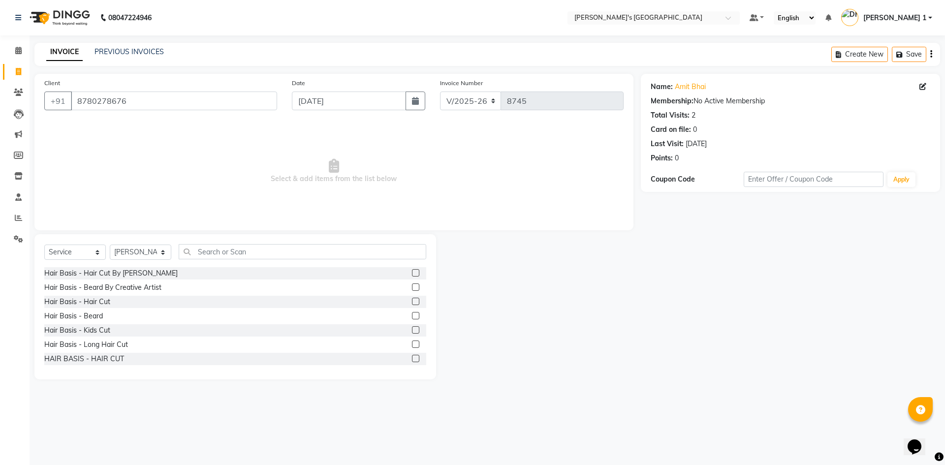
click at [412, 301] on label at bounding box center [415, 301] width 7 height 7
click at [412, 301] on input "checkbox" at bounding box center [415, 302] width 6 height 6
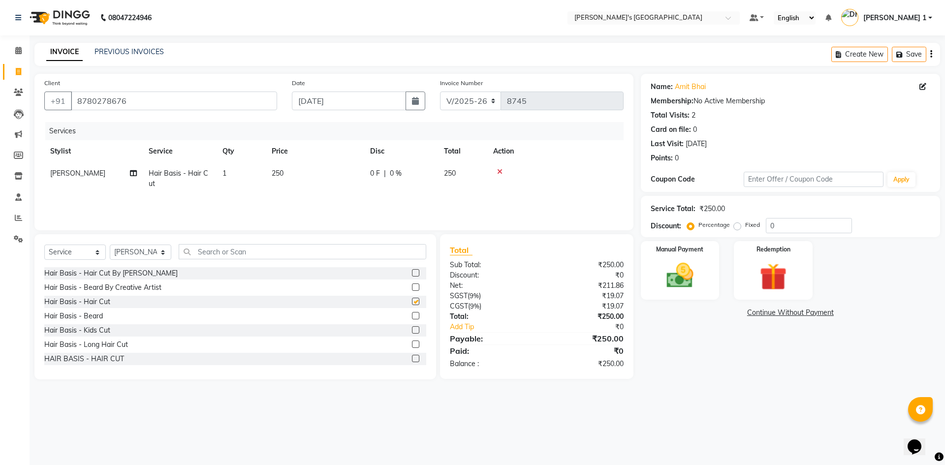
checkbox input "false"
click at [412, 318] on label at bounding box center [415, 315] width 7 height 7
click at [412, 318] on input "checkbox" at bounding box center [415, 316] width 6 height 6
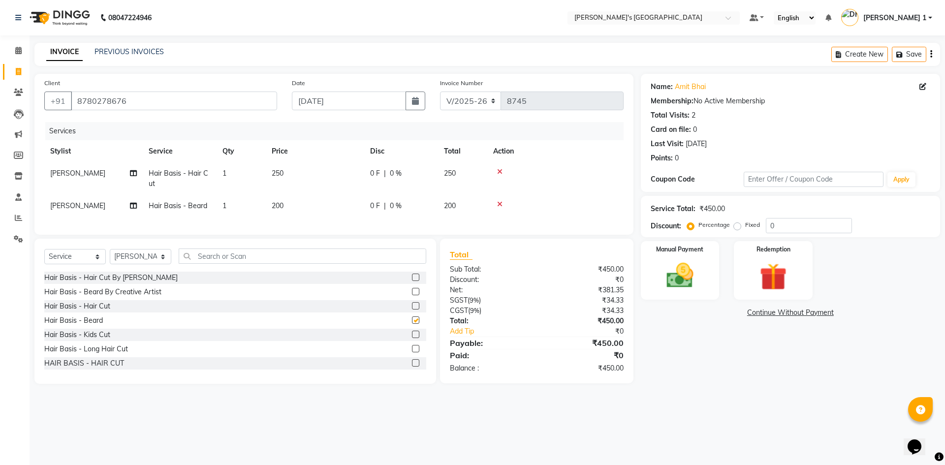
checkbox input "false"
click at [311, 175] on td "250" at bounding box center [315, 178] width 98 height 32
select select "61800"
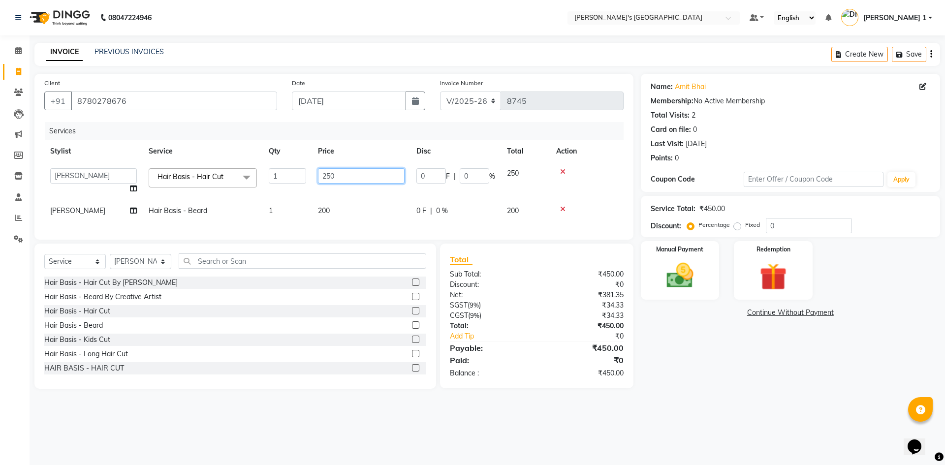
click at [343, 173] on input "250" at bounding box center [361, 175] width 87 height 15
type input "2"
type input "150"
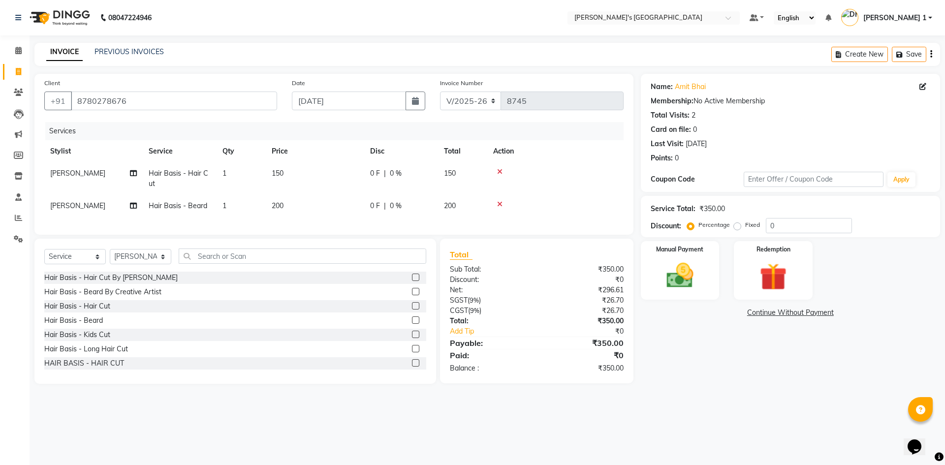
click at [356, 199] on tbody "PRIYANSH VAJA Hair Basis - Hair Cut 1 150 0 F | 0 % 150 PRIYANSH VAJA Hair Basi…" at bounding box center [333, 189] width 579 height 55
click at [346, 205] on td "200" at bounding box center [315, 206] width 98 height 22
select select "61800"
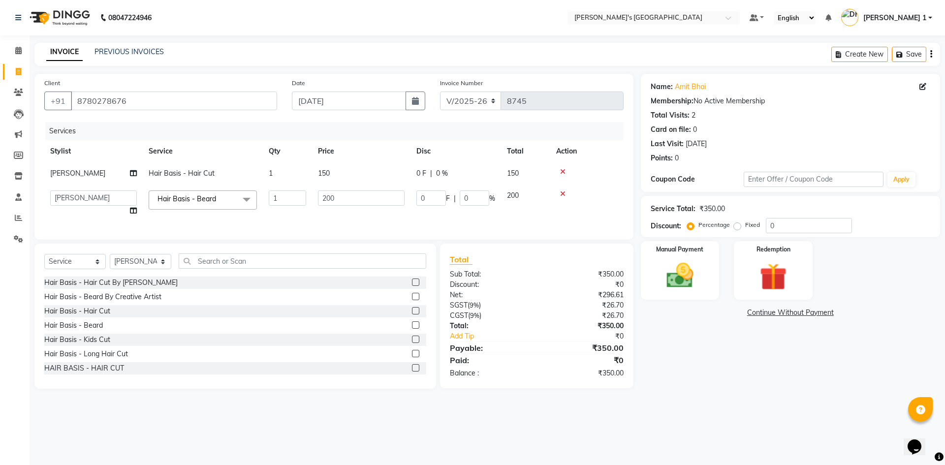
click at [366, 188] on td "200" at bounding box center [361, 202] width 98 height 37
click at [367, 194] on input "200" at bounding box center [361, 197] width 87 height 15
type input "2"
type input "150"
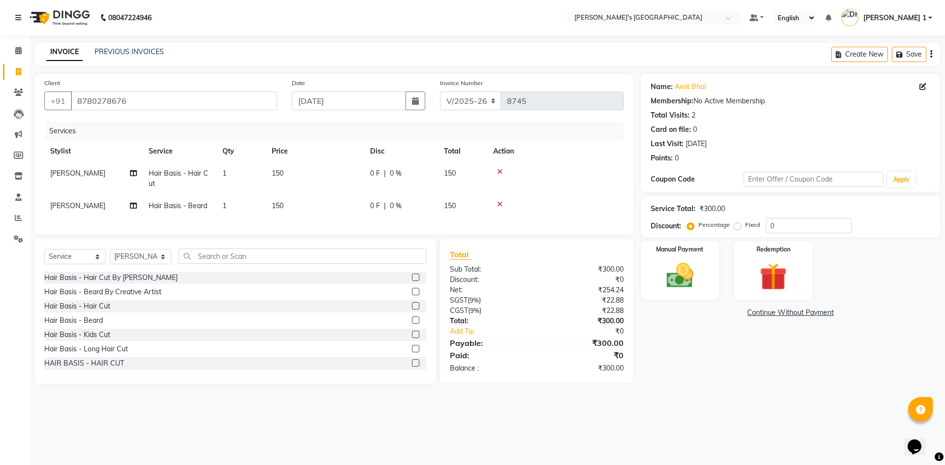
click at [392, 170] on tr "PRIYANSH VAJA Hair Basis - Hair Cut 1 150 0 F | 0 % 150" at bounding box center [333, 178] width 579 height 32
click at [559, 336] on div "₹0" at bounding box center [591, 331] width 78 height 10
click at [667, 265] on img at bounding box center [680, 275] width 46 height 32
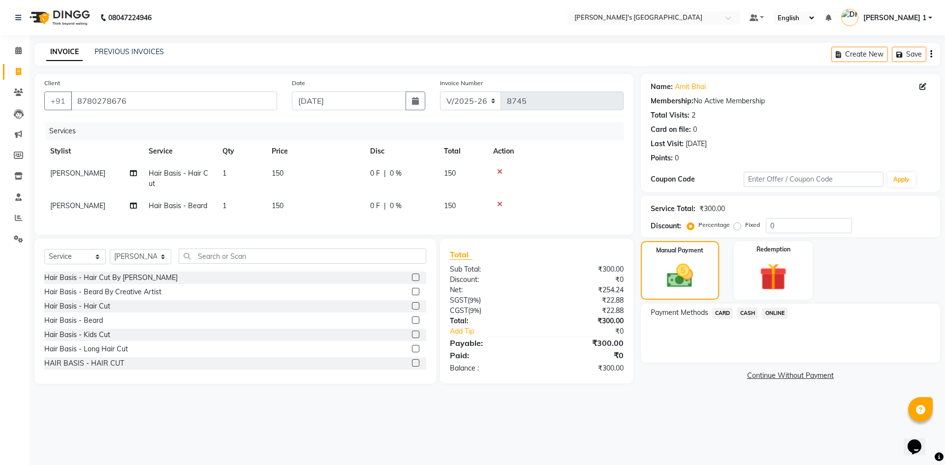
click at [719, 309] on span "CARD" at bounding box center [722, 312] width 21 height 11
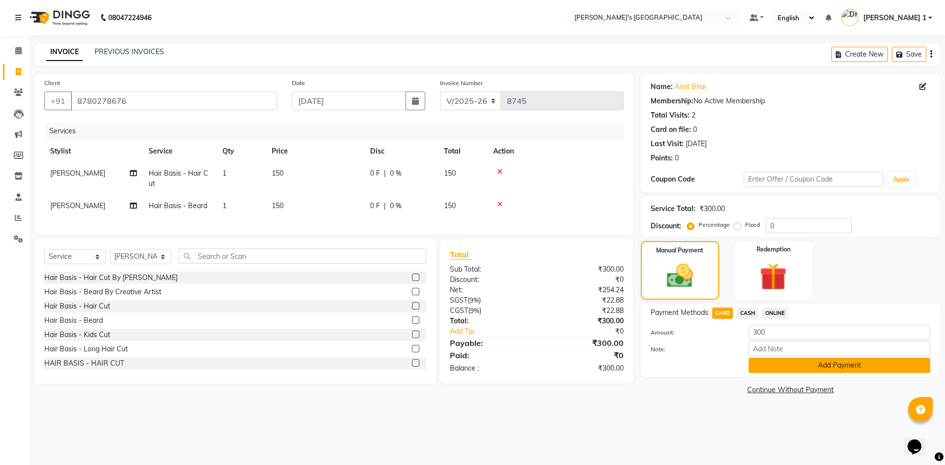
click at [786, 358] on button "Add Payment" at bounding box center [839, 365] width 182 height 15
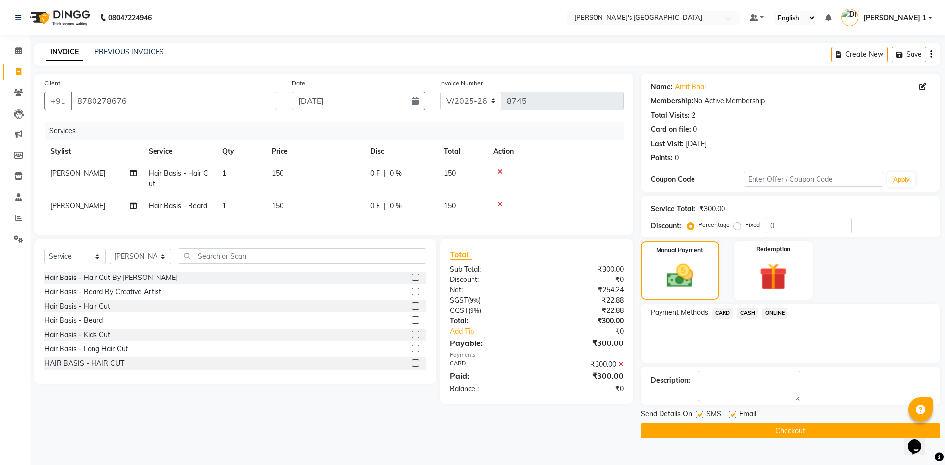
click at [733, 416] on label at bounding box center [732, 414] width 7 height 7
click at [733, 416] on input "checkbox" at bounding box center [732, 415] width 6 height 6
checkbox input "false"
click at [698, 413] on label at bounding box center [699, 414] width 7 height 7
click at [698, 413] on input "checkbox" at bounding box center [699, 415] width 6 height 6
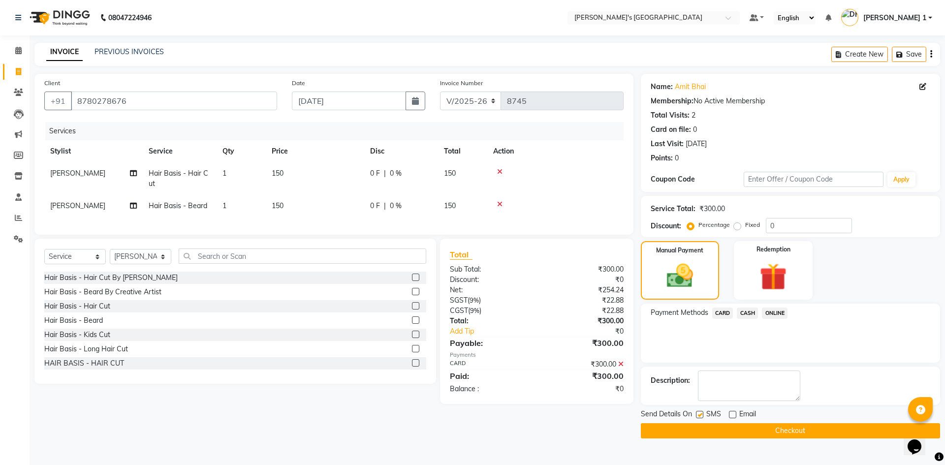
checkbox input "false"
click at [707, 425] on button "Checkout" at bounding box center [790, 430] width 299 height 15
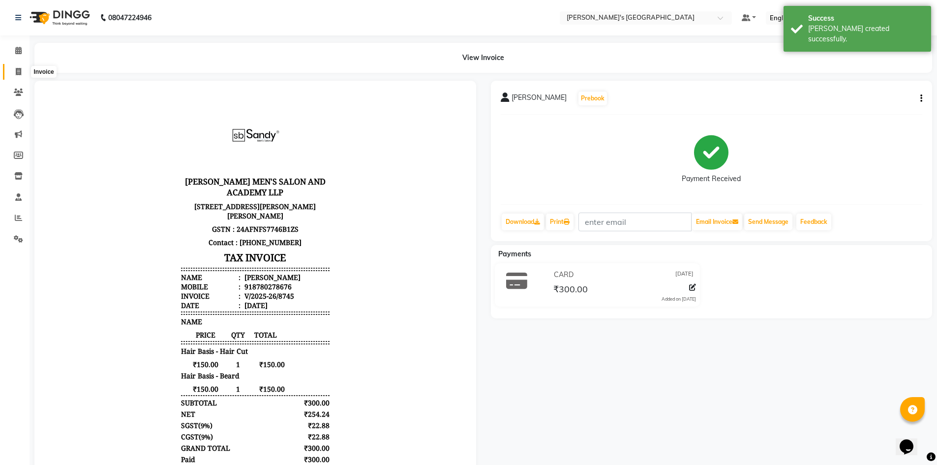
click at [12, 72] on span at bounding box center [18, 71] width 17 height 11
select select "service"
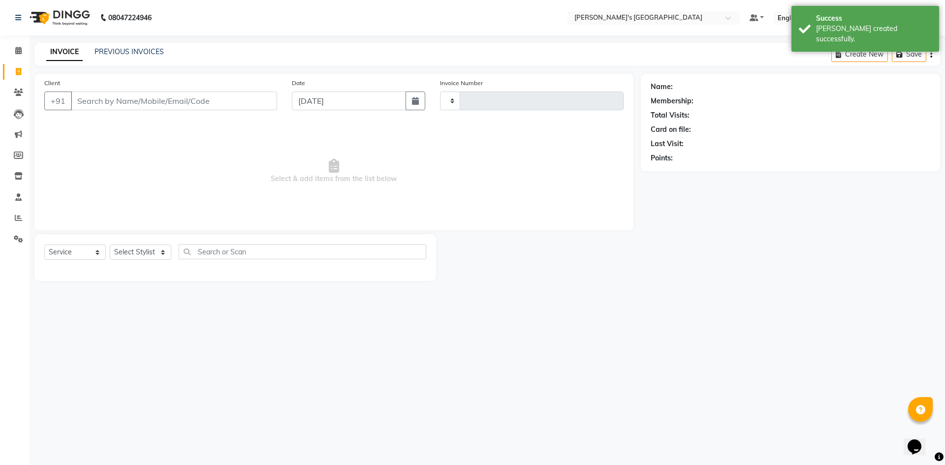
type input "8746"
select select "6233"
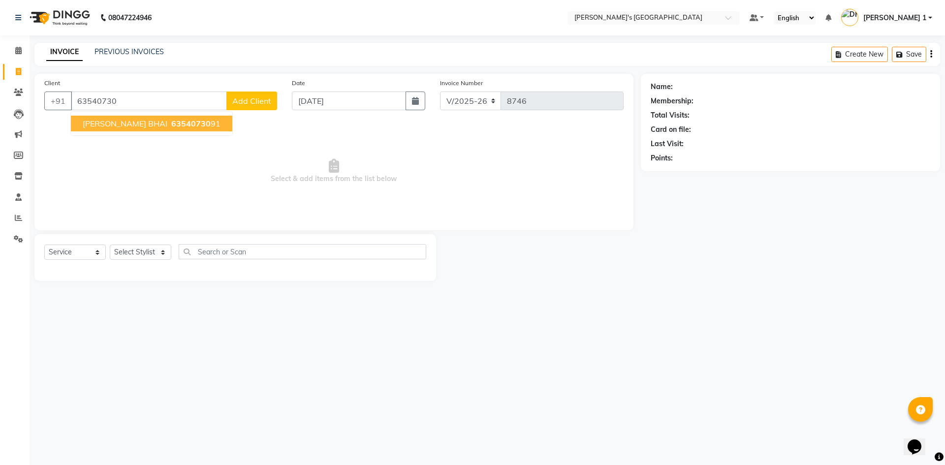
click at [171, 122] on span "63540730" at bounding box center [190, 124] width 39 height 10
type input "6354073091"
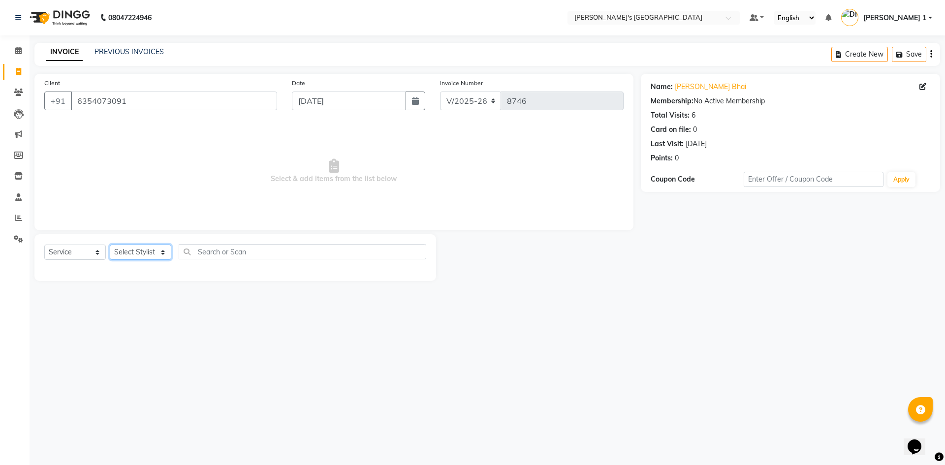
click at [129, 254] on select "Select Stylist ADARSH SOLANKI AVINASH SEN BRIJESH ZALA CHANDU SEN DHRUV DAVE DH…" at bounding box center [140, 252] width 61 height 15
select select "71308"
click at [110, 245] on select "Select Stylist ADARSH SOLANKI AVINASH SEN BRIJESH ZALA CHANDU SEN DHRUV DAVE DH…" at bounding box center [140, 252] width 61 height 15
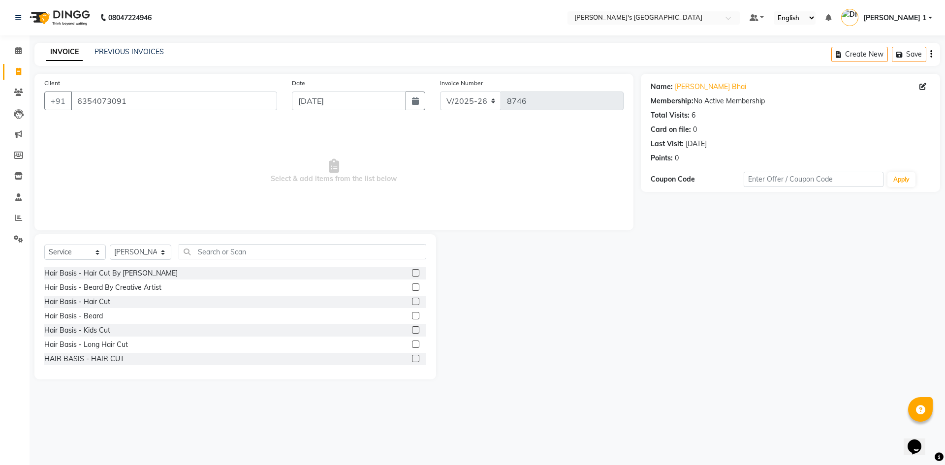
click at [412, 298] on label at bounding box center [415, 301] width 7 height 7
click at [412, 299] on input "checkbox" at bounding box center [415, 302] width 6 height 6
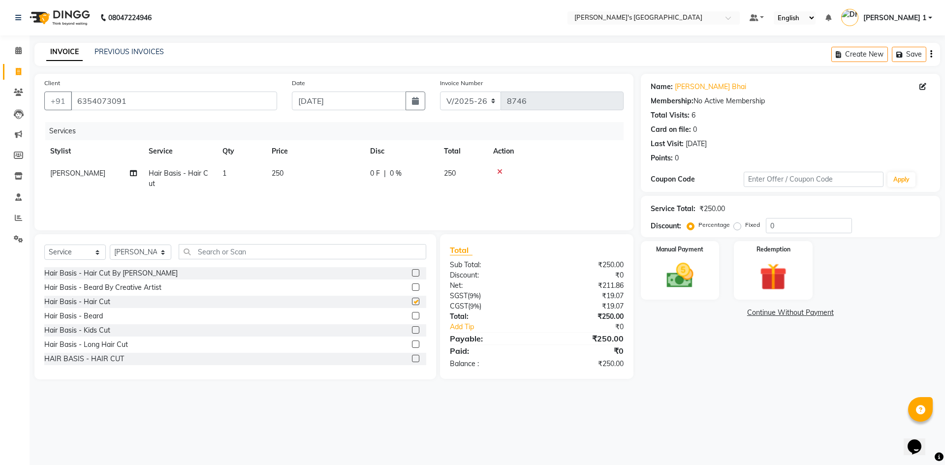
checkbox input "false"
click at [412, 316] on label at bounding box center [415, 315] width 7 height 7
click at [412, 316] on input "checkbox" at bounding box center [415, 316] width 6 height 6
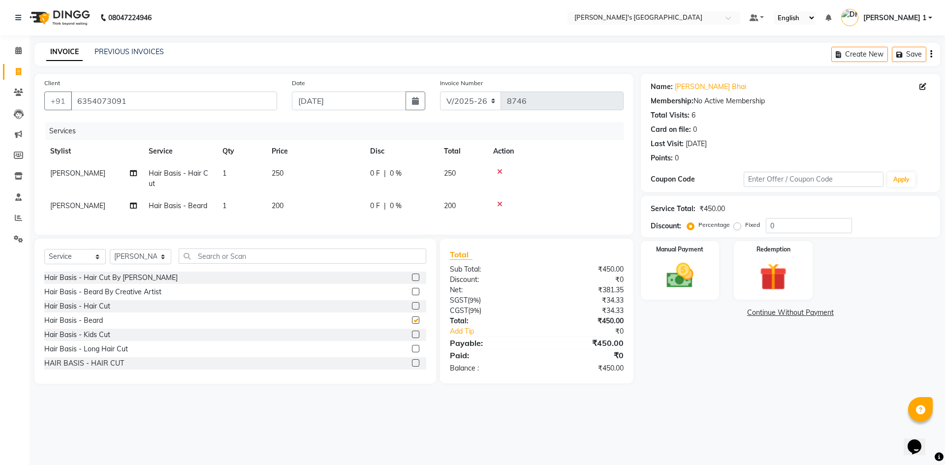
checkbox input "false"
click at [340, 174] on td "250" at bounding box center [315, 178] width 98 height 32
select select "71308"
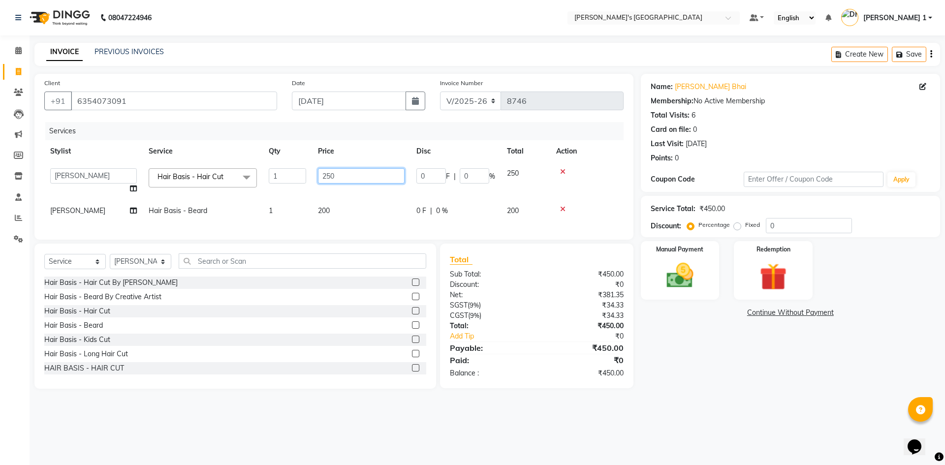
click at [346, 172] on input "250" at bounding box center [361, 175] width 87 height 15
type input "2"
type input "150"
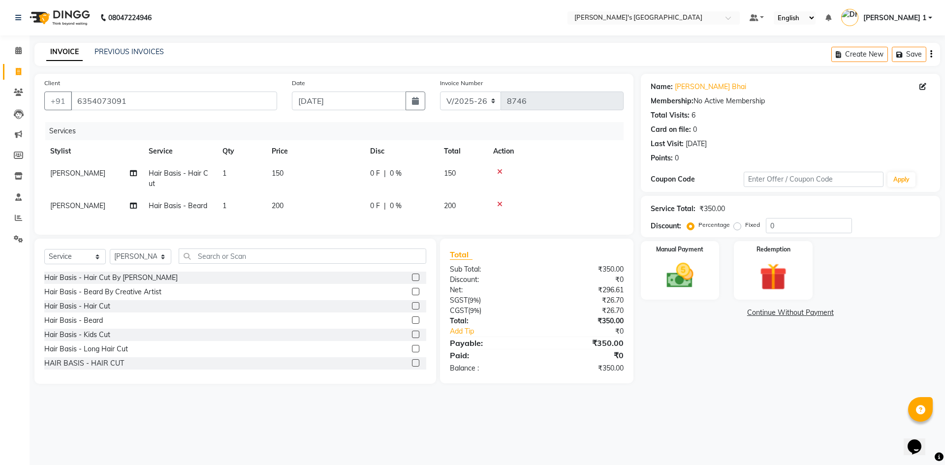
click at [344, 210] on td "200" at bounding box center [315, 206] width 98 height 22
select select "71308"
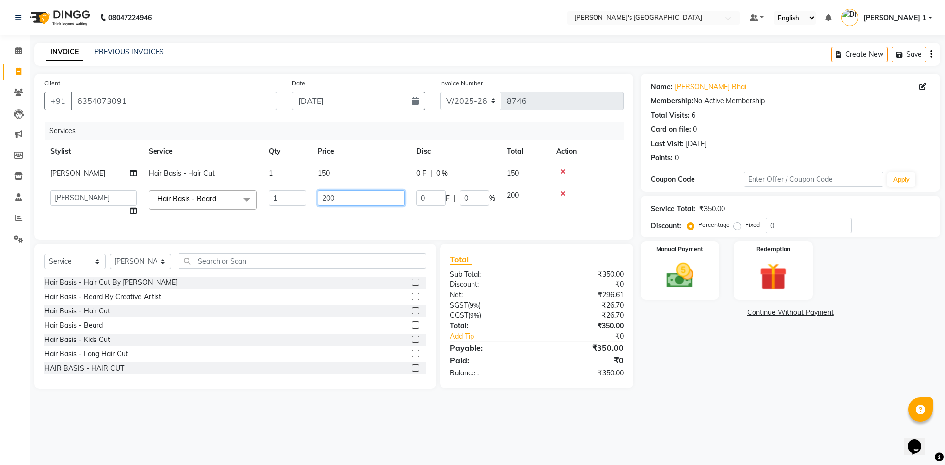
click at [358, 199] on input "200" at bounding box center [361, 197] width 87 height 15
type input "2"
type input "150"
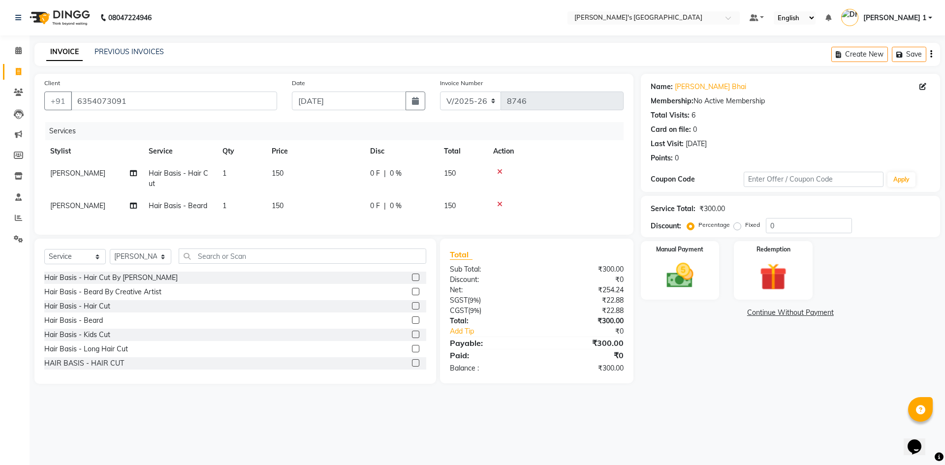
click at [385, 171] on tr "JIGNESH PADALIYA Hair Basis - Hair Cut 1 150 0 F | 0 % 150" at bounding box center [333, 178] width 579 height 32
click at [510, 361] on div "Paid:" at bounding box center [489, 355] width 94 height 12
click at [678, 286] on img at bounding box center [680, 275] width 46 height 32
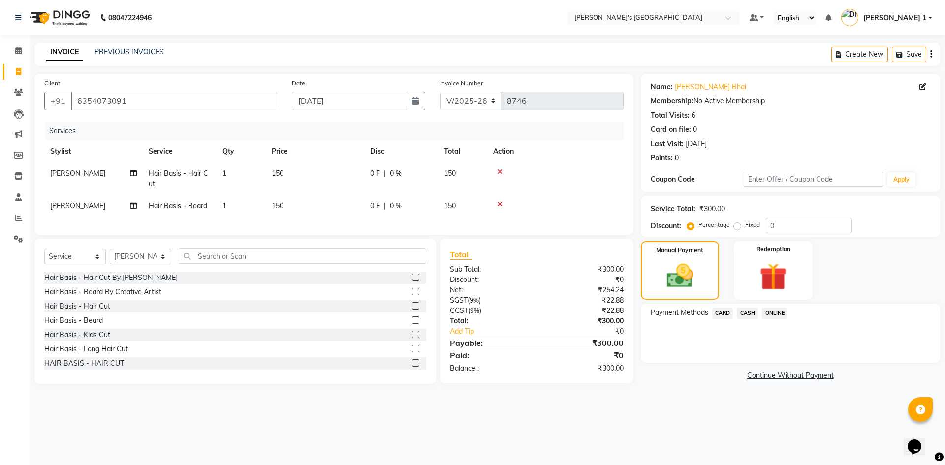
click at [718, 314] on span "CARD" at bounding box center [722, 312] width 21 height 11
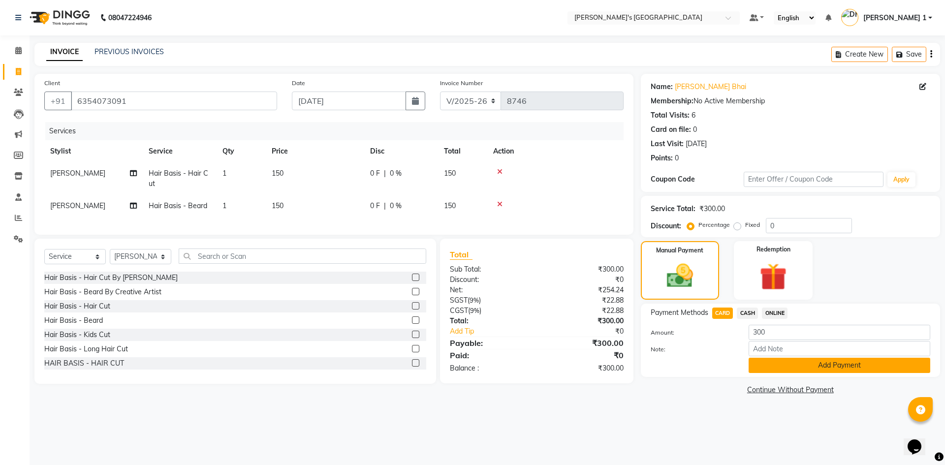
drag, startPoint x: 818, startPoint y: 357, endPoint x: 814, endPoint y: 364, distance: 8.6
click at [818, 356] on div "Note:" at bounding box center [790, 349] width 294 height 17
click at [815, 364] on button "Add Payment" at bounding box center [839, 365] width 182 height 15
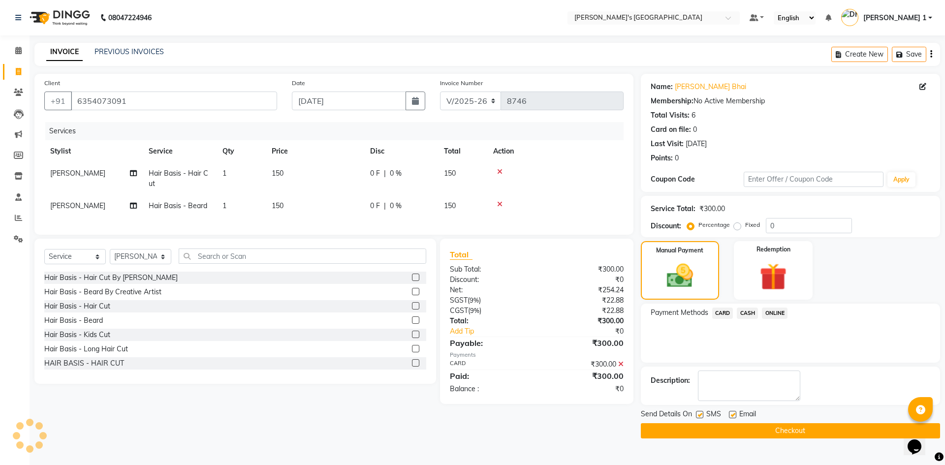
click at [732, 415] on label at bounding box center [732, 414] width 7 height 7
click at [732, 415] on input "checkbox" at bounding box center [732, 415] width 6 height 6
checkbox input "false"
click at [698, 411] on label at bounding box center [699, 414] width 7 height 7
click at [698, 412] on input "checkbox" at bounding box center [699, 415] width 6 height 6
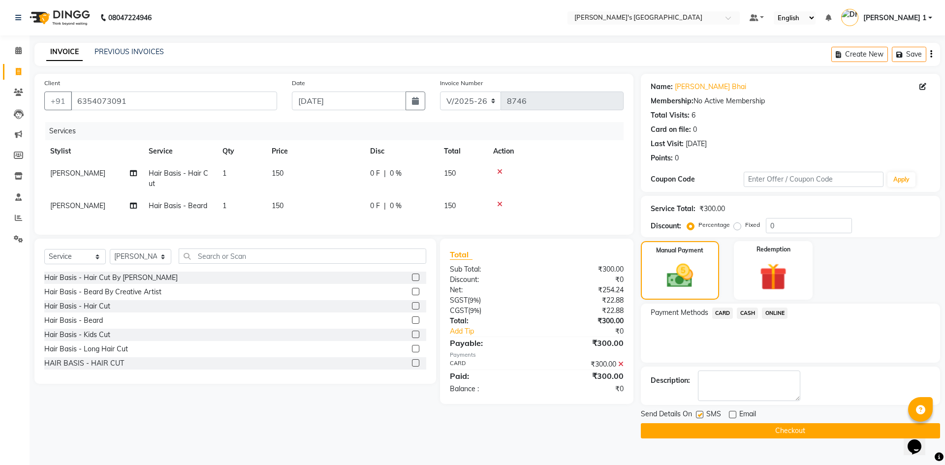
checkbox input "false"
click at [716, 431] on button "Checkout" at bounding box center [790, 430] width 299 height 15
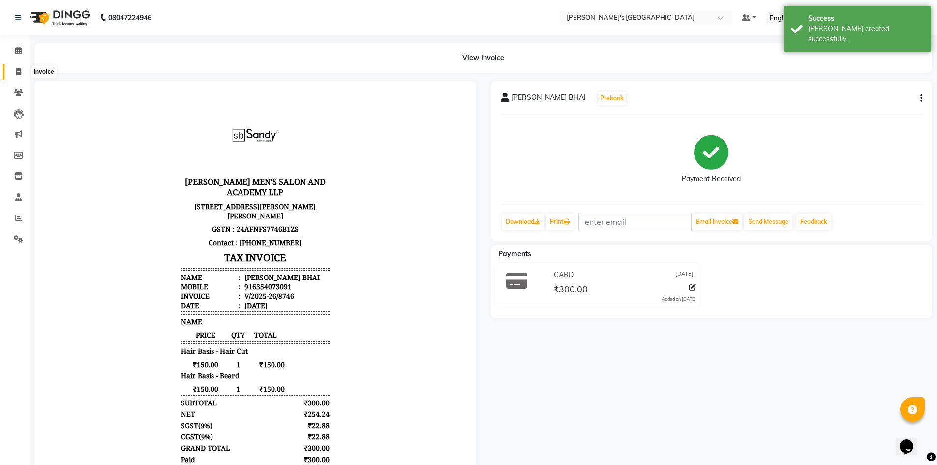
click at [14, 73] on span at bounding box center [18, 71] width 17 height 11
select select "service"
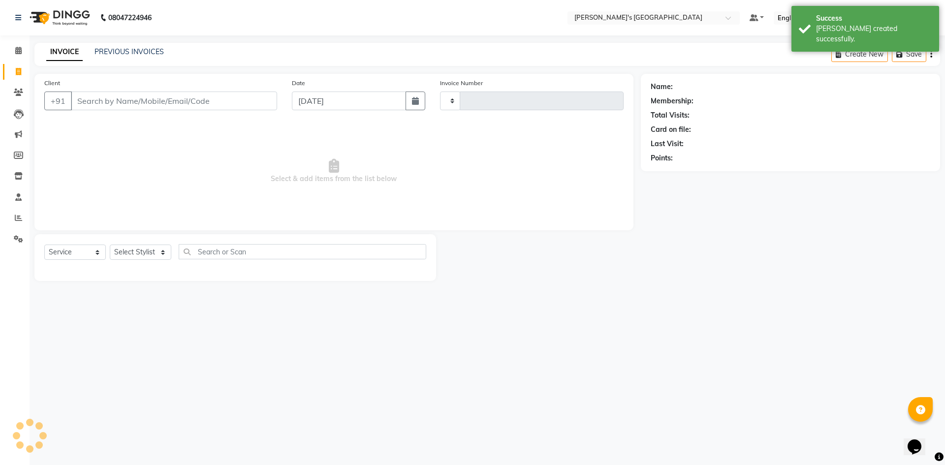
type input "8747"
select select "6233"
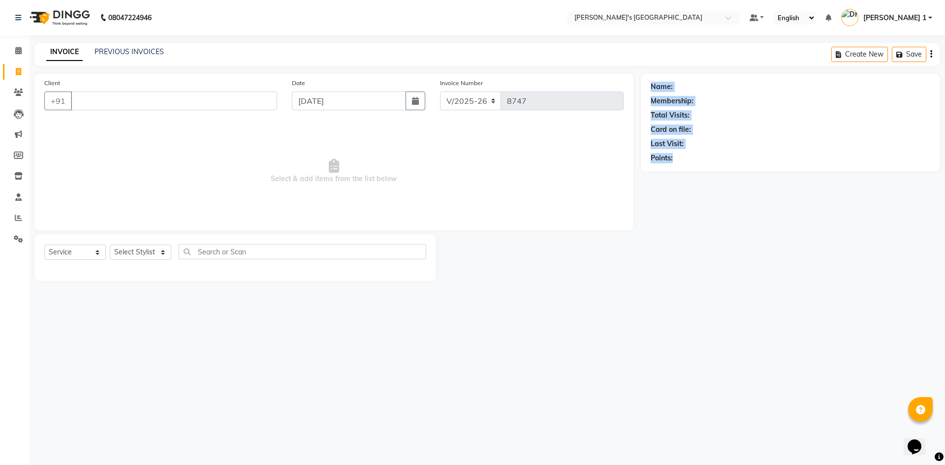
drag, startPoint x: 702, startPoint y: 231, endPoint x: 471, endPoint y: 449, distance: 317.7
click at [487, 430] on div "08047224946 Select Location × Sandy Men's Salon And Academy Llp, Mavdi Main Roa…" at bounding box center [472, 232] width 945 height 465
click at [141, 105] on input "Client" at bounding box center [174, 101] width 206 height 19
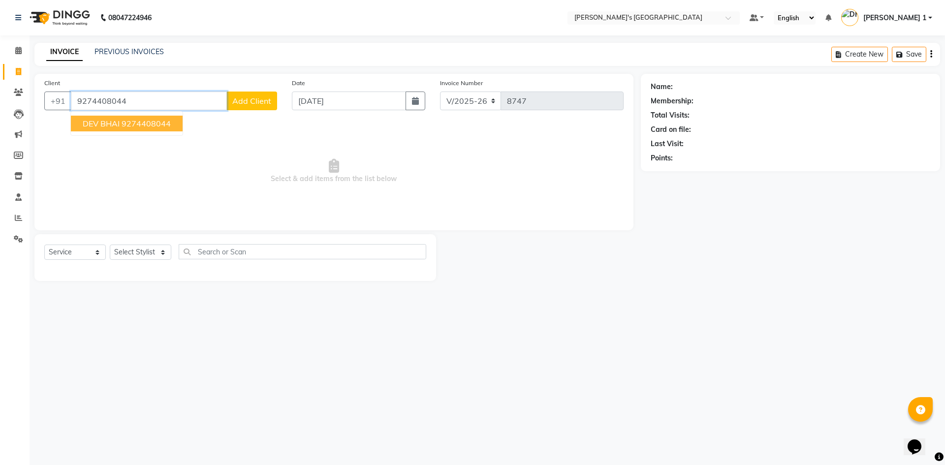
click at [146, 123] on ngb-highlight "9274408044" at bounding box center [146, 124] width 49 height 10
type input "9274408044"
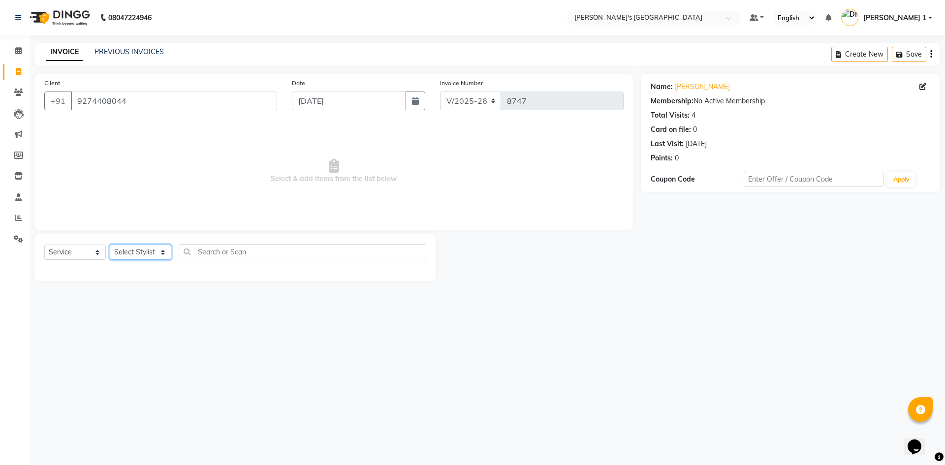
click at [153, 250] on select "Select Stylist ADARSH SOLANKI AVINASH SEN BRIJESH ZALA CHANDU SEN DHRUV DAVE DH…" at bounding box center [140, 252] width 61 height 15
select select "71308"
click at [110, 245] on select "Select Stylist ADARSH SOLANKI AVINASH SEN BRIJESH ZALA CHANDU SEN DHRUV DAVE DH…" at bounding box center [140, 252] width 61 height 15
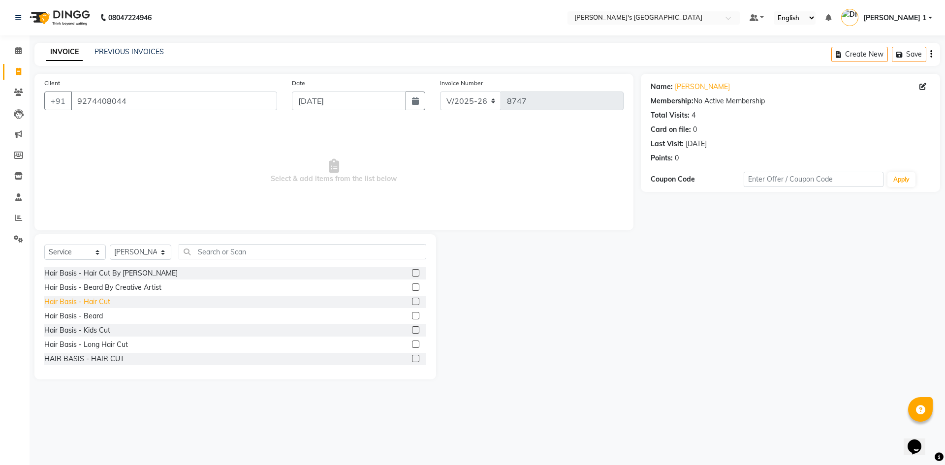
click at [98, 303] on div "Hair Basis - Hair Cut" at bounding box center [77, 302] width 66 height 10
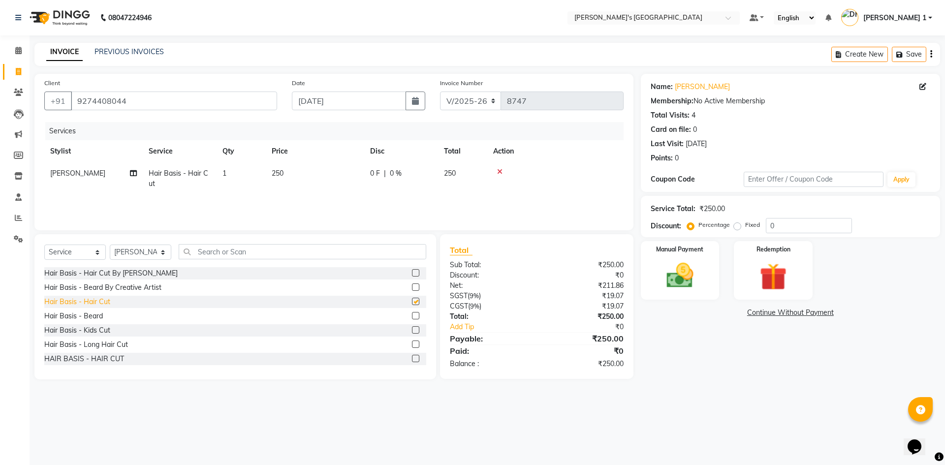
checkbox input "false"
click at [136, 252] on select "Select Stylist ADARSH SOLANKI AVINASH SEN BRIJESH ZALA CHANDU SEN DHRUV DAVE DH…" at bounding box center [140, 252] width 61 height 15
select select "86299"
click at [110, 245] on select "Select Stylist ADARSH SOLANKI AVINASH SEN BRIJESH ZALA CHANDU SEN DHRUV DAVE DH…" at bounding box center [140, 252] width 61 height 15
click at [84, 305] on div "Hair Basis - Hair Cut" at bounding box center [77, 302] width 66 height 10
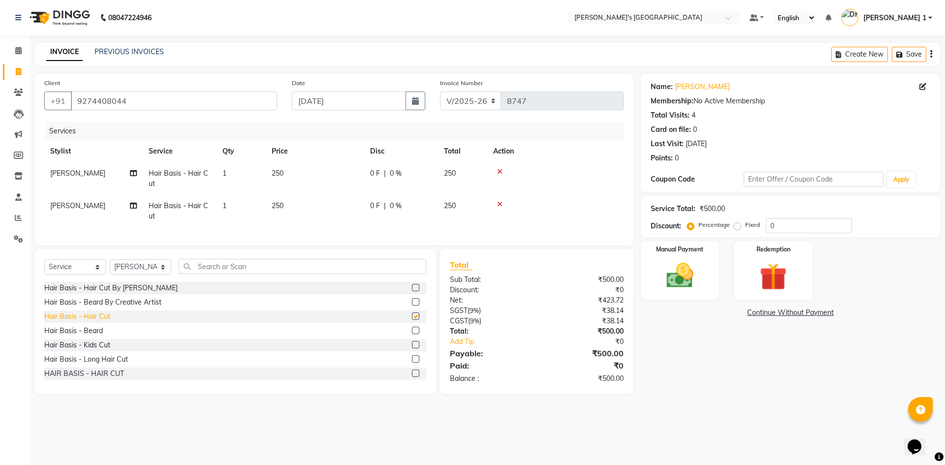
checkbox input "false"
click at [86, 334] on div "Hair Basis - Beard" at bounding box center [73, 331] width 59 height 10
checkbox input "false"
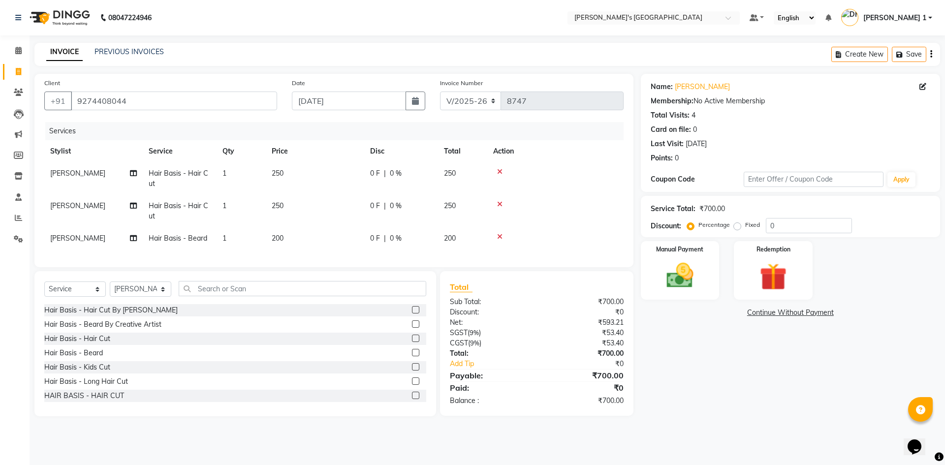
click at [297, 170] on td "250" at bounding box center [315, 178] width 98 height 32
select select "71308"
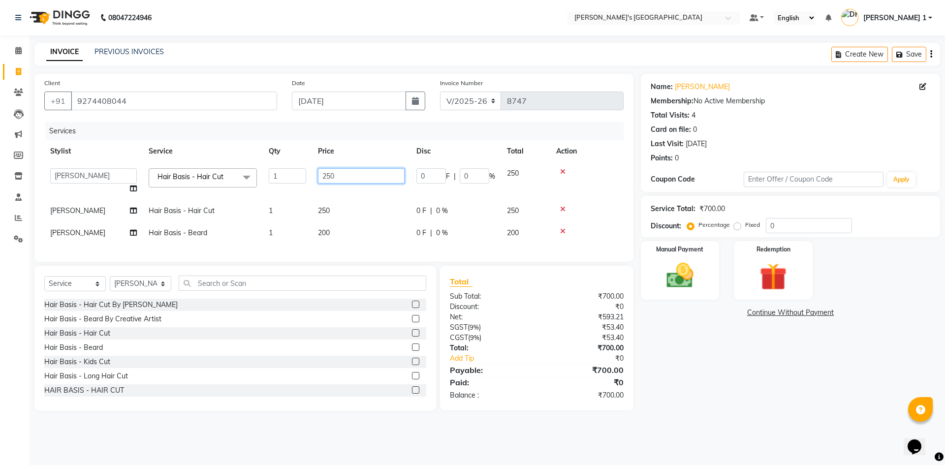
click at [343, 177] on input "250" at bounding box center [361, 175] width 87 height 15
type input "2"
type input "150"
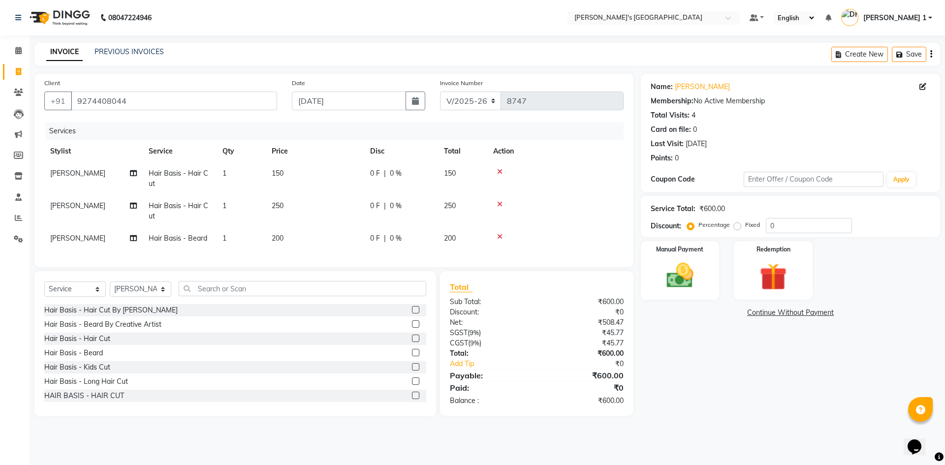
click at [333, 213] on td "250" at bounding box center [315, 211] width 98 height 32
select select "86299"
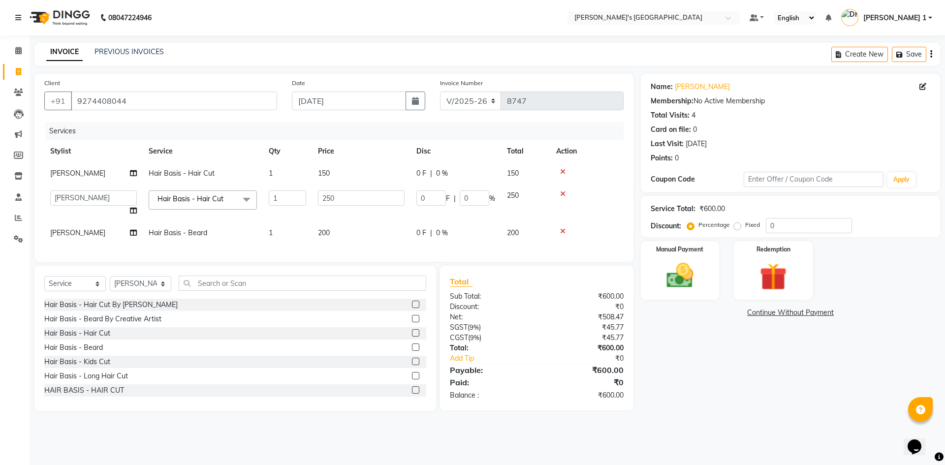
click at [356, 208] on td "250" at bounding box center [361, 202] width 98 height 37
click at [348, 200] on input "250" at bounding box center [361, 197] width 87 height 15
type input "2"
type input "150"
click at [342, 230] on td "200" at bounding box center [361, 233] width 98 height 22
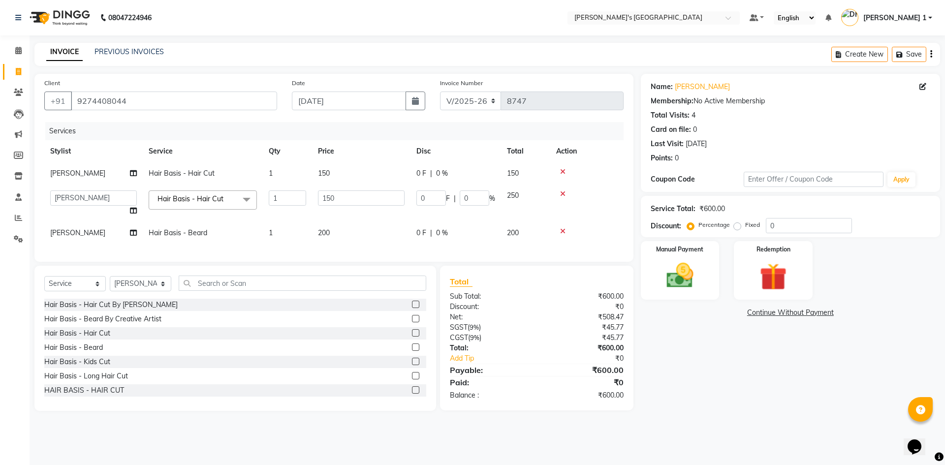
select select "86299"
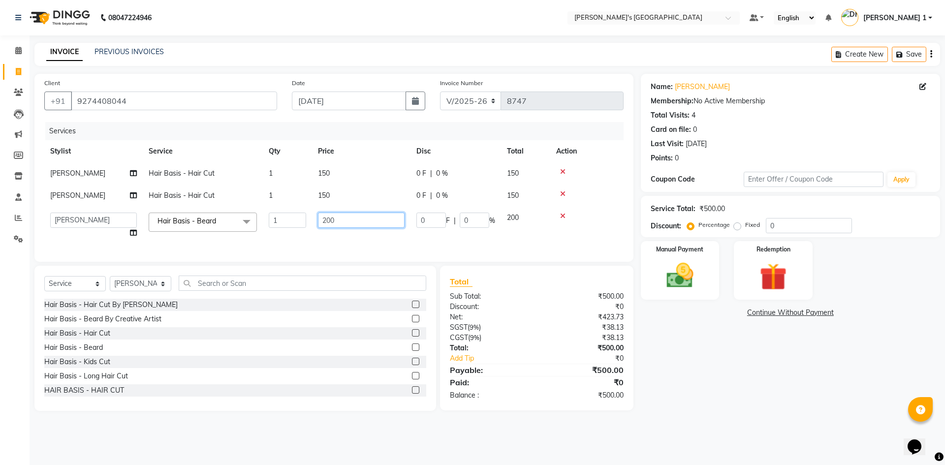
click at [346, 217] on td "200" at bounding box center [361, 225] width 98 height 37
type input "2"
type input "150"
click at [664, 270] on img at bounding box center [680, 275] width 46 height 32
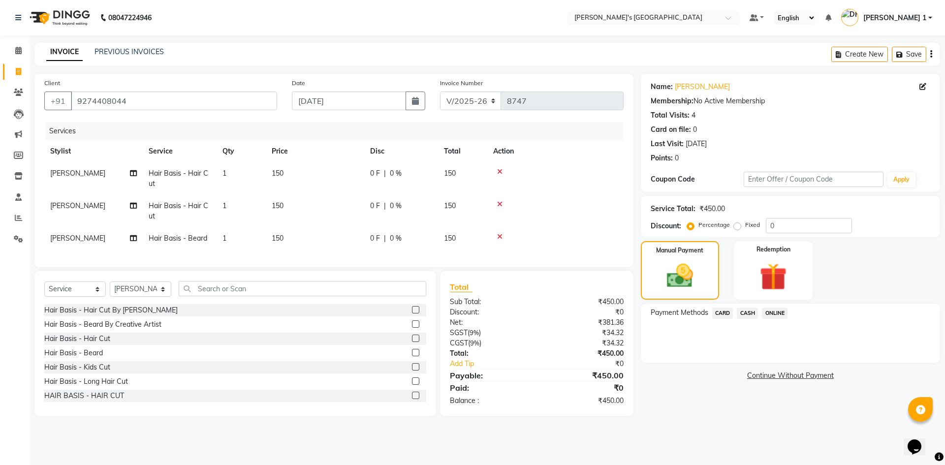
click at [751, 313] on span "CASH" at bounding box center [746, 312] width 21 height 11
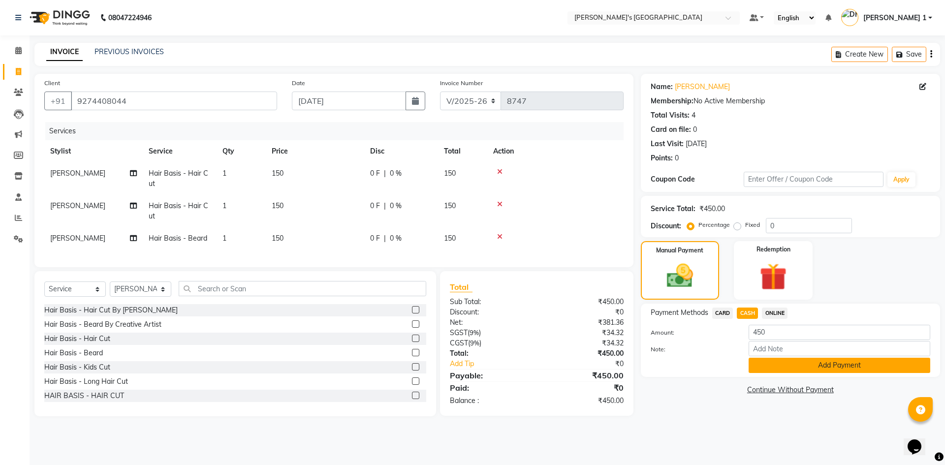
click at [778, 372] on button "Add Payment" at bounding box center [839, 365] width 182 height 15
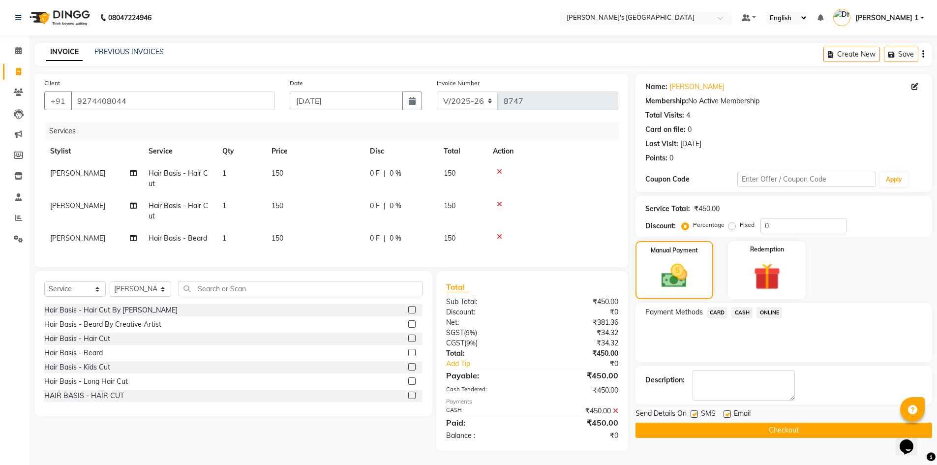
click at [728, 413] on label at bounding box center [727, 413] width 7 height 7
click at [728, 413] on input "checkbox" at bounding box center [727, 414] width 6 height 6
checkbox input "false"
click at [692, 414] on label at bounding box center [694, 413] width 7 height 7
click at [692, 414] on input "checkbox" at bounding box center [694, 414] width 6 height 6
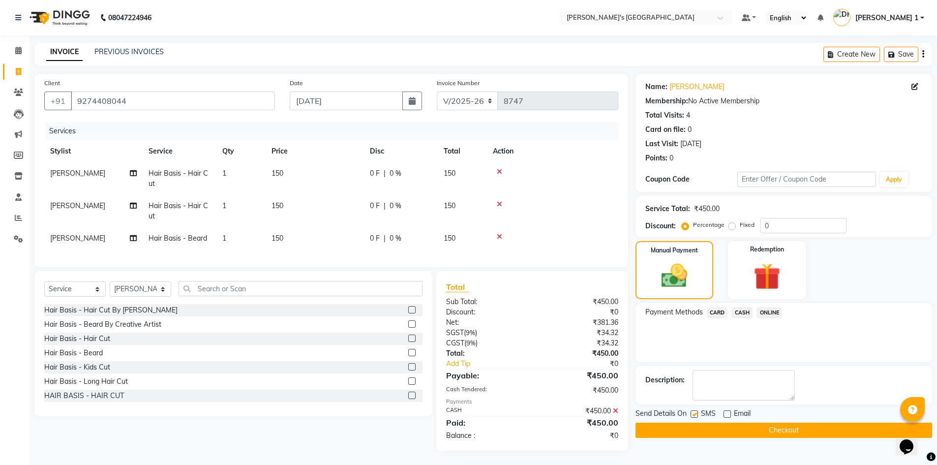
checkbox input "false"
click at [682, 434] on button "Checkout" at bounding box center [784, 430] width 297 height 15
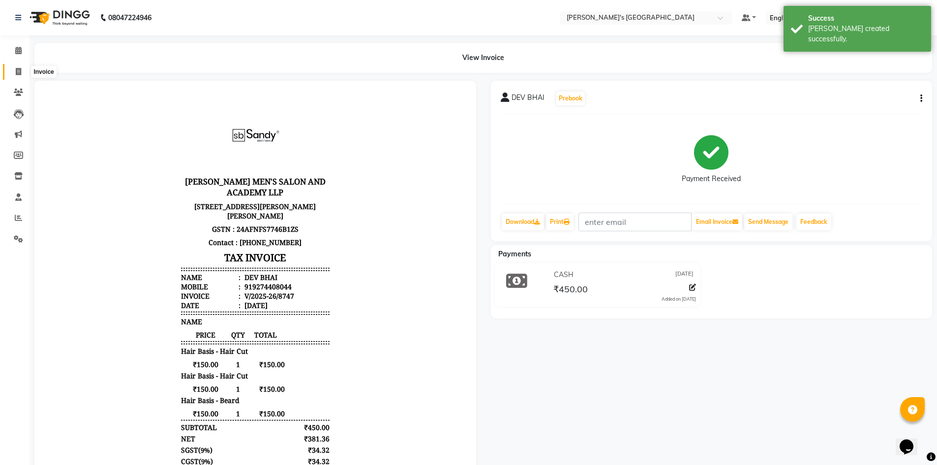
click at [24, 75] on span at bounding box center [18, 71] width 17 height 11
select select "service"
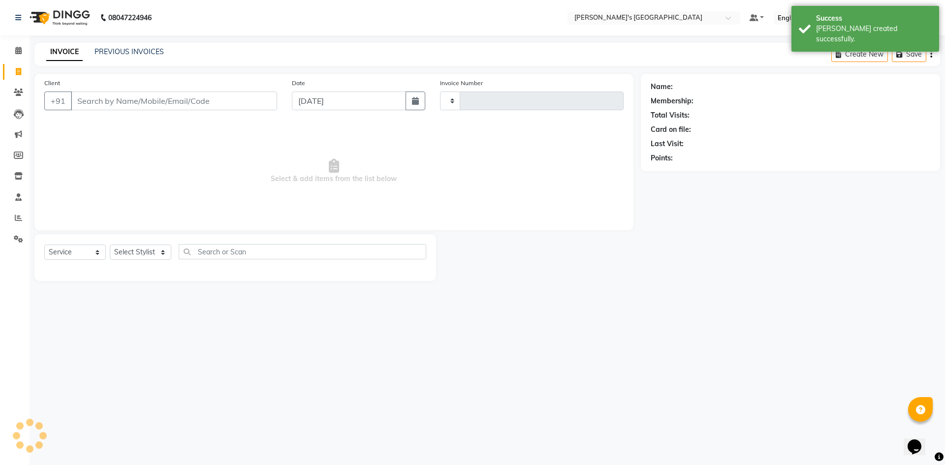
type input "8748"
select select "6233"
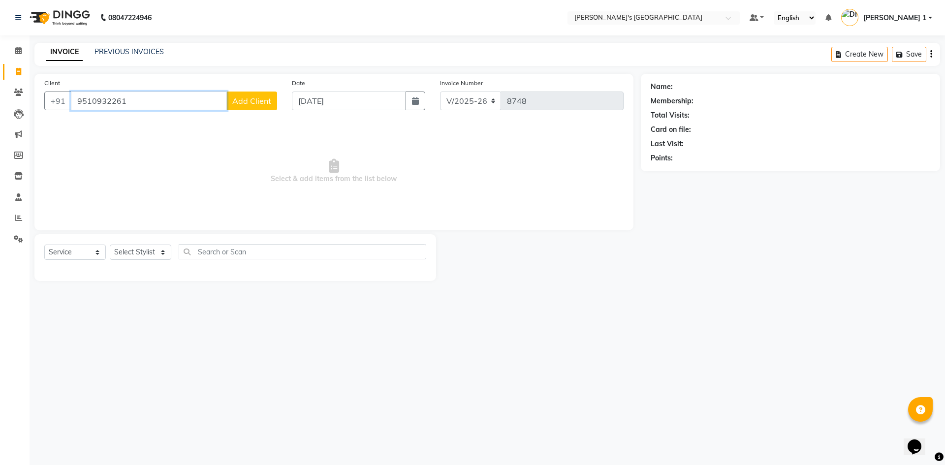
type input "9510932261"
click at [260, 92] on button "Add Client" at bounding box center [251, 101] width 51 height 19
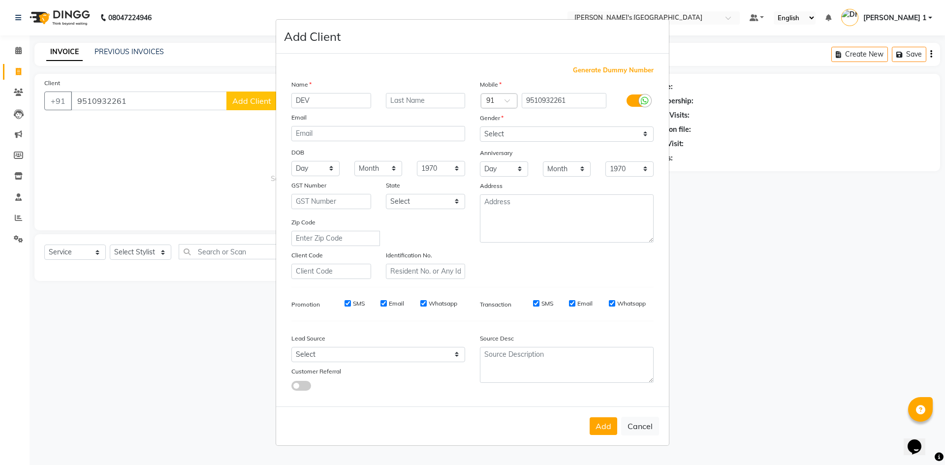
type input "DEV"
click at [432, 103] on input "text" at bounding box center [426, 100] width 80 height 15
type input "BHAI"
click at [570, 137] on select "Select Male Female Other Prefer Not To Say" at bounding box center [567, 133] width 174 height 15
select select "male"
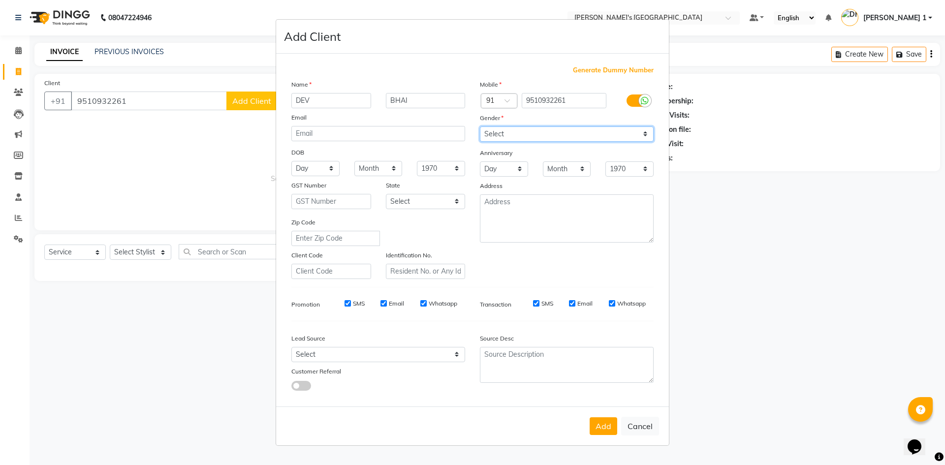
click at [480, 126] on select "Select Male Female Other Prefer Not To Say" at bounding box center [567, 133] width 174 height 15
click at [613, 423] on button "Add" at bounding box center [603, 426] width 28 height 18
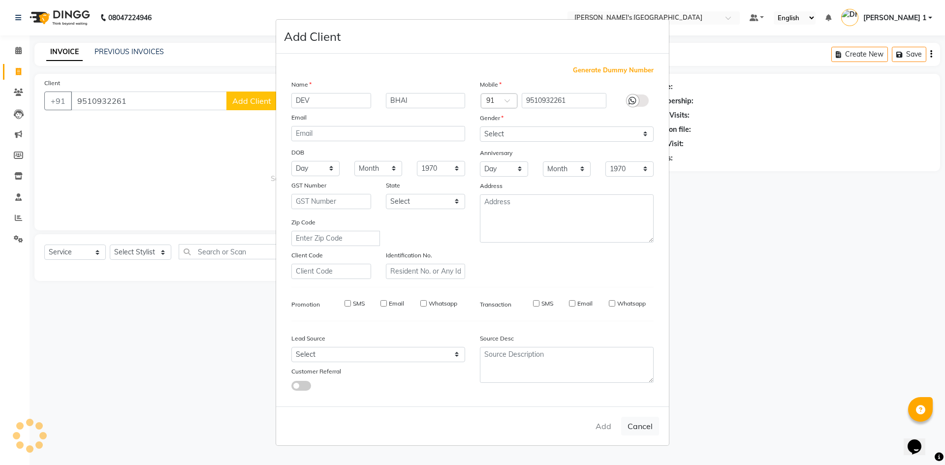
select select
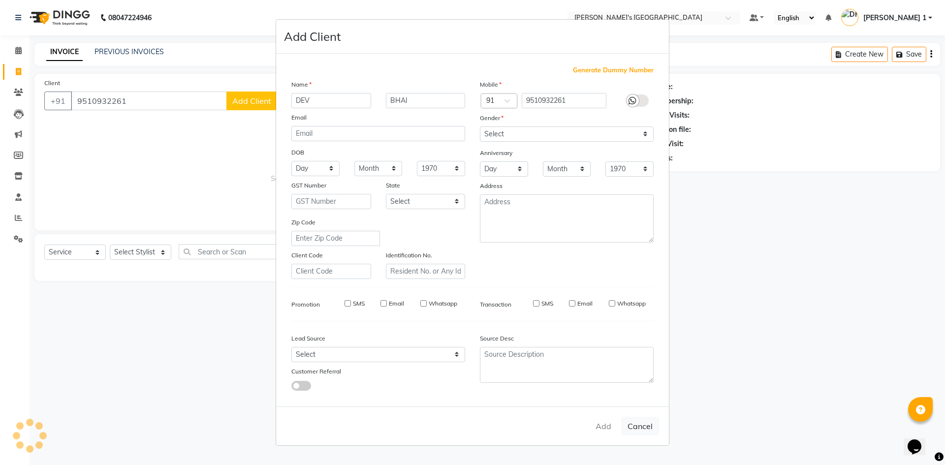
select select
checkbox input "false"
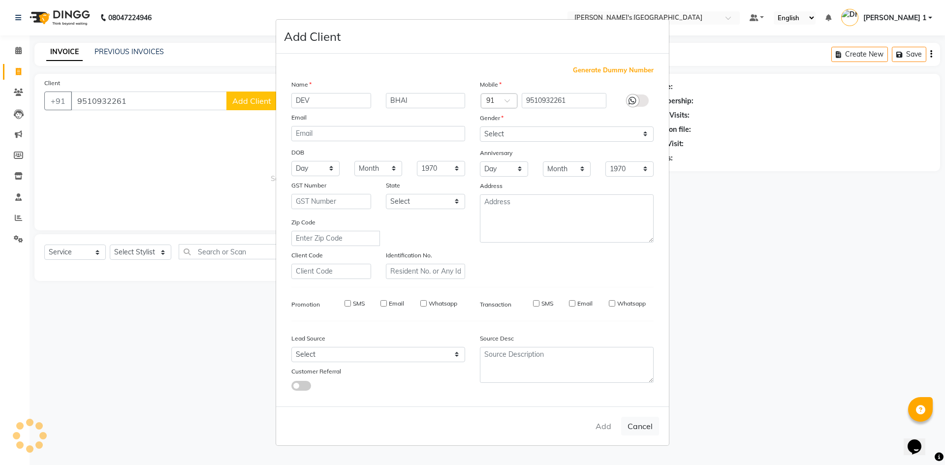
checkbox input "false"
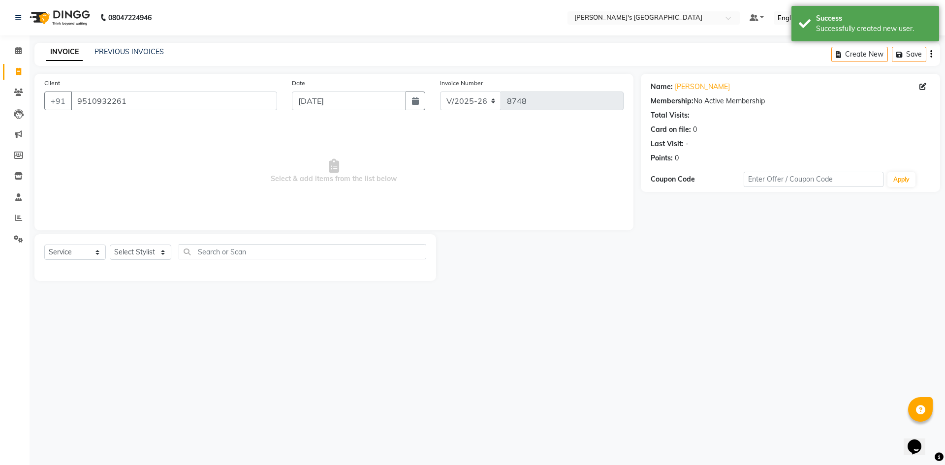
click at [161, 243] on div "Select Service Product Membership Package Voucher Prepaid Gift Card Select Styl…" at bounding box center [234, 257] width 401 height 47
click at [160, 252] on select "Select Stylist ADARSH SOLANKI AVINASH SEN BRIJESH ZALA CHANDU SEN DHRUV DAVE DH…" at bounding box center [140, 252] width 61 height 15
select select "61800"
click at [192, 117] on div "Client +91 9510932261" at bounding box center [160, 98] width 247 height 40
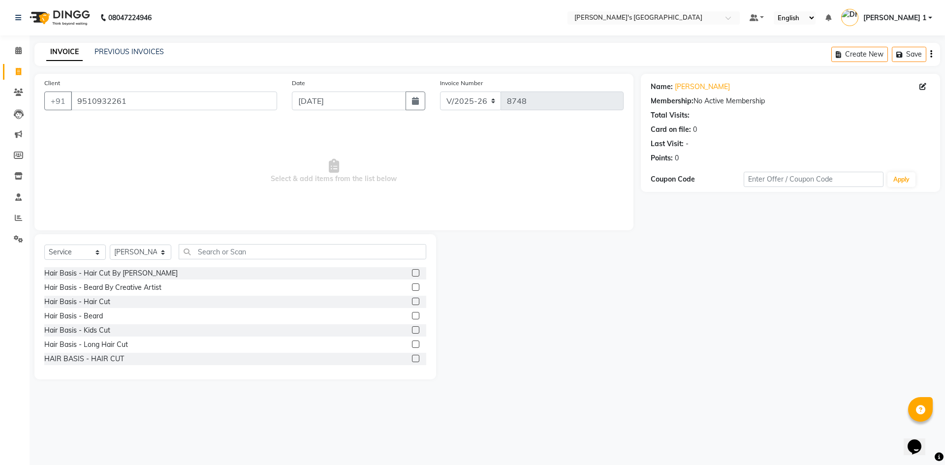
click at [559, 308] on div at bounding box center [538, 306] width 205 height 145
click at [412, 301] on label at bounding box center [415, 301] width 7 height 7
click at [412, 301] on input "checkbox" at bounding box center [415, 302] width 6 height 6
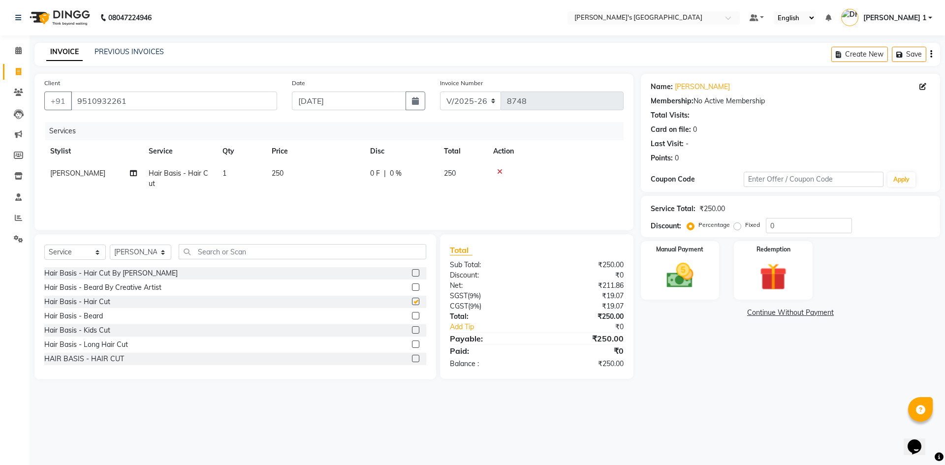
checkbox input "false"
click at [412, 316] on label at bounding box center [415, 315] width 7 height 7
click at [412, 316] on input "checkbox" at bounding box center [415, 316] width 6 height 6
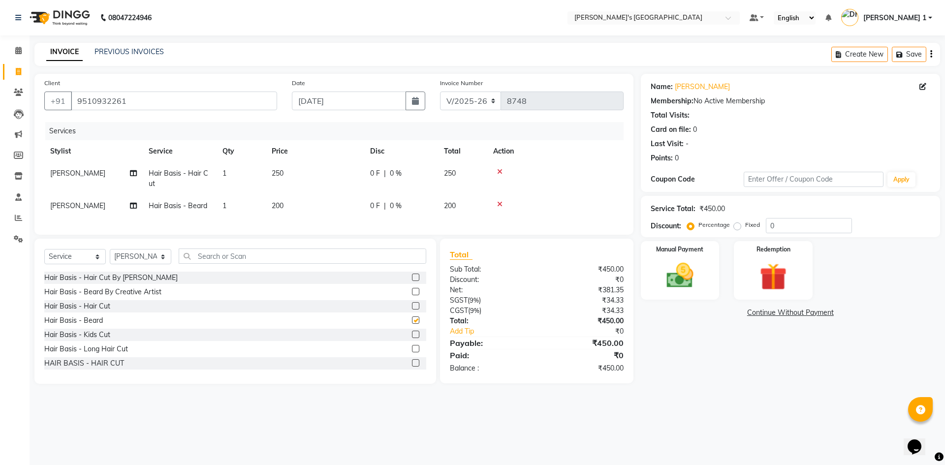
checkbox input "false"
click at [294, 170] on td "250" at bounding box center [315, 178] width 98 height 32
select select "61800"
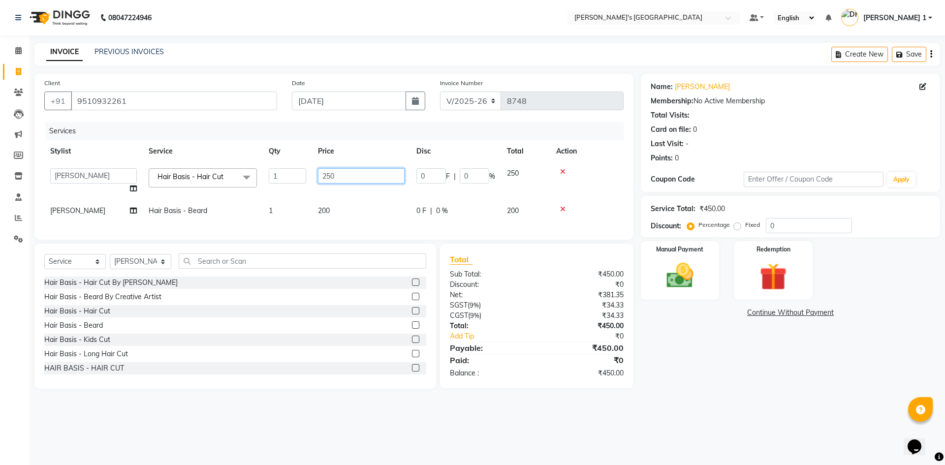
click at [344, 178] on input "250" at bounding box center [361, 175] width 87 height 15
type input "2"
type input "150"
click at [350, 214] on td "200" at bounding box center [361, 211] width 98 height 22
select select "61800"
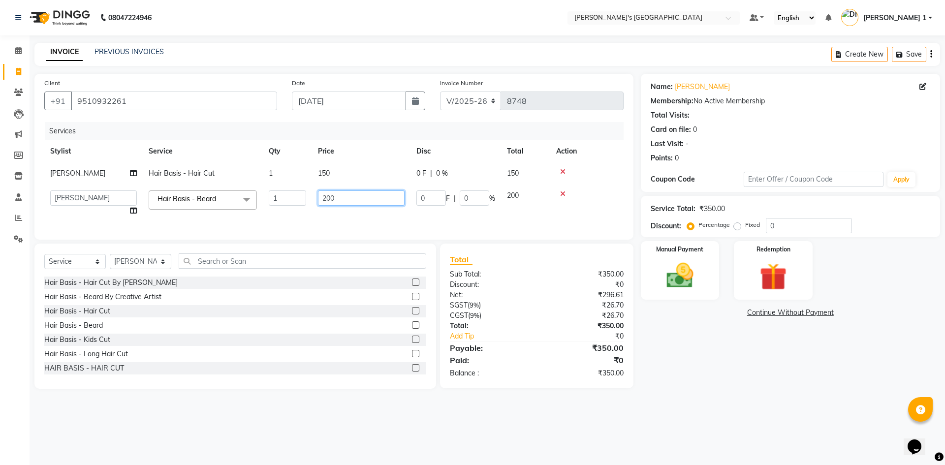
click at [378, 201] on input "200" at bounding box center [361, 197] width 87 height 15
type input "2"
type input "150"
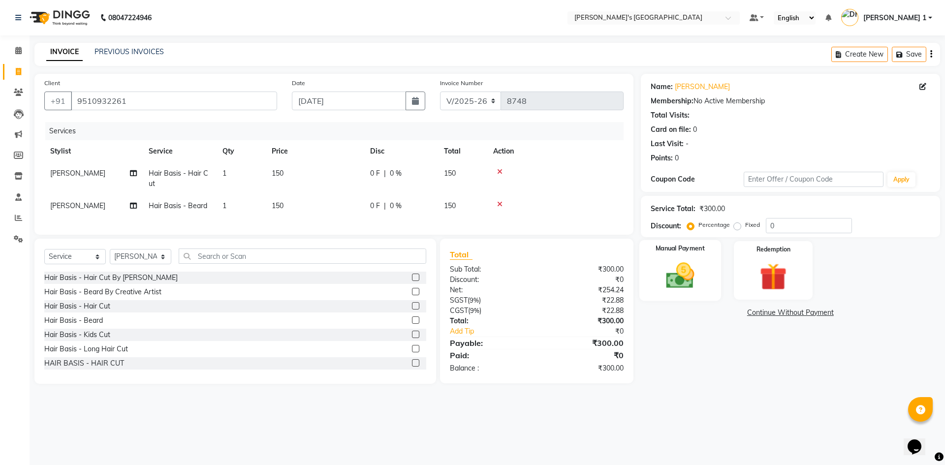
click at [680, 284] on img at bounding box center [680, 275] width 46 height 32
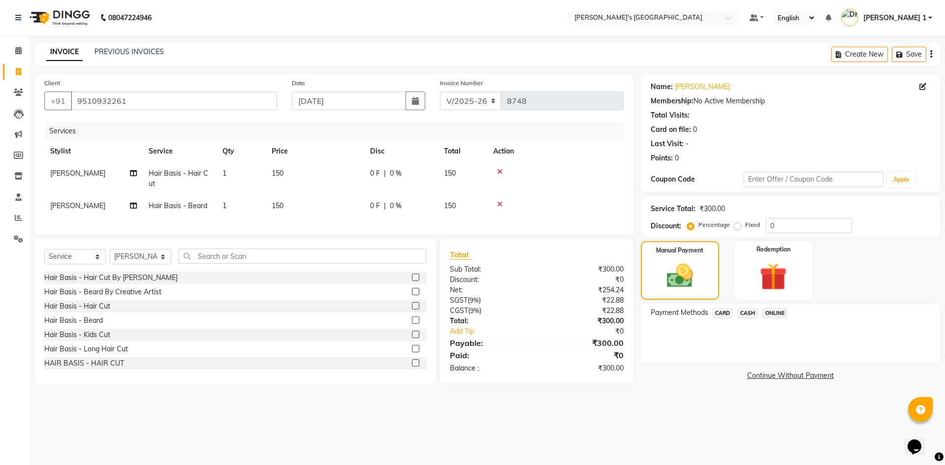
click at [746, 313] on span "CASH" at bounding box center [746, 312] width 21 height 11
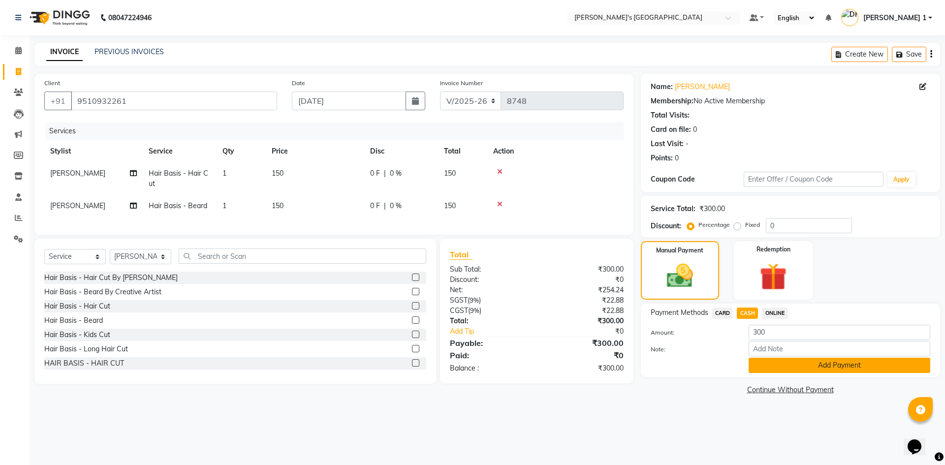
click at [781, 365] on button "Add Payment" at bounding box center [839, 365] width 182 height 15
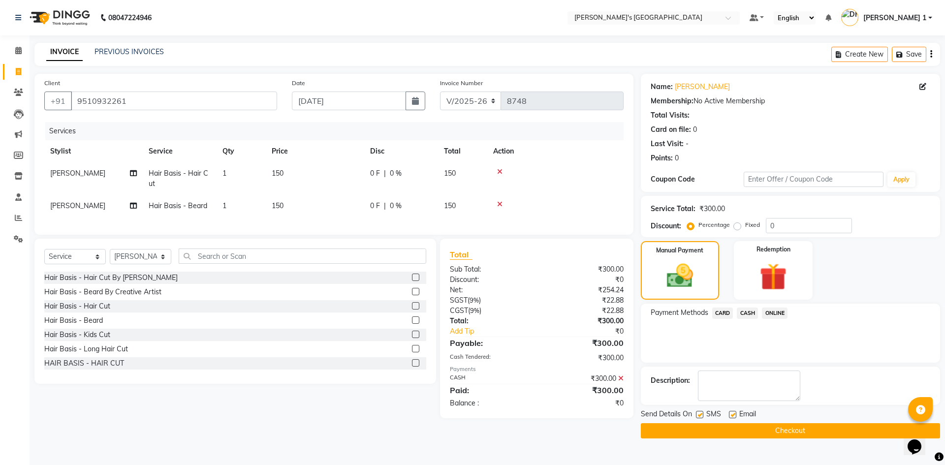
click at [730, 415] on label at bounding box center [732, 414] width 7 height 7
click at [730, 415] on input "checkbox" at bounding box center [732, 415] width 6 height 6
checkbox input "false"
click at [699, 415] on label at bounding box center [699, 414] width 7 height 7
click at [699, 415] on input "checkbox" at bounding box center [699, 415] width 6 height 6
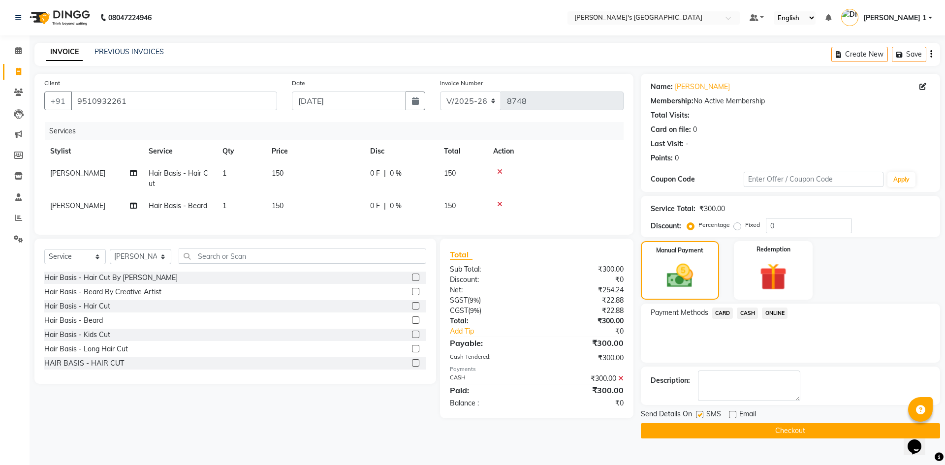
checkbox input "false"
click at [549, 396] on div "₹300.00" at bounding box center [583, 390] width 94 height 12
click at [622, 382] on icon at bounding box center [620, 378] width 5 height 7
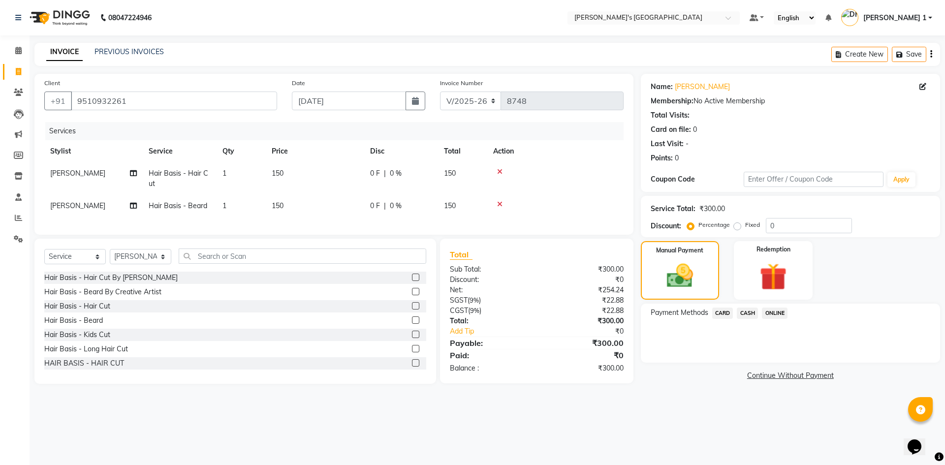
click at [745, 313] on span "CASH" at bounding box center [746, 312] width 21 height 11
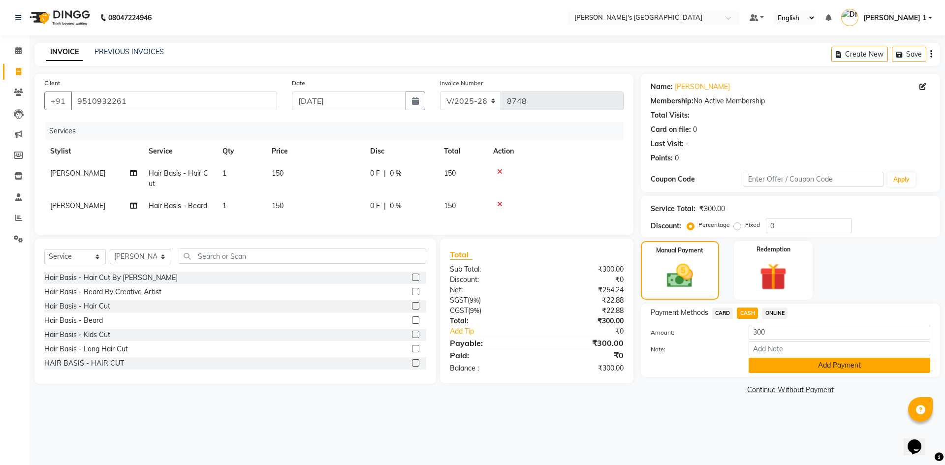
click at [803, 367] on button "Add Payment" at bounding box center [839, 365] width 182 height 15
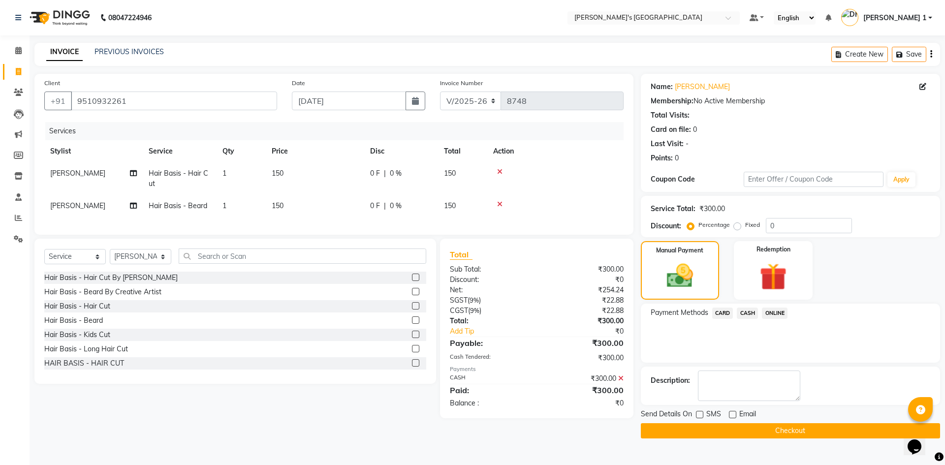
click at [694, 431] on button "Checkout" at bounding box center [790, 430] width 299 height 15
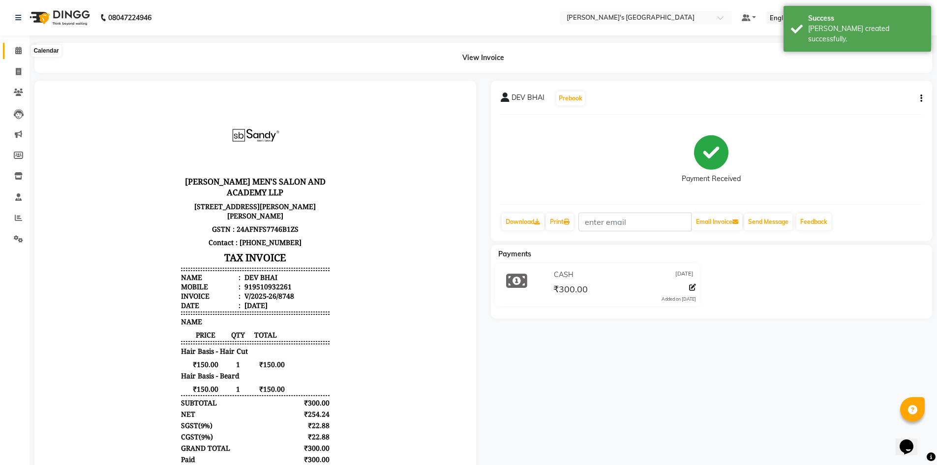
click at [23, 46] on span at bounding box center [18, 50] width 17 height 11
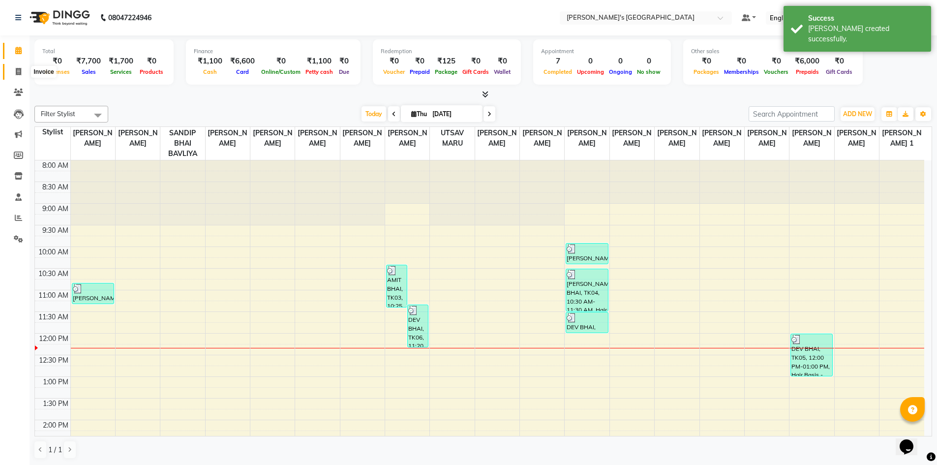
click at [17, 70] on icon at bounding box center [18, 71] width 5 height 7
select select "service"
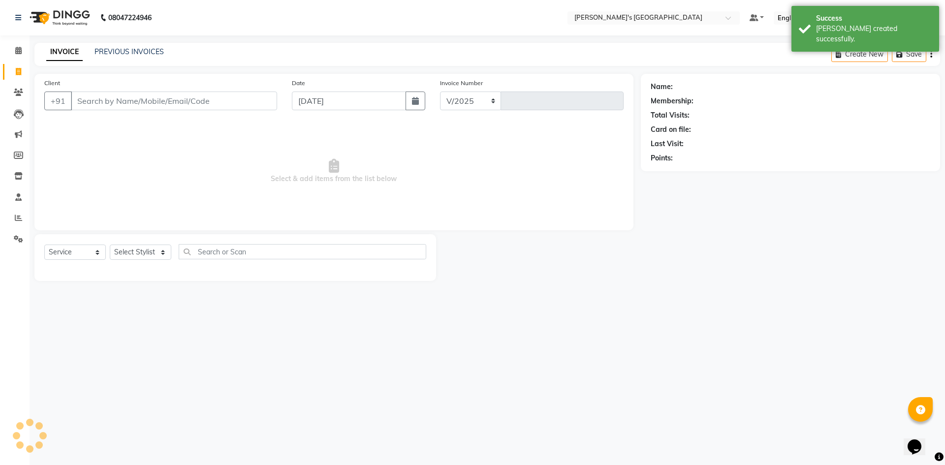
select select "6233"
type input "8749"
click at [18, 53] on icon at bounding box center [18, 50] width 6 height 7
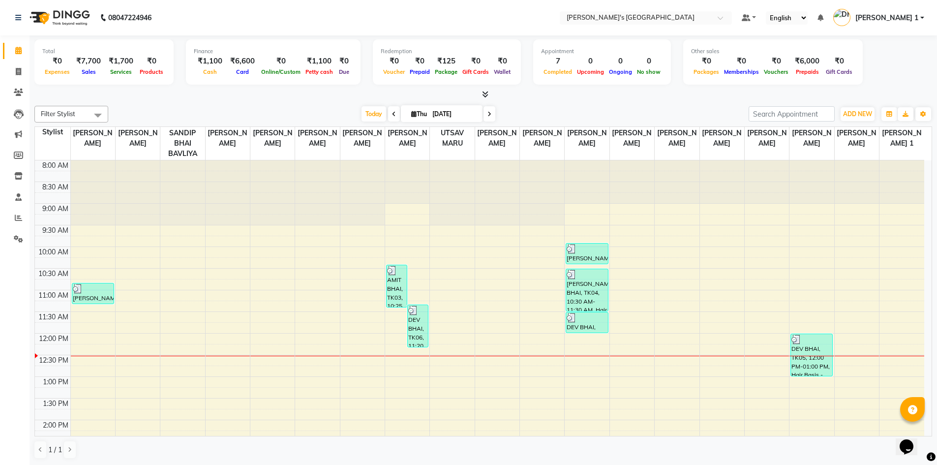
scroll to position [0, 0]
click at [19, 71] on icon at bounding box center [18, 70] width 5 height 7
select select "service"
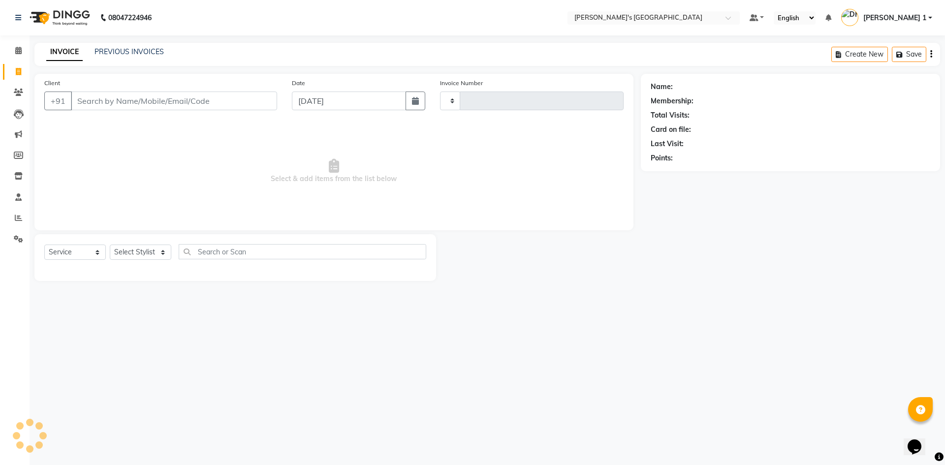
type input "8749"
select select "6233"
click at [84, 103] on input "Client" at bounding box center [174, 101] width 206 height 19
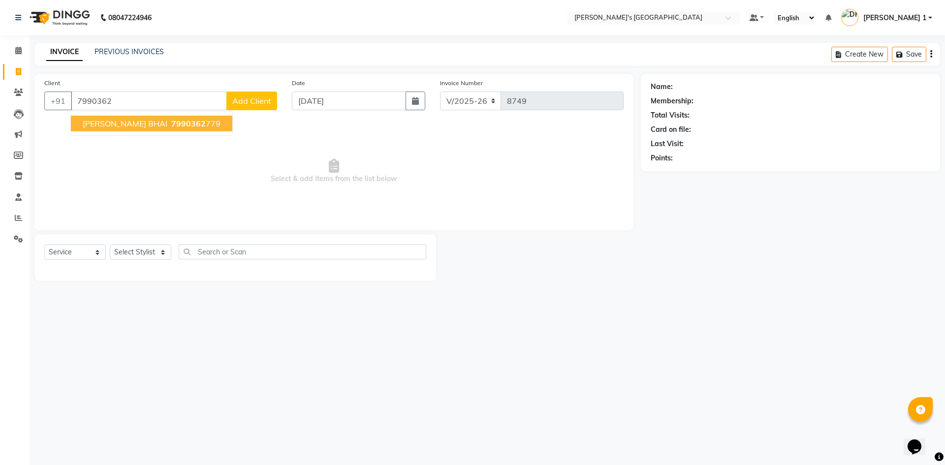
click at [111, 122] on span "DHAVAL BHAI" at bounding box center [125, 124] width 85 height 10
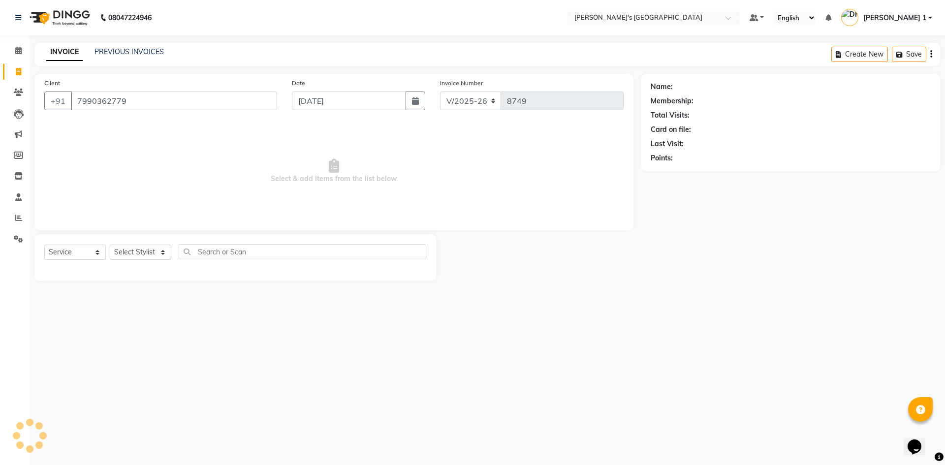
type input "7990362779"
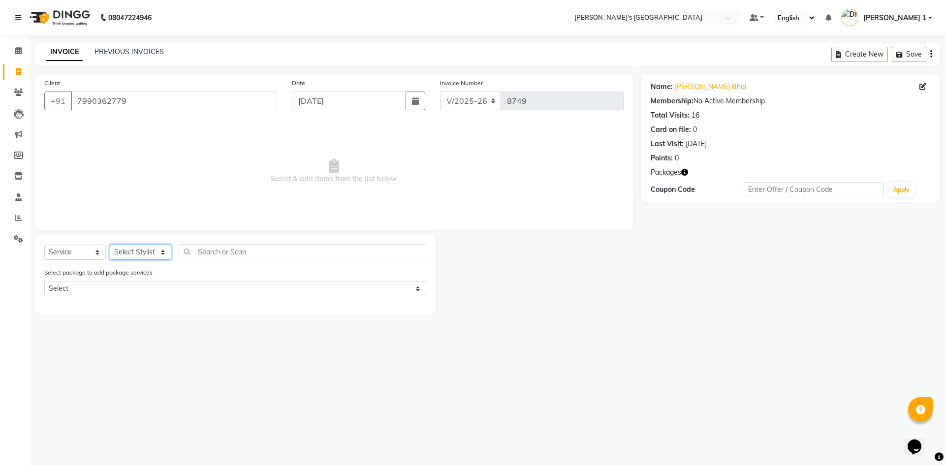
click at [125, 250] on select "Select Stylist ADARSH SOLANKI AVINASH SEN BRIJESH ZALA CHANDU SEN DHRUV DAVE DH…" at bounding box center [140, 252] width 61 height 15
select select "46793"
click at [125, 250] on select "Select Stylist ADARSH SOLANKI AVINASH SEN BRIJESH ZALA CHANDU SEN DHRUV DAVE DH…" at bounding box center [140, 252] width 61 height 15
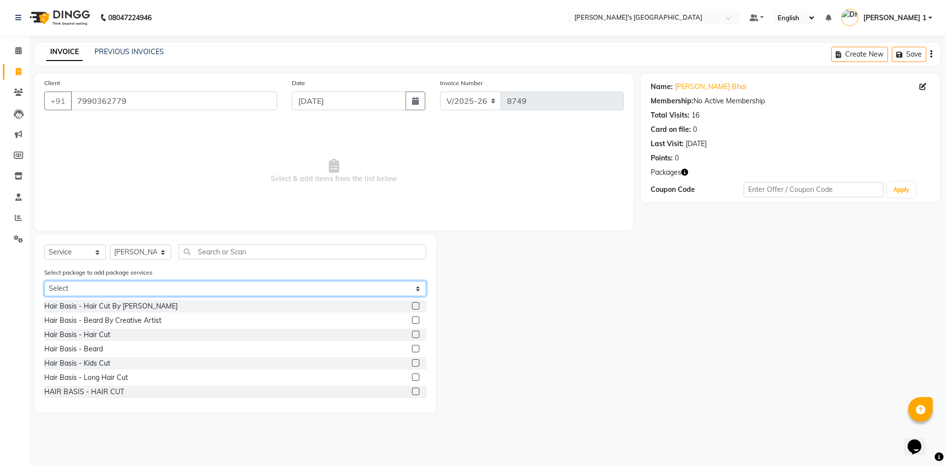
click at [113, 284] on select "Select MAVDI SPL PACKAGE ( 6 BEARD) PLATINUM COMBO SPEED WELL BEARD PAY 5 AND &…" at bounding box center [235, 288] width 382 height 15
click at [684, 171] on icon "button" at bounding box center [684, 172] width 7 height 7
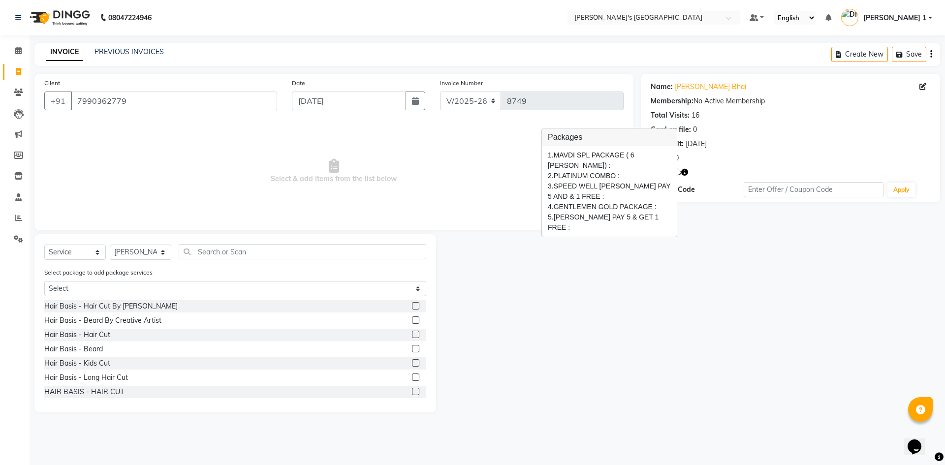
click at [672, 240] on div "Name: Dhaval Bhai Membership: No Active Membership Total Visits: 16 Card on fil…" at bounding box center [794, 243] width 306 height 338
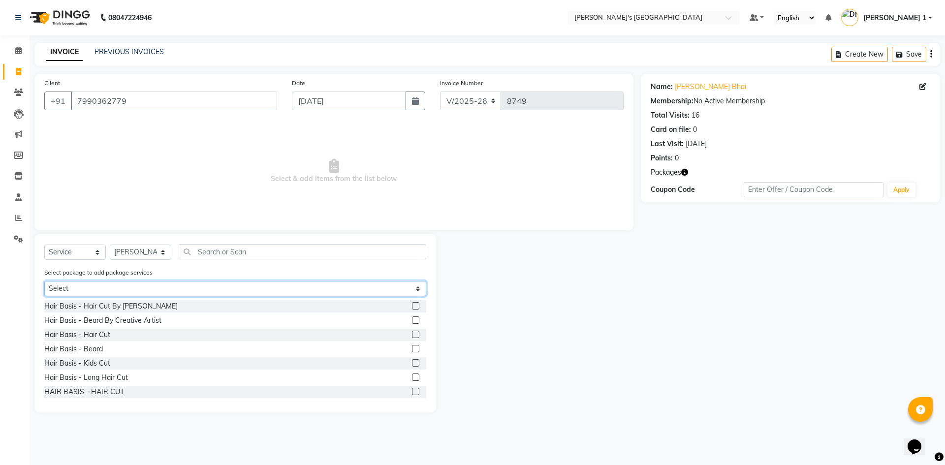
click at [330, 285] on select "Select MAVDI SPL PACKAGE ( 6 BEARD) PLATINUM COMBO SPEED WELL BEARD PAY 5 AND &…" at bounding box center [235, 288] width 382 height 15
select select "1: Object"
click at [44, 281] on select "Select MAVDI SPL PACKAGE ( 6 BEARD) PLATINUM COMBO SPEED WELL BEARD PAY 5 AND &…" at bounding box center [235, 288] width 382 height 15
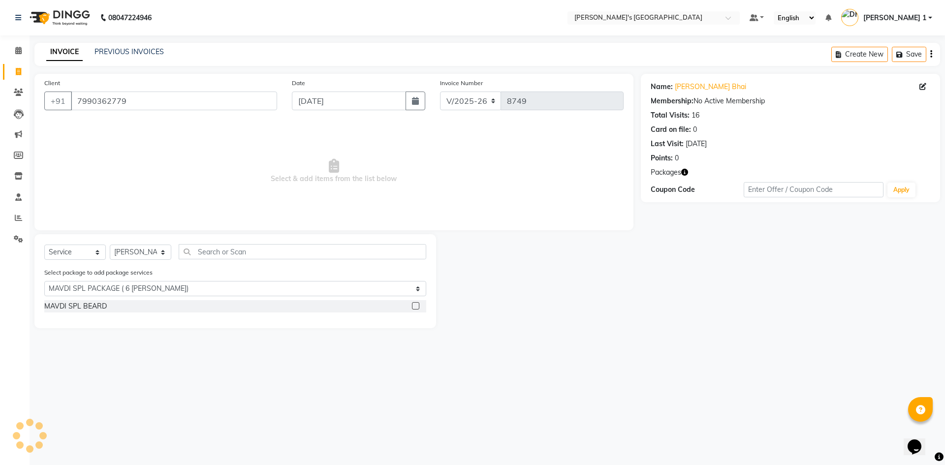
click at [416, 306] on label at bounding box center [415, 305] width 7 height 7
click at [416, 306] on input "checkbox" at bounding box center [415, 306] width 6 height 6
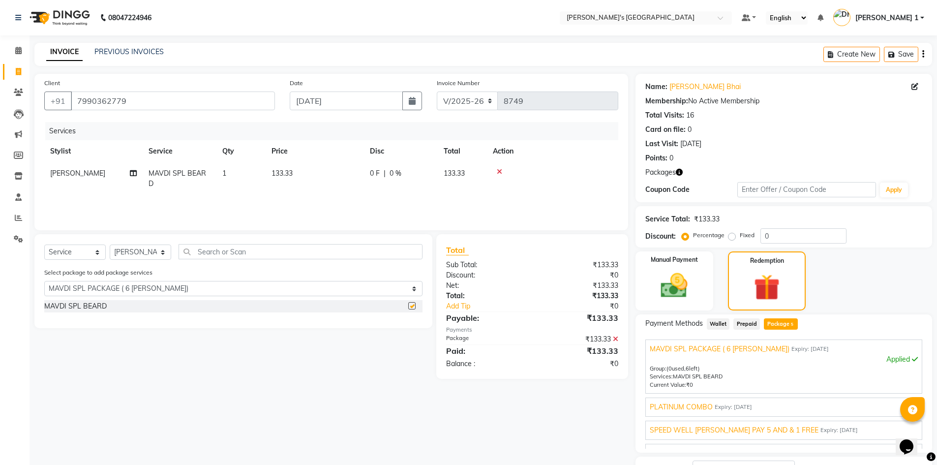
checkbox input "false"
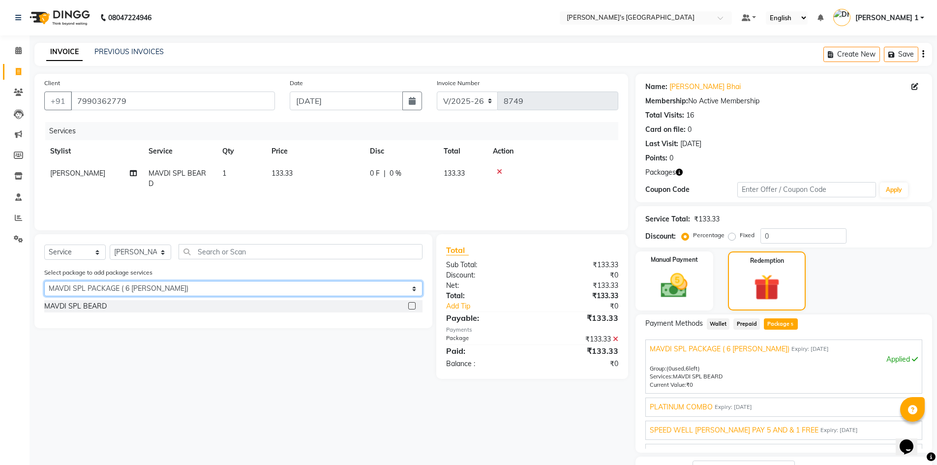
click at [150, 288] on select "Select MAVDI SPL PACKAGE ( 6 BEARD) PLATINUM COMBO SPEED WELL BEARD PAY 5 AND &…" at bounding box center [233, 288] width 378 height 15
select select "2: Object"
click at [44, 281] on select "Select MAVDI SPL PACKAGE ( 6 BEARD) PLATINUM COMBO SPEED WELL BEARD PAY 5 AND &…" at bounding box center [233, 288] width 378 height 15
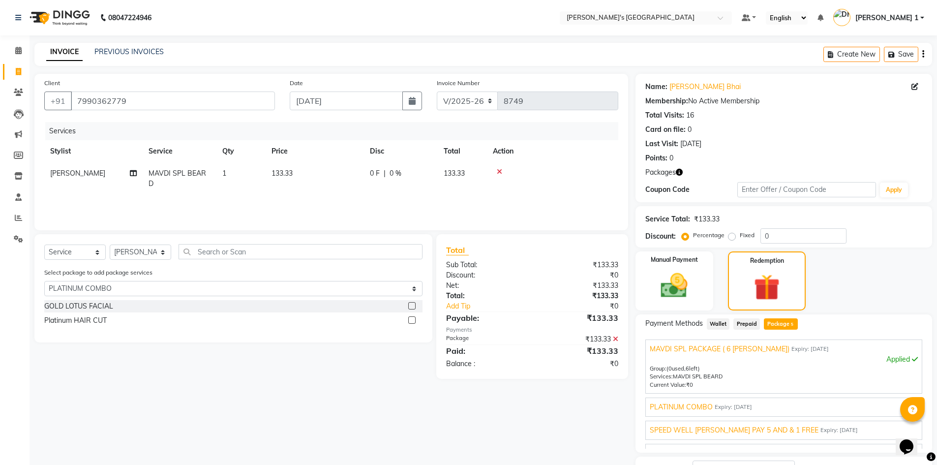
click at [410, 319] on label at bounding box center [411, 319] width 7 height 7
click at [410, 319] on input "checkbox" at bounding box center [411, 320] width 6 height 6
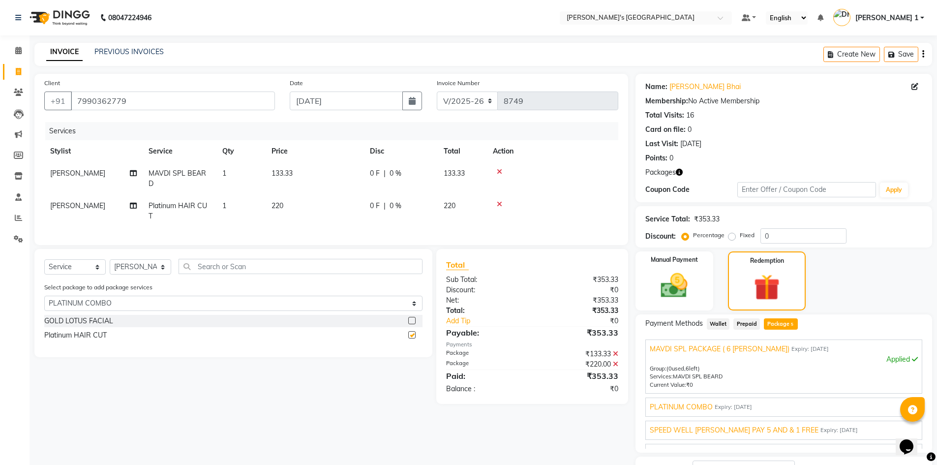
checkbox input "false"
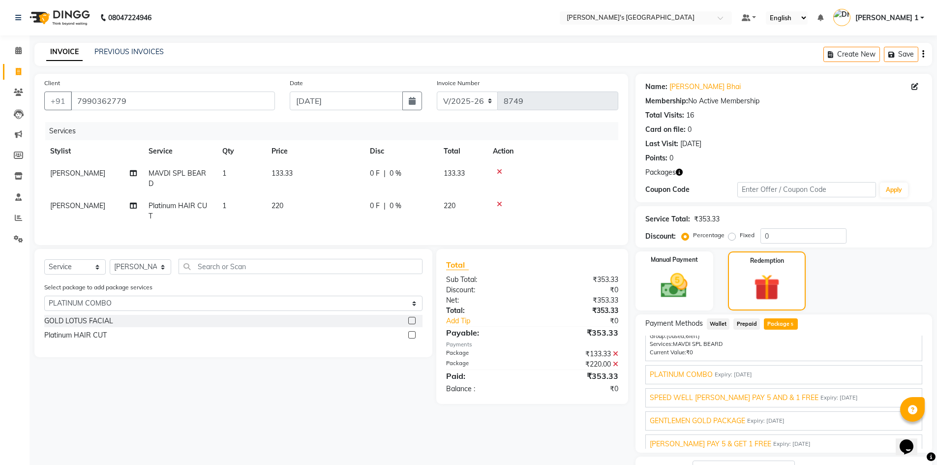
scroll to position [33, 0]
click at [683, 372] on span "PLATINUM COMBO" at bounding box center [681, 374] width 63 height 10
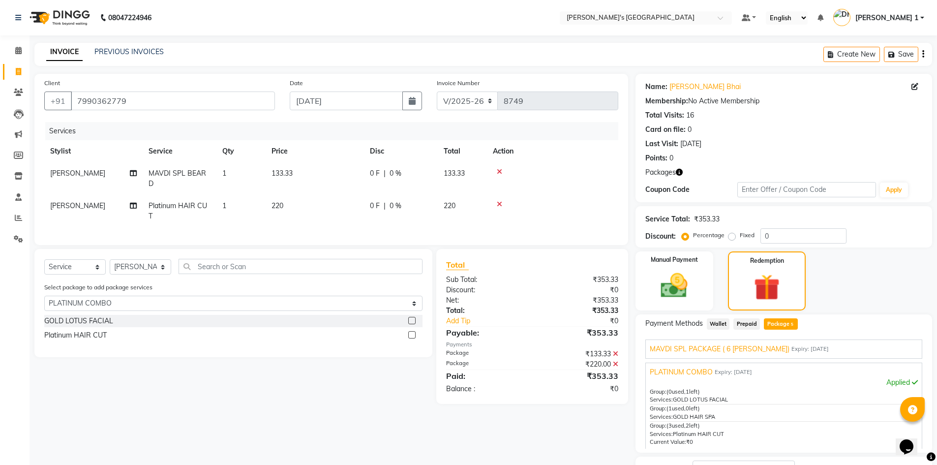
scroll to position [16, 0]
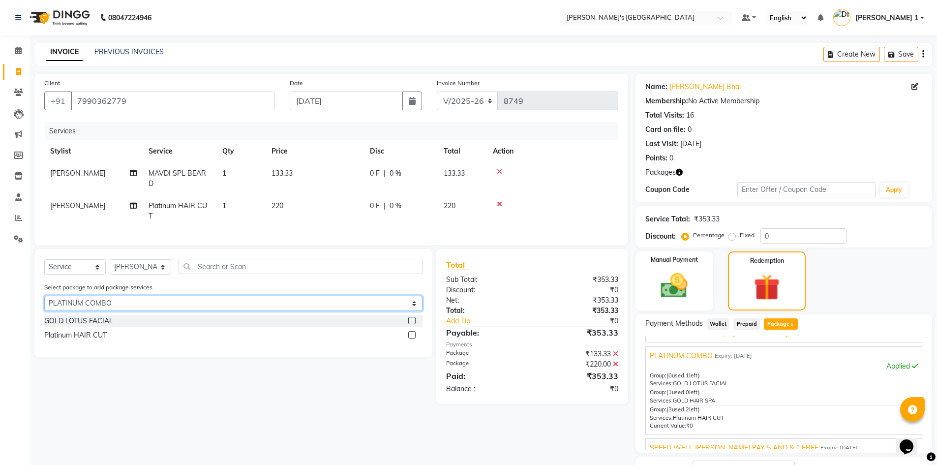
click at [150, 298] on select "Select MAVDI SPL PACKAGE ( 6 BEARD) PLATINUM COMBO SPEED WELL BEARD PAY 5 AND &…" at bounding box center [233, 303] width 378 height 15
select select "3: Object"
click at [44, 296] on select "Select MAVDI SPL PACKAGE ( 6 BEARD) PLATINUM COMBO SPEED WELL BEARD PAY 5 AND &…" at bounding box center [233, 303] width 378 height 15
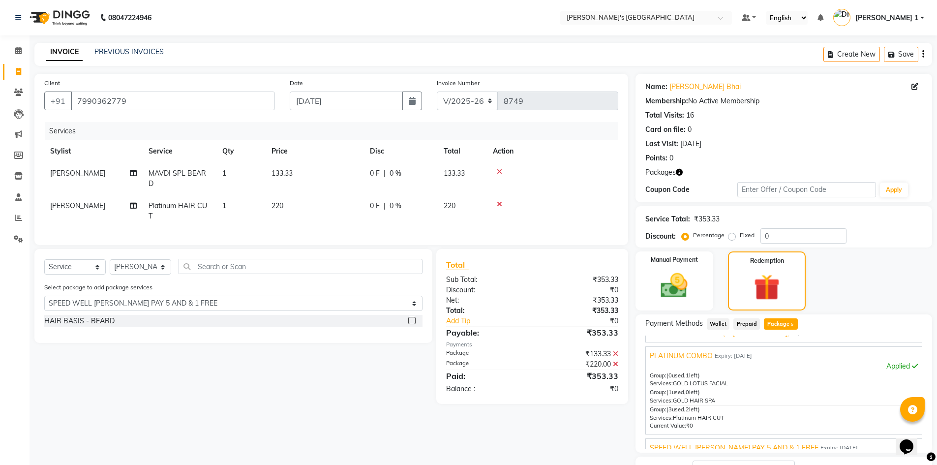
click at [162, 316] on div "HAIR BASIS - BEARD" at bounding box center [233, 321] width 378 height 12
click at [413, 318] on label at bounding box center [411, 320] width 7 height 7
click at [413, 318] on input "checkbox" at bounding box center [411, 321] width 6 height 6
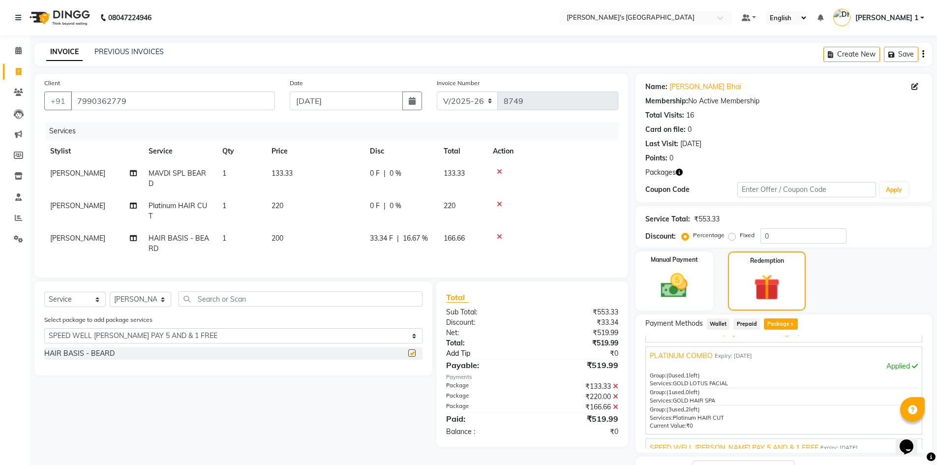
checkbox input "false"
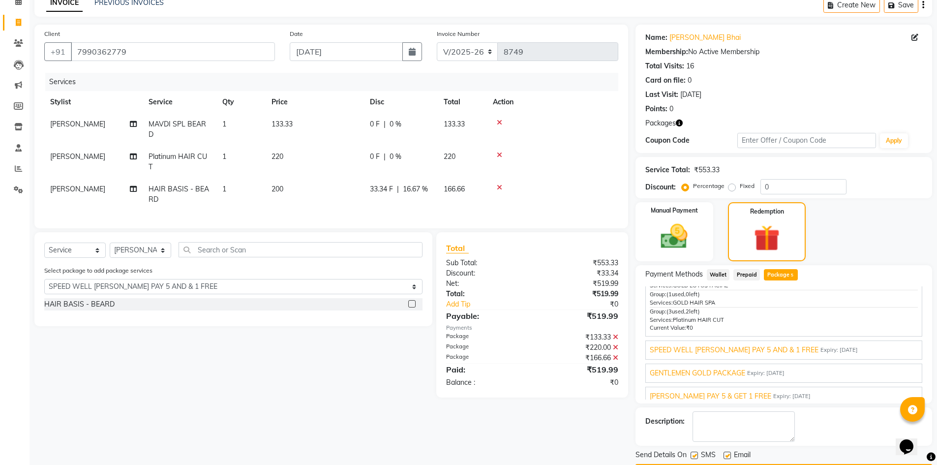
scroll to position [65, 0]
click at [702, 350] on span "SPEED WELL BEARD PAY 5 AND & 1 FREE" at bounding box center [734, 349] width 169 height 10
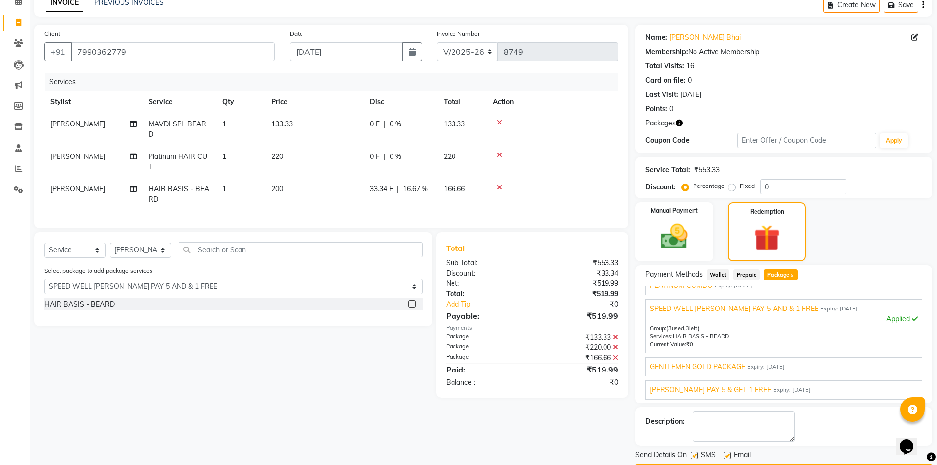
scroll to position [37, 0]
click at [690, 364] on span "GENTLEMEN GOLD PACKAGE" at bounding box center [697, 367] width 95 height 10
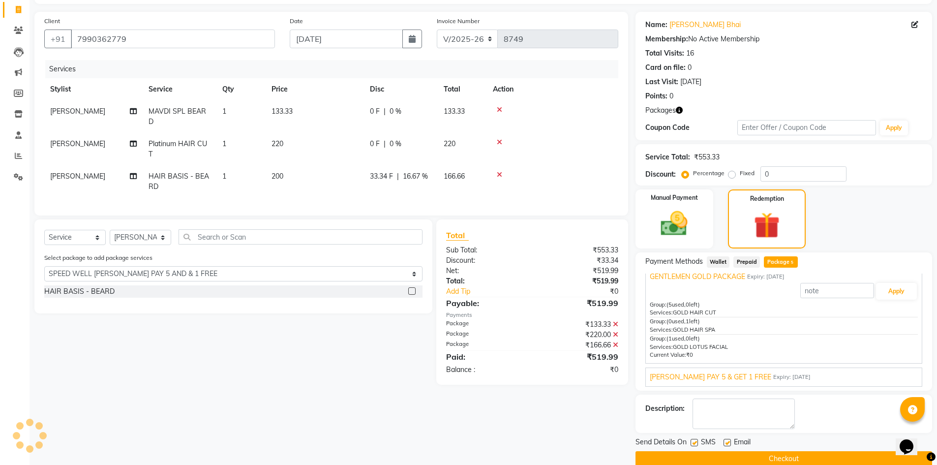
scroll to position [65, 0]
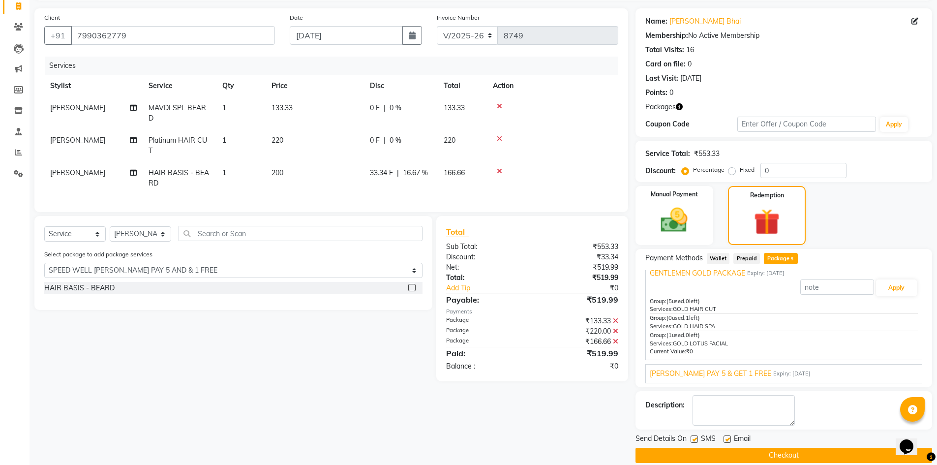
click at [500, 105] on icon at bounding box center [499, 106] width 5 height 7
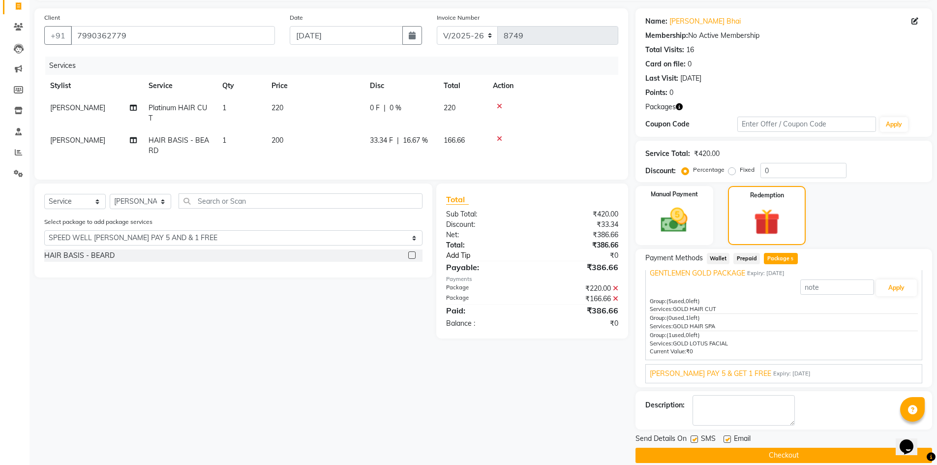
click at [517, 261] on link "Add Tip" at bounding box center [493, 255] width 109 height 10
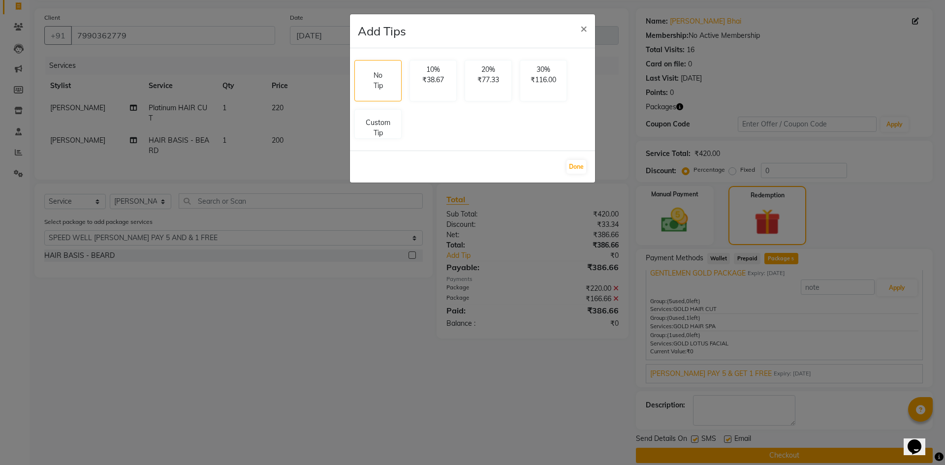
click at [516, 289] on ngb-modal-window "Add Tips × No Tip 10% ₹38.67 20% ₹77.33 30% ₹116.00 Custom Tip Done" at bounding box center [472, 232] width 945 height 465
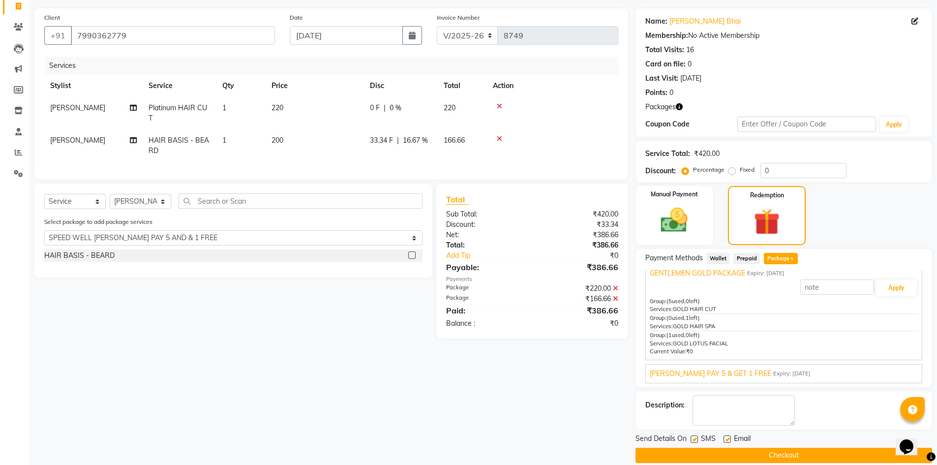
click at [530, 316] on div "Paid:" at bounding box center [485, 311] width 93 height 12
click at [530, 315] on div "Paid:" at bounding box center [485, 311] width 93 height 12
click at [727, 438] on label at bounding box center [727, 438] width 7 height 7
click at [727, 438] on input "checkbox" at bounding box center [727, 439] width 6 height 6
checkbox input "false"
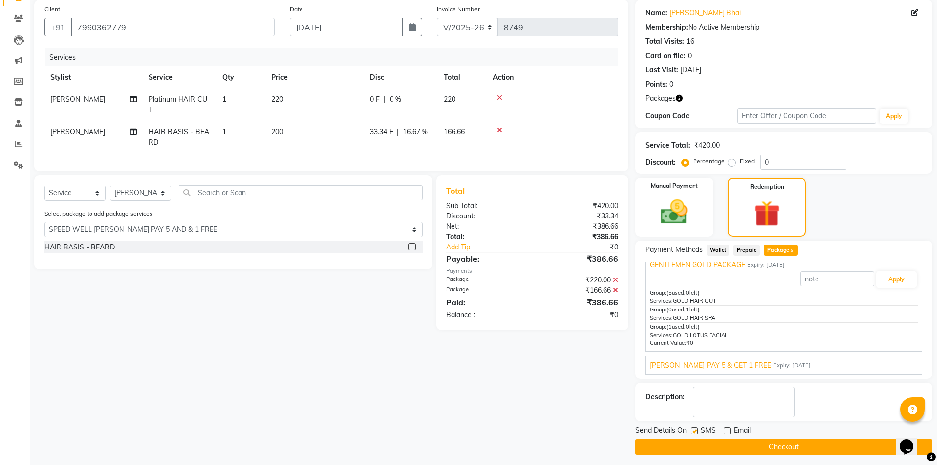
scroll to position [78, 0]
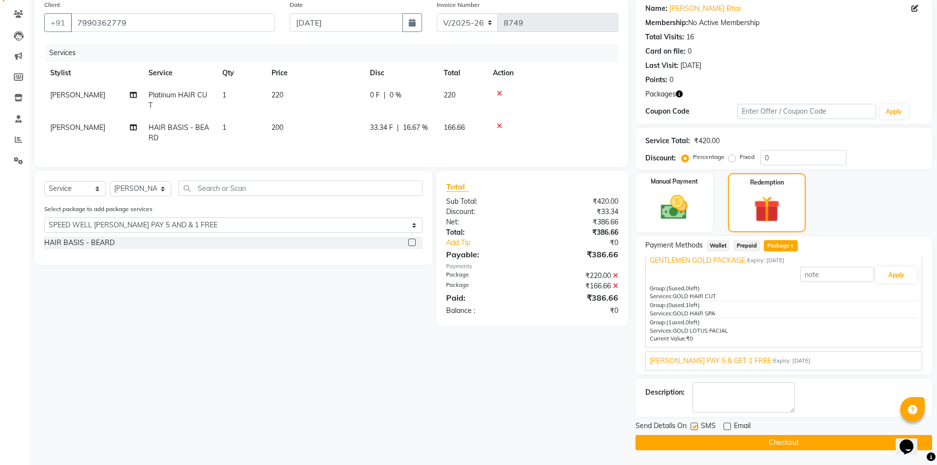
click at [715, 442] on button "Checkout" at bounding box center [784, 442] width 297 height 15
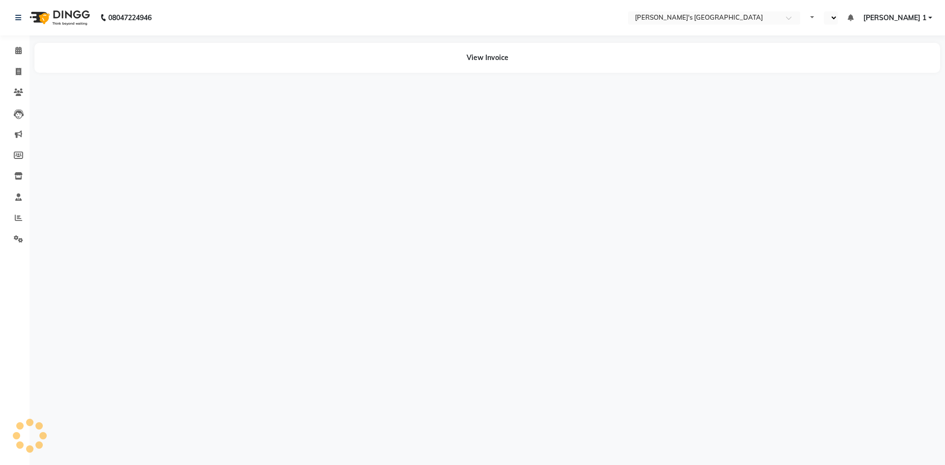
select select "en"
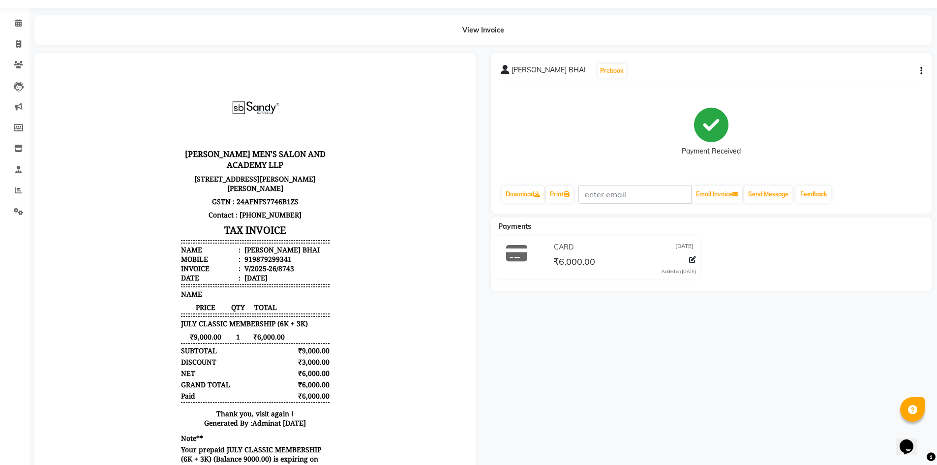
scroll to position [33, 0]
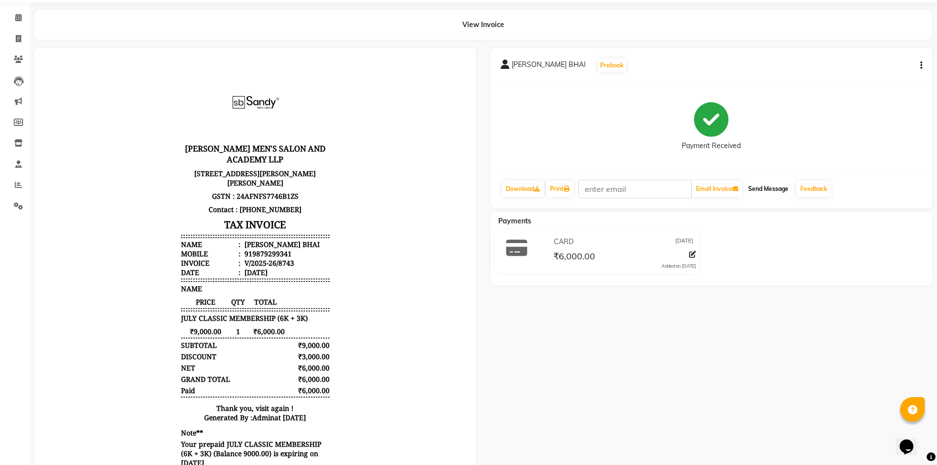
click at [760, 194] on button "Send Message" at bounding box center [768, 189] width 48 height 17
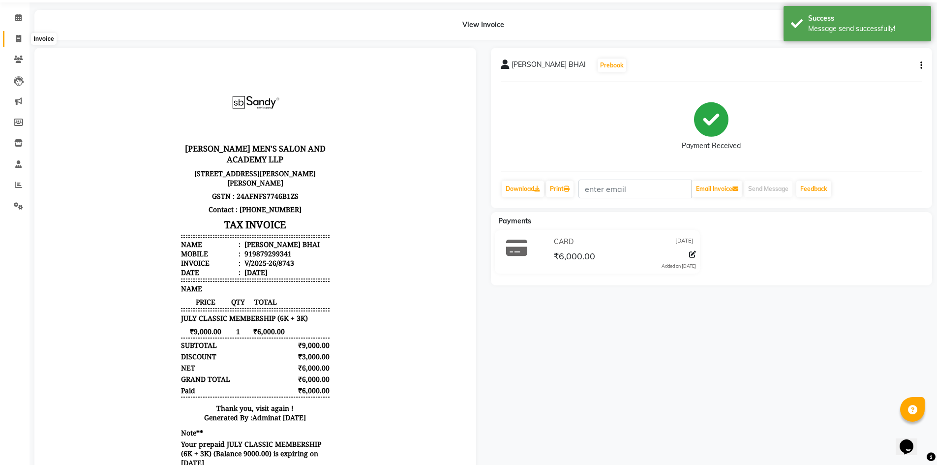
drag, startPoint x: 22, startPoint y: 41, endPoint x: 96, endPoint y: 19, distance: 77.4
click at [22, 40] on span at bounding box center [18, 38] width 17 height 11
select select "service"
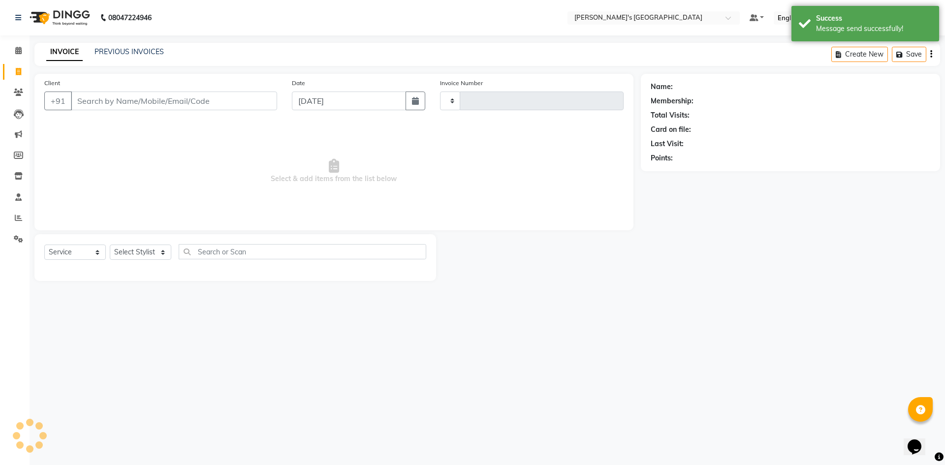
type input "8744"
select select "6233"
